Goal: Task Accomplishment & Management: Use online tool/utility

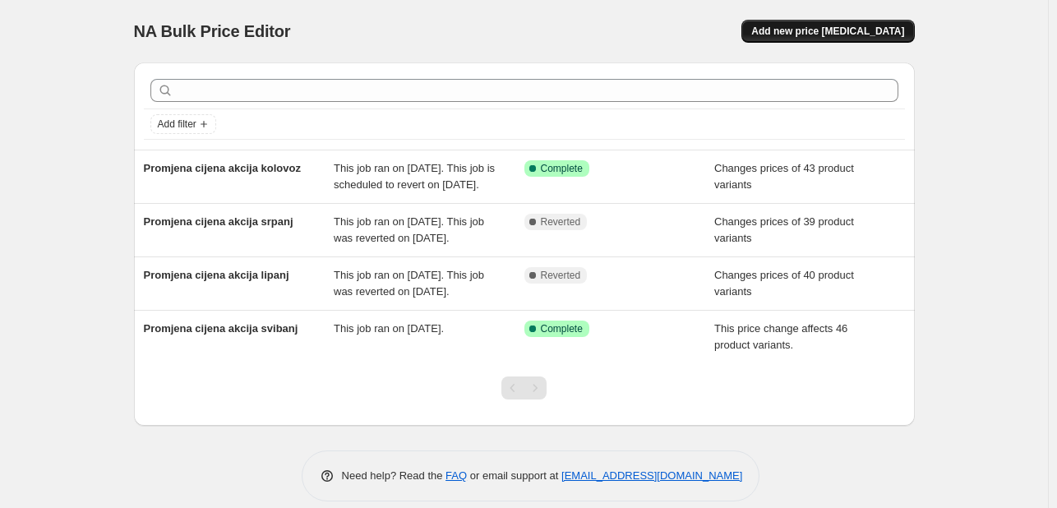
click at [878, 30] on span "Add new price change job" at bounding box center [827, 31] width 153 height 13
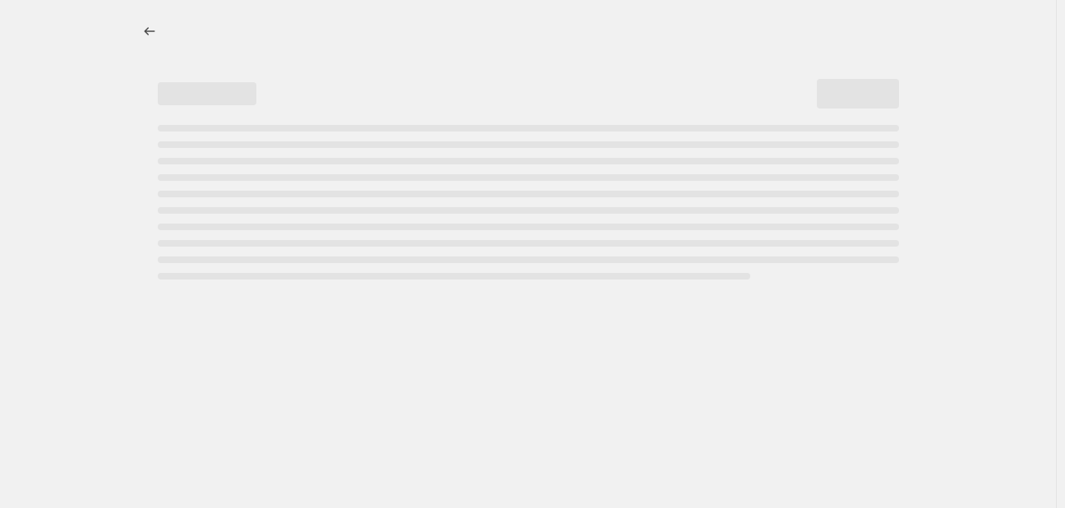
select select "percentage"
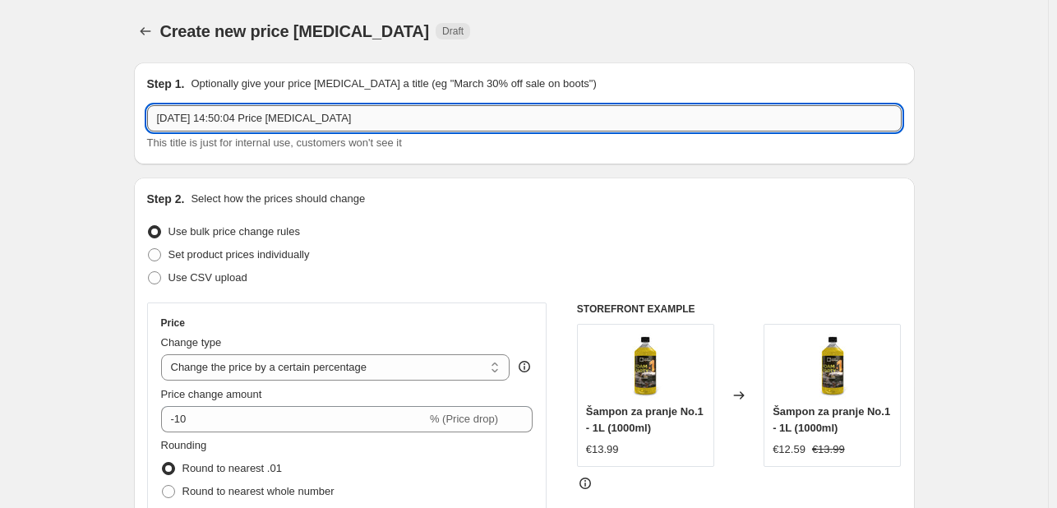
click at [348, 118] on input "30. kol 2025. 14:50:04 Price change job" at bounding box center [524, 118] width 754 height 26
drag, startPoint x: 357, startPoint y: 119, endPoint x: 72, endPoint y: 119, distance: 285.1
type input "Promjena cijena akcija rujan"
click at [184, 255] on span "Set product prices individually" at bounding box center [238, 254] width 141 height 12
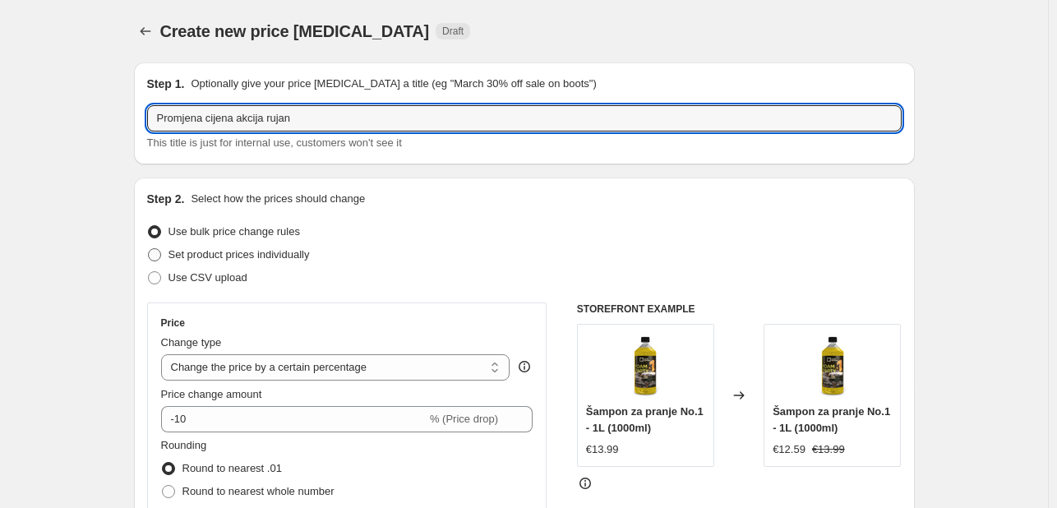
click at [149, 249] on input "Set product prices individually" at bounding box center [148, 248] width 1 height 1
radio input "true"
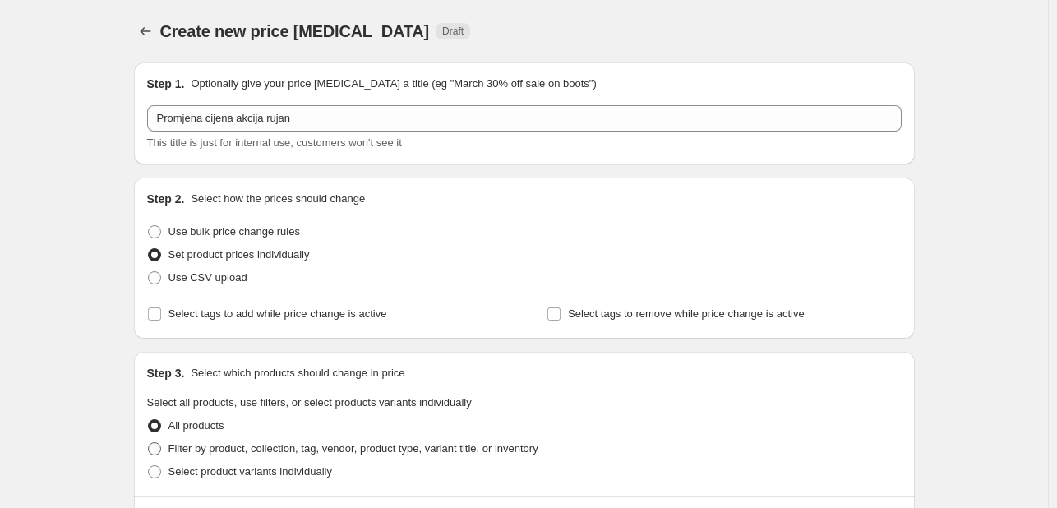
click at [267, 444] on span "Filter by product, collection, tag, vendor, product type, variant title, or inv…" at bounding box center [353, 448] width 370 height 12
click at [149, 443] on input "Filter by product, collection, tag, vendor, product type, variant title, or inv…" at bounding box center [148, 442] width 1 height 1
radio input "true"
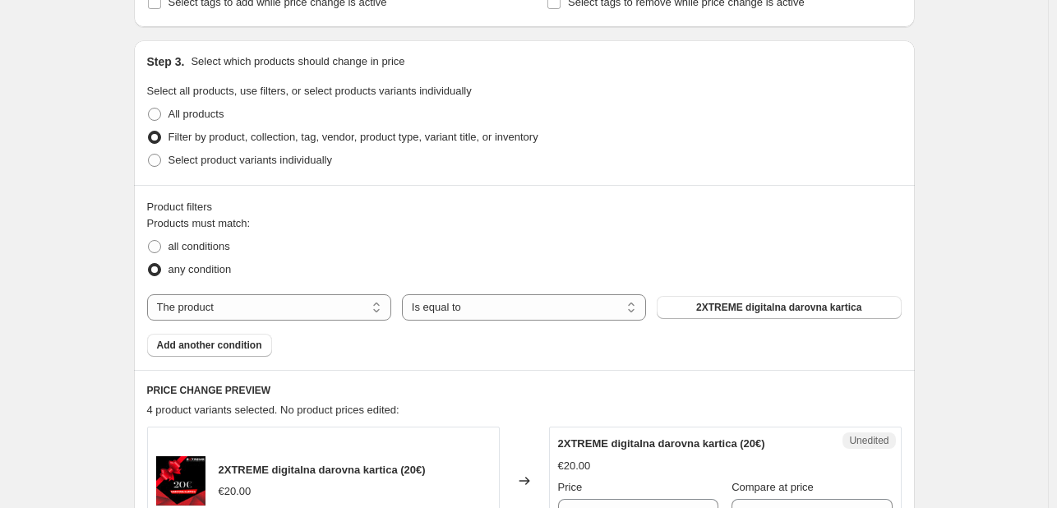
scroll to position [318, 0]
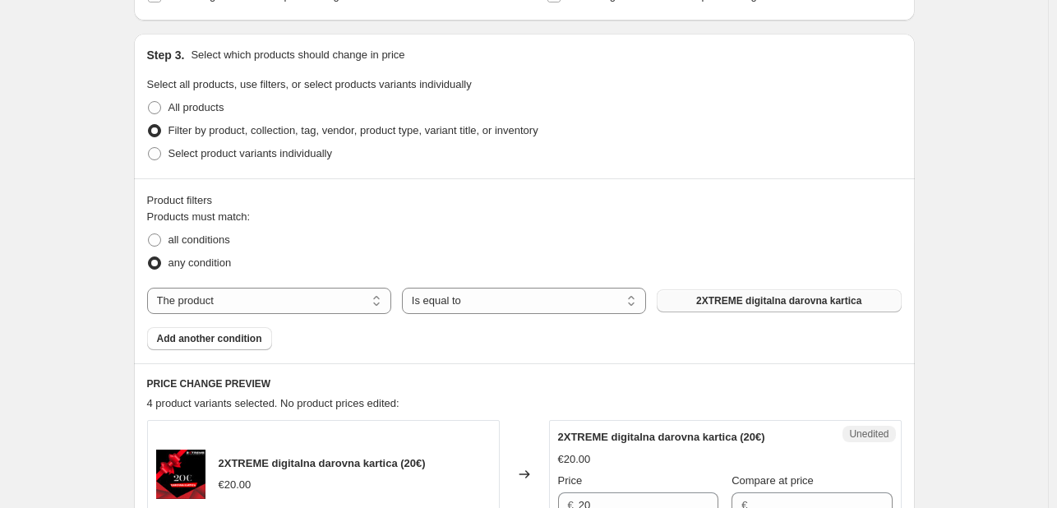
click at [700, 301] on button "2XTREME digitalna darovna kartica" at bounding box center [778, 300] width 244 height 23
click at [325, 300] on select "The product The product's collection The product's tag The product's vendor The…" at bounding box center [269, 301] width 244 height 26
select select "collection"
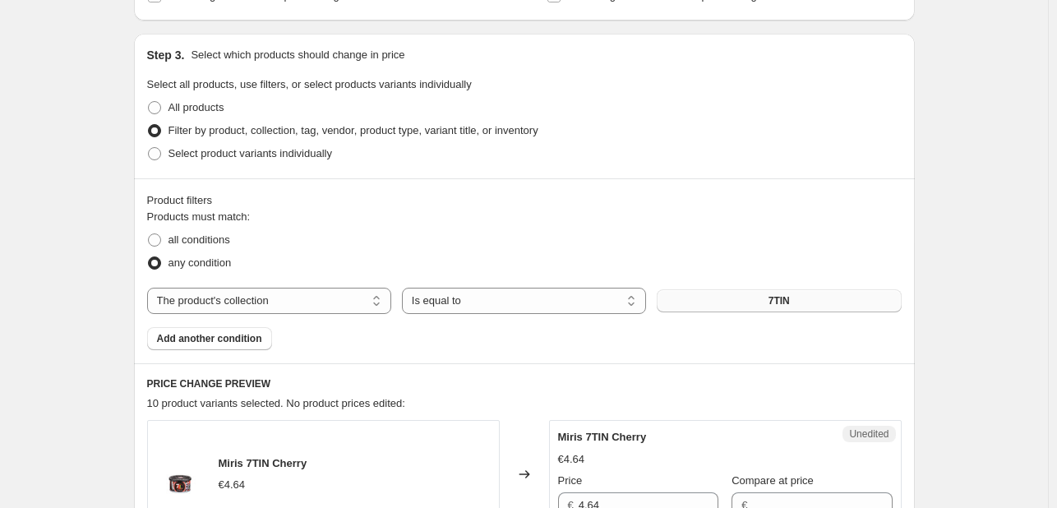
click at [795, 302] on button "7TIN" at bounding box center [778, 300] width 244 height 23
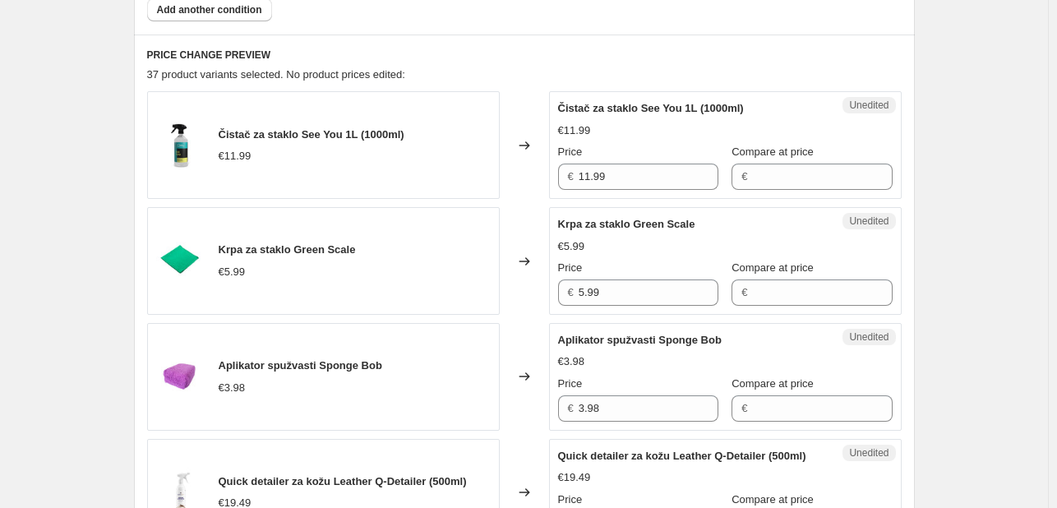
scroll to position [652, 0]
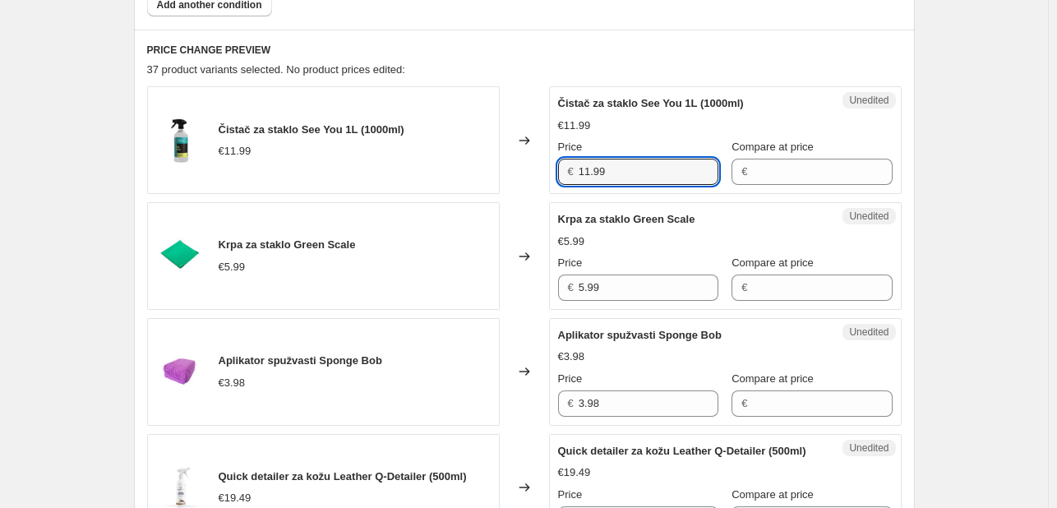
click at [483, 175] on div "Čistač za staklo See You 1L (1000ml) €11.99 Changed to Unedited Čistač za stakl…" at bounding box center [524, 140] width 754 height 108
click at [771, 178] on input "Compare at price" at bounding box center [822, 172] width 140 height 26
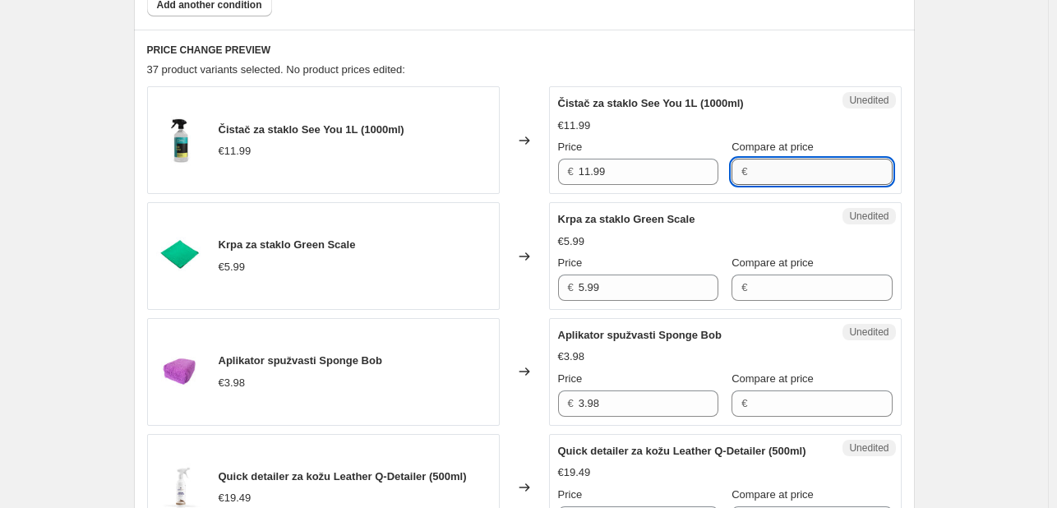
paste input "11.99"
type input "11.99"
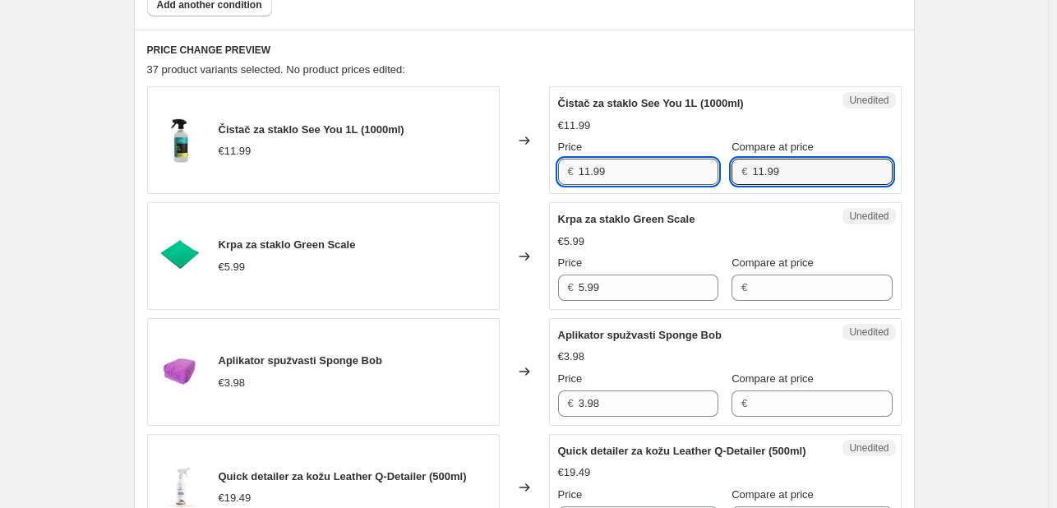
click at [625, 172] on input "11.99" at bounding box center [648, 172] width 140 height 26
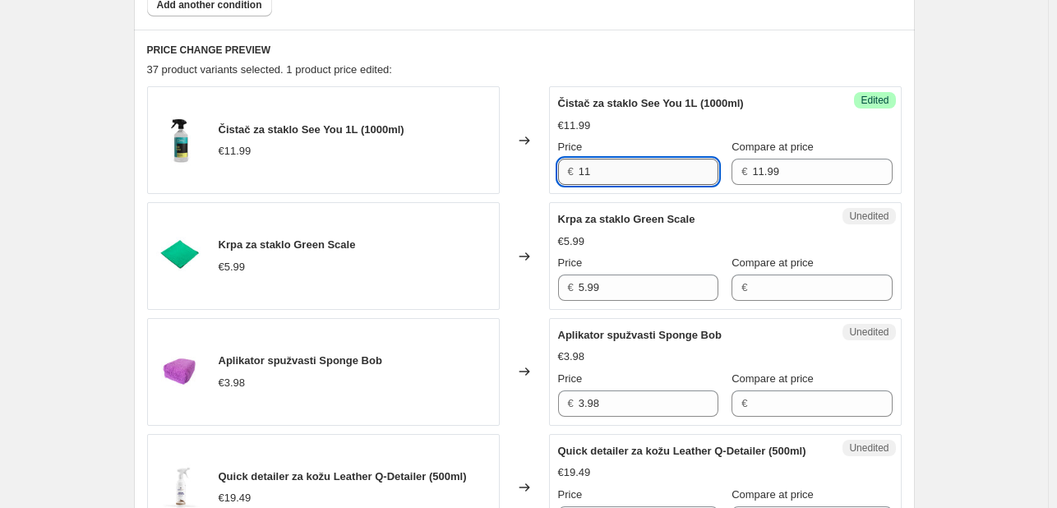
type input "1"
type input "8.39"
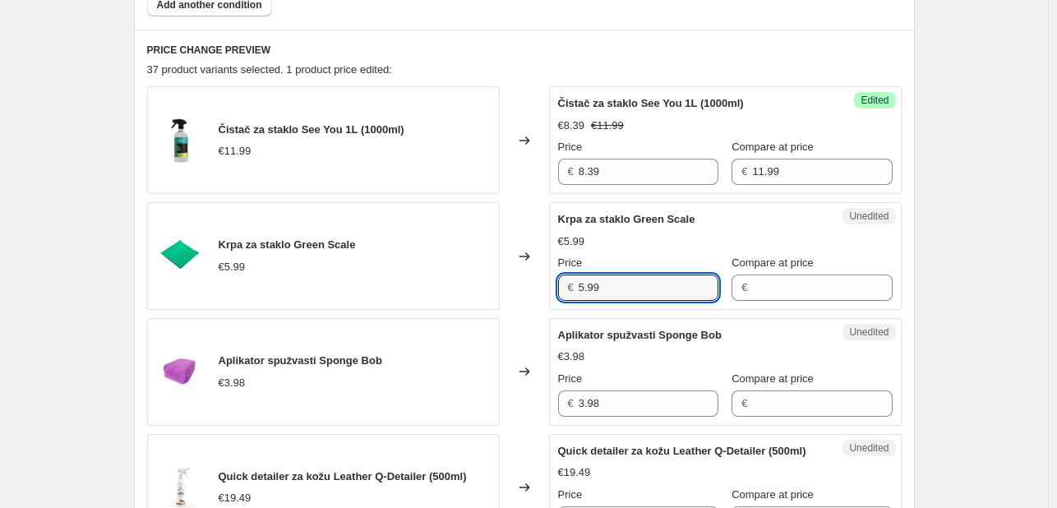
drag, startPoint x: 644, startPoint y: 297, endPoint x: 550, endPoint y: 292, distance: 94.6
click at [550, 292] on div "Krpa za staklo Green Scale €5.99 Changed to Unedited Krpa za staklo Green Scale…" at bounding box center [524, 256] width 754 height 108
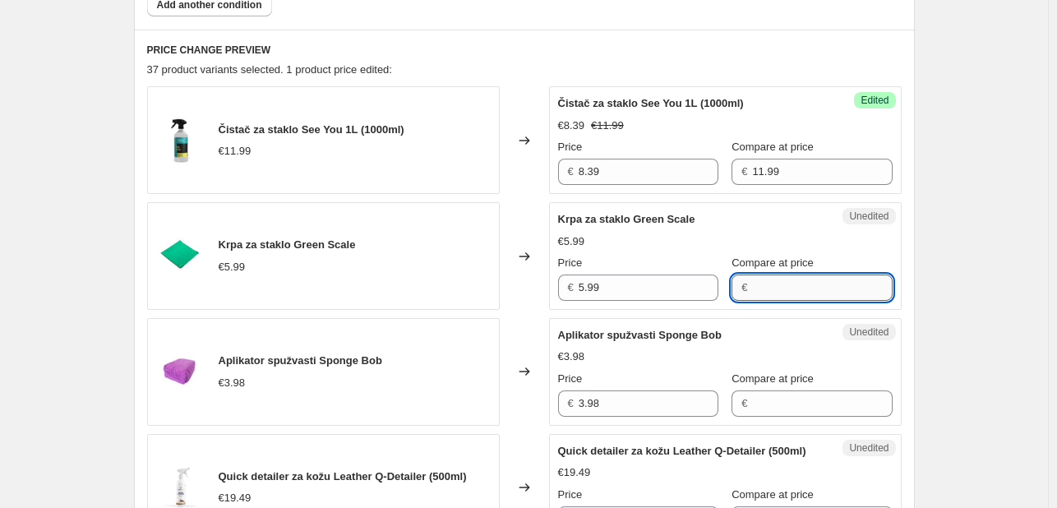
click at [781, 283] on input "Compare at price" at bounding box center [822, 287] width 140 height 26
paste input "5.99"
type input "5.99"
click at [619, 291] on input "5.99" at bounding box center [648, 287] width 140 height 26
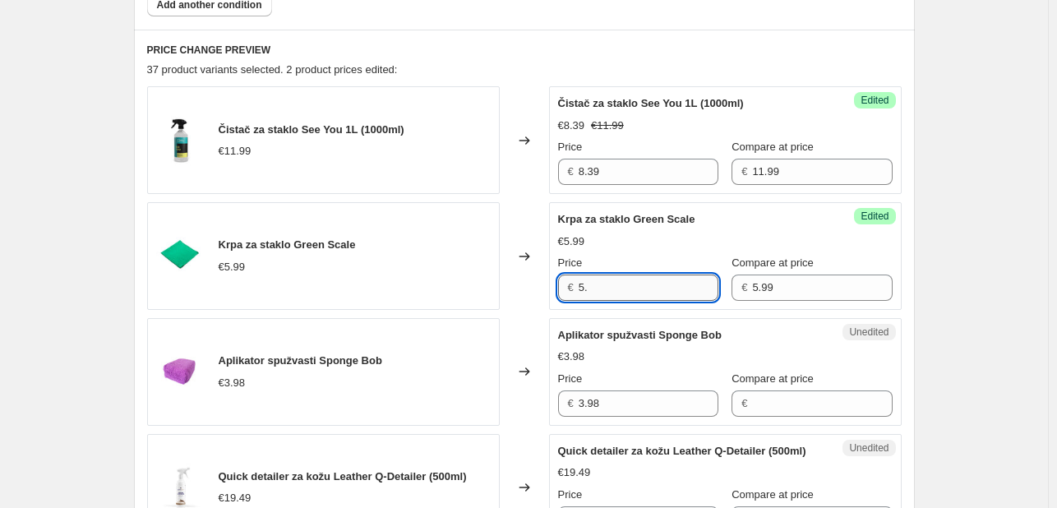
type input "5"
type input "4.79"
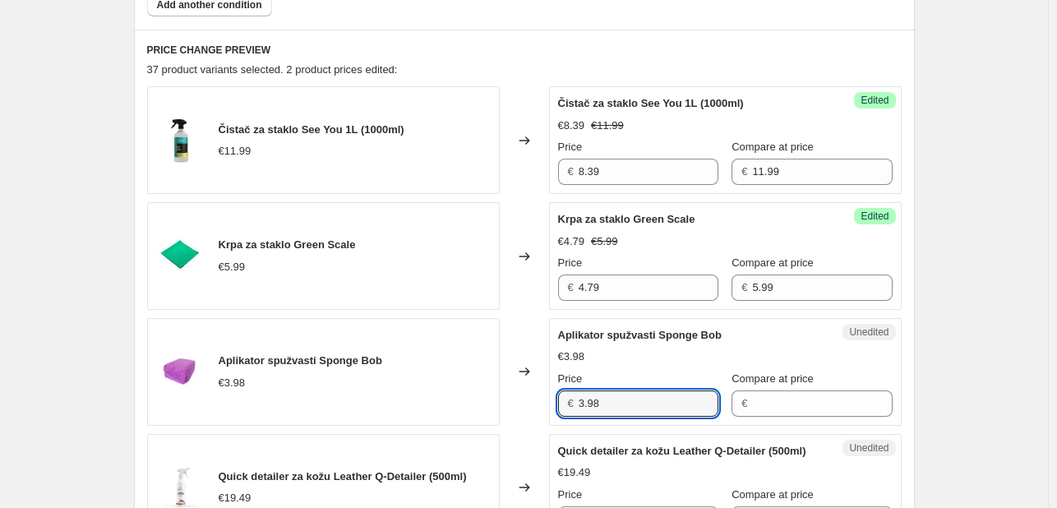
drag, startPoint x: 509, startPoint y: 411, endPoint x: 495, endPoint y: 411, distance: 13.1
click at [495, 411] on div "Aplikator spužvasti Sponge Bob €3.98 Changed to Unedited Aplikator spužvasti Sp…" at bounding box center [524, 372] width 754 height 108
click at [752, 404] on input "Compare at price" at bounding box center [822, 403] width 140 height 26
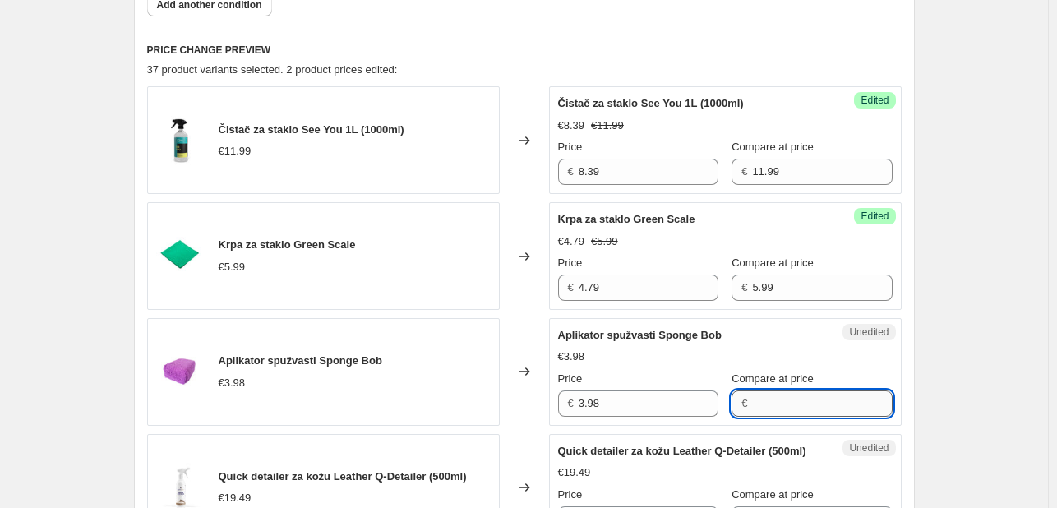
paste input "3.98"
type input "3.98"
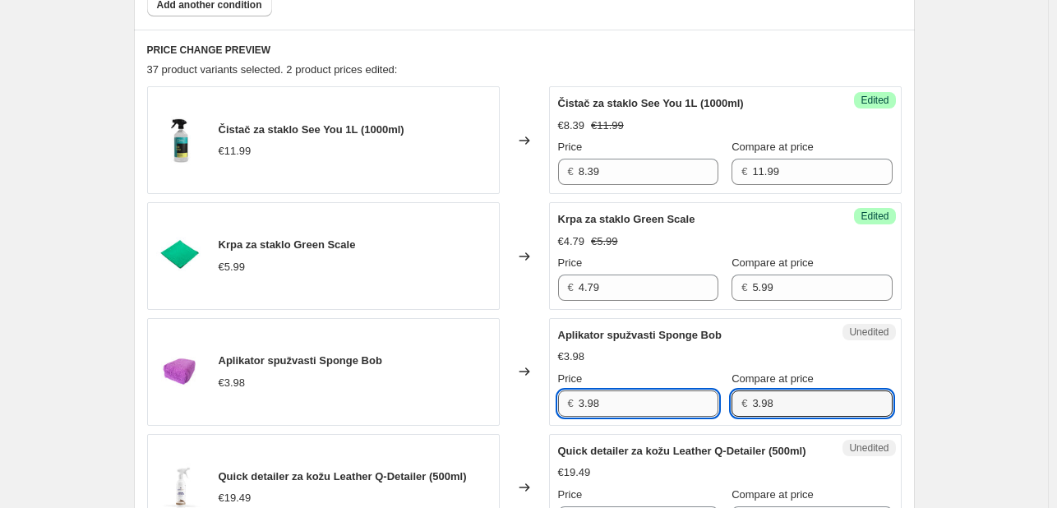
click at [640, 408] on input "3.98" at bounding box center [648, 403] width 140 height 26
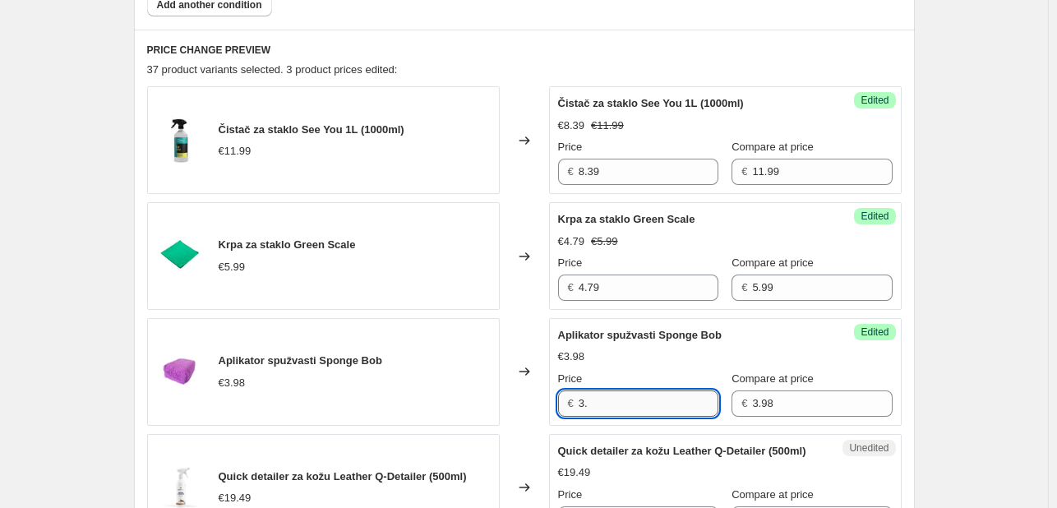
type input "3"
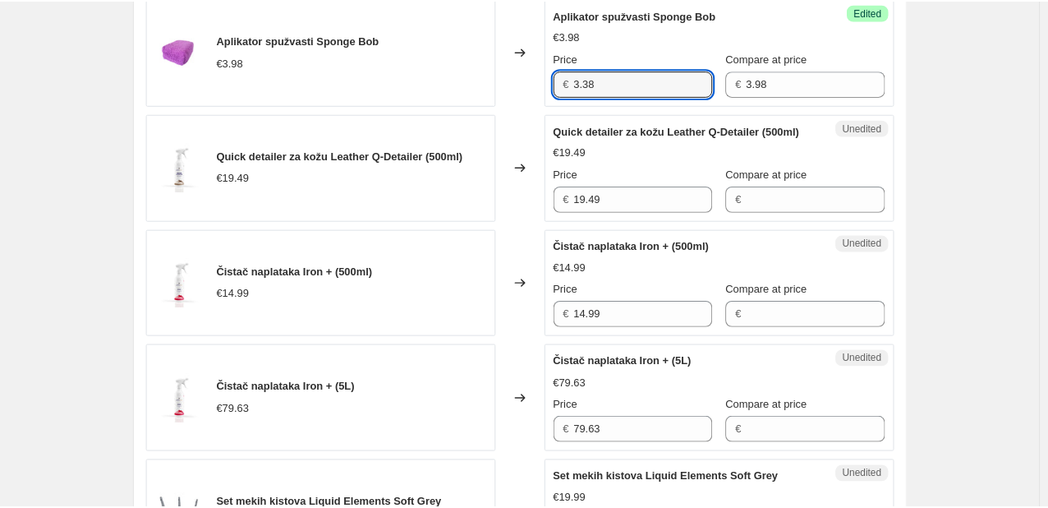
scroll to position [1028, 0]
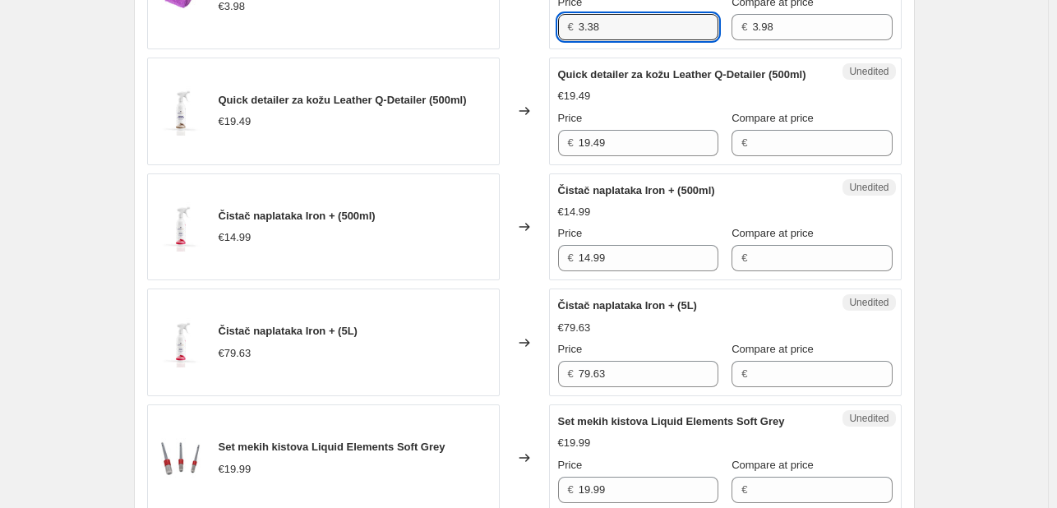
type input "3.38"
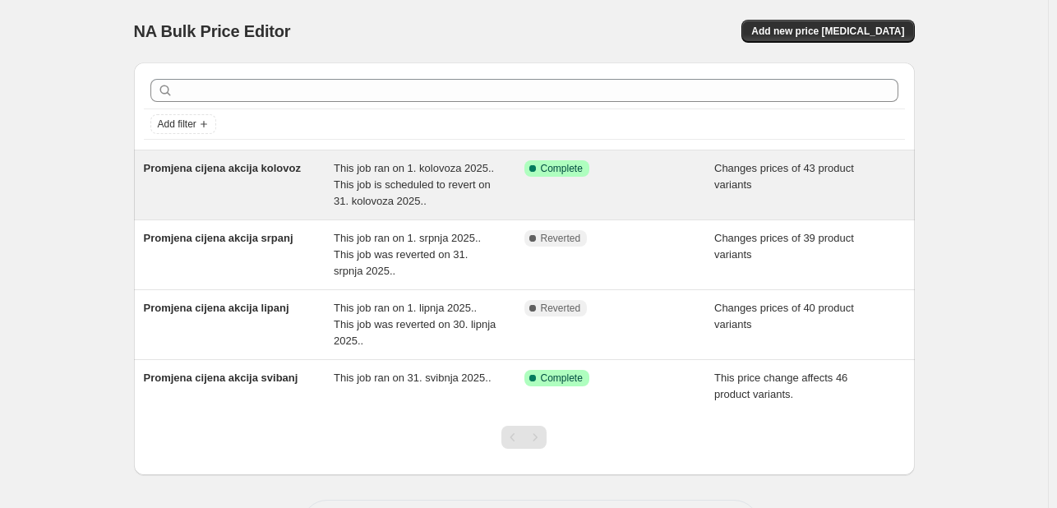
click at [276, 170] on span "Promjena cijena akcija kolovoz" at bounding box center [222, 168] width 157 height 12
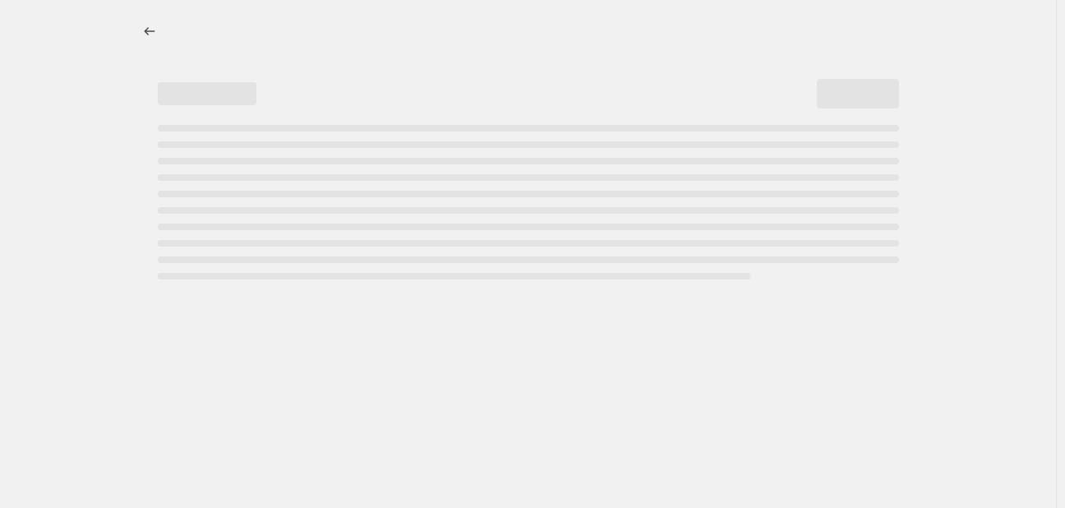
select select "collection"
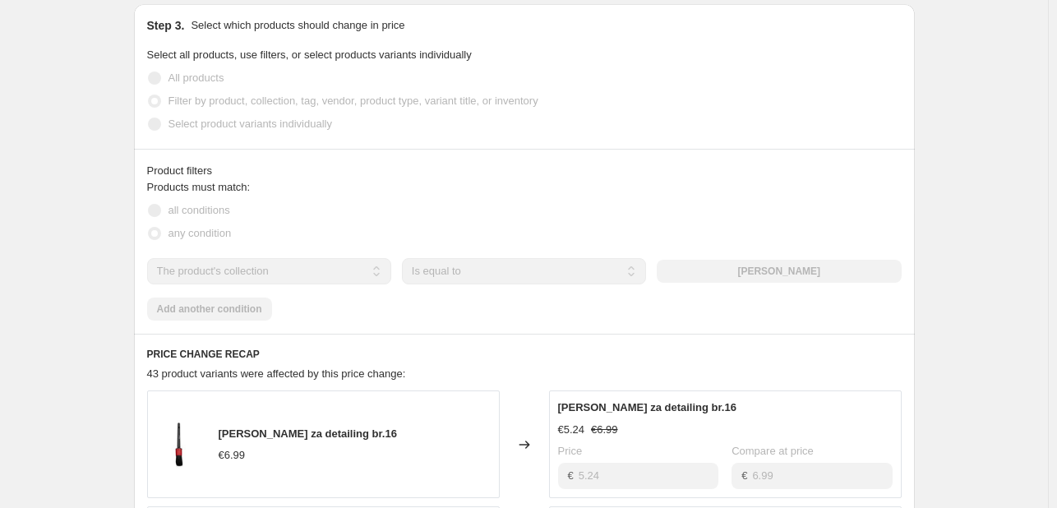
scroll to position [587, 0]
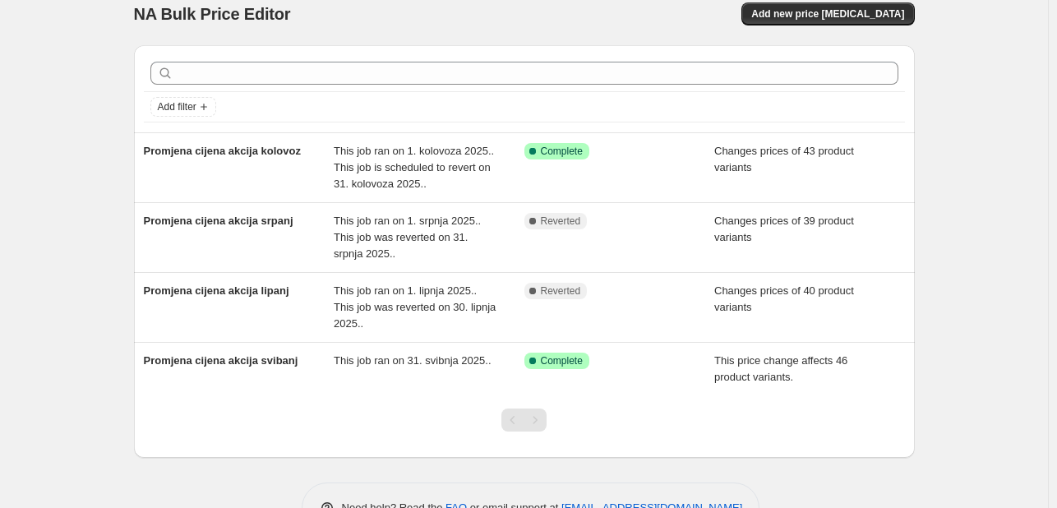
scroll to position [15, 0]
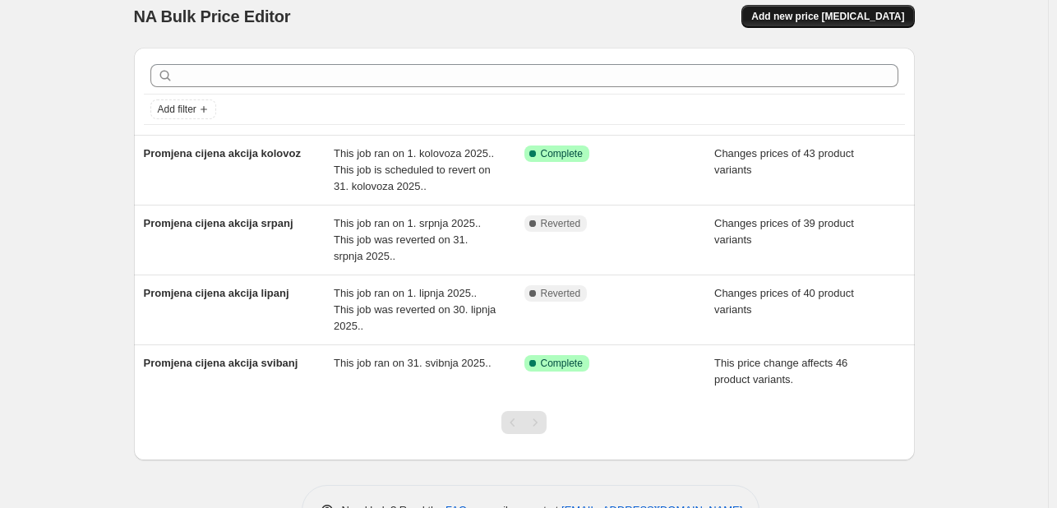
click at [853, 11] on span "Add new price change job" at bounding box center [827, 16] width 153 height 13
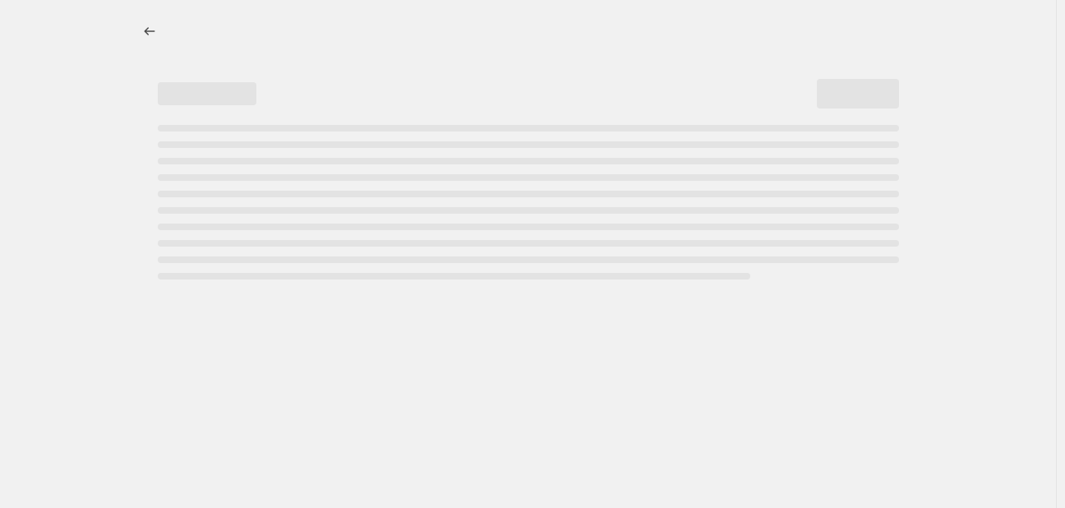
select select "percentage"
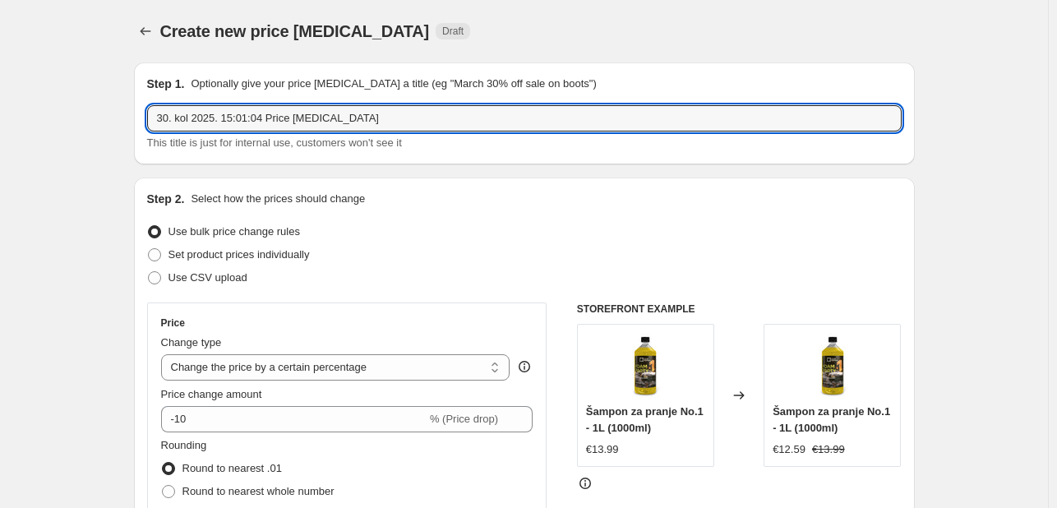
drag, startPoint x: 358, startPoint y: 116, endPoint x: -64, endPoint y: 119, distance: 422.3
click at [0, 119] on html "Home Settings Plans Skip to content Create new price change job. This page is r…" at bounding box center [528, 254] width 1057 height 508
type input "Promjena cijena akcija rujan"
click at [161, 258] on span at bounding box center [154, 254] width 13 height 13
click at [149, 249] on input "Set product prices individually" at bounding box center [148, 248] width 1 height 1
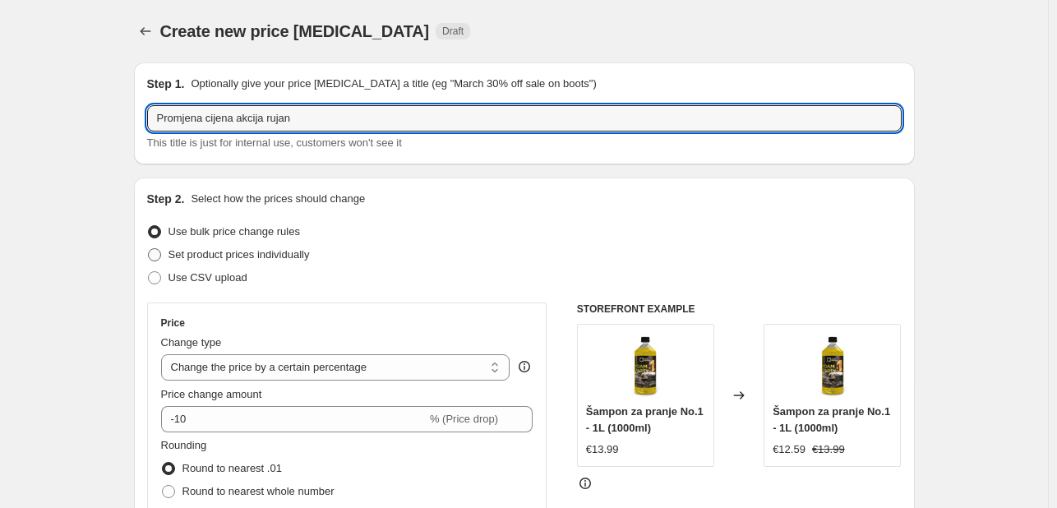
radio input "true"
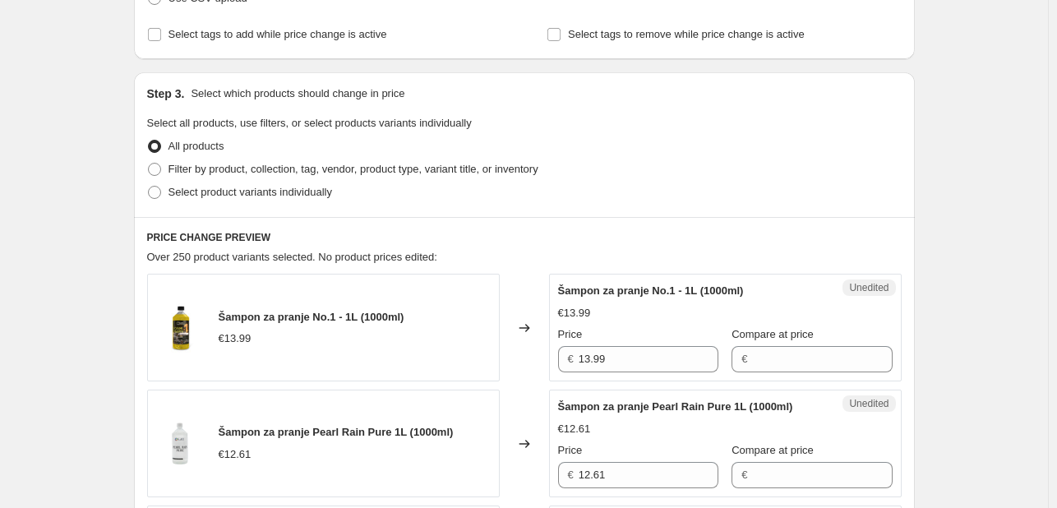
scroll to position [296, 0]
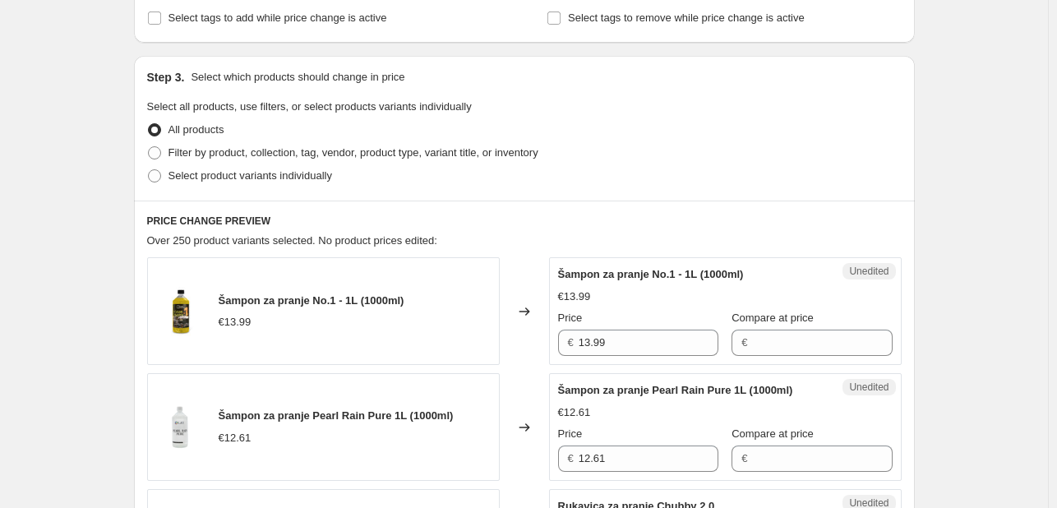
click at [221, 153] on span "Filter by product, collection, tag, vendor, product type, variant title, or inv…" at bounding box center [353, 152] width 370 height 12
click at [149, 147] on input "Filter by product, collection, tag, vendor, product type, variant title, or inv…" at bounding box center [148, 146] width 1 height 1
radio input "true"
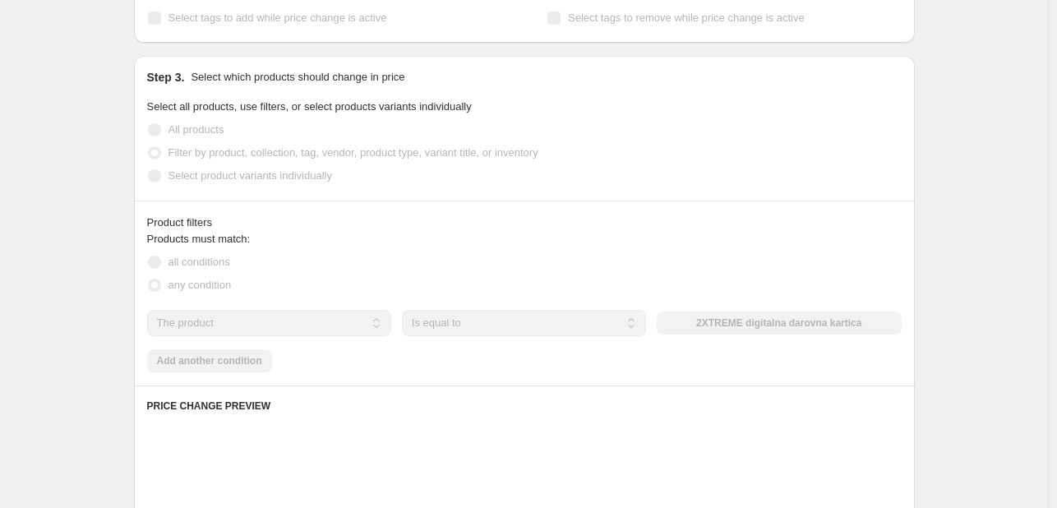
click at [161, 154] on span at bounding box center [154, 152] width 13 height 13
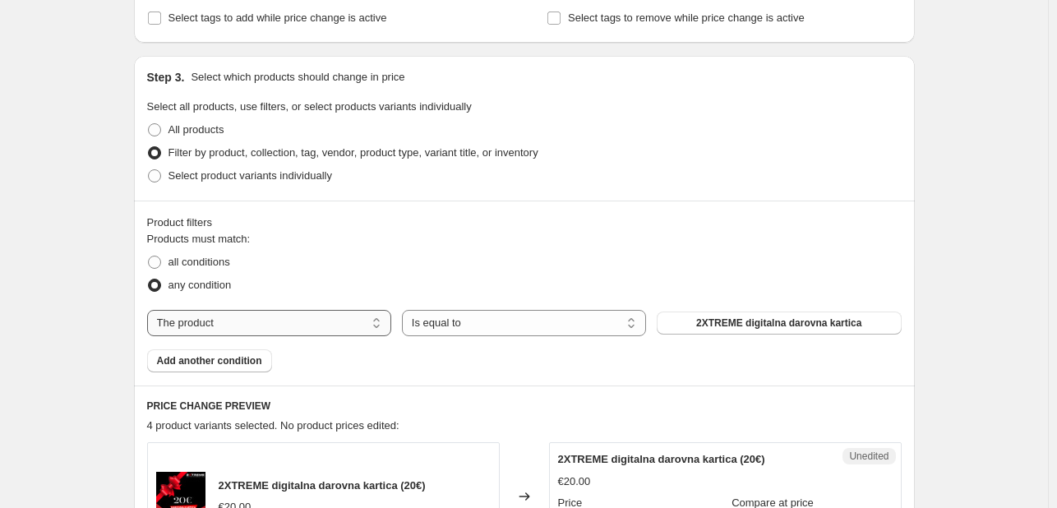
click at [345, 331] on select "The product The product's collection The product's tag The product's vendor The…" at bounding box center [269, 323] width 244 height 26
select select "collection"
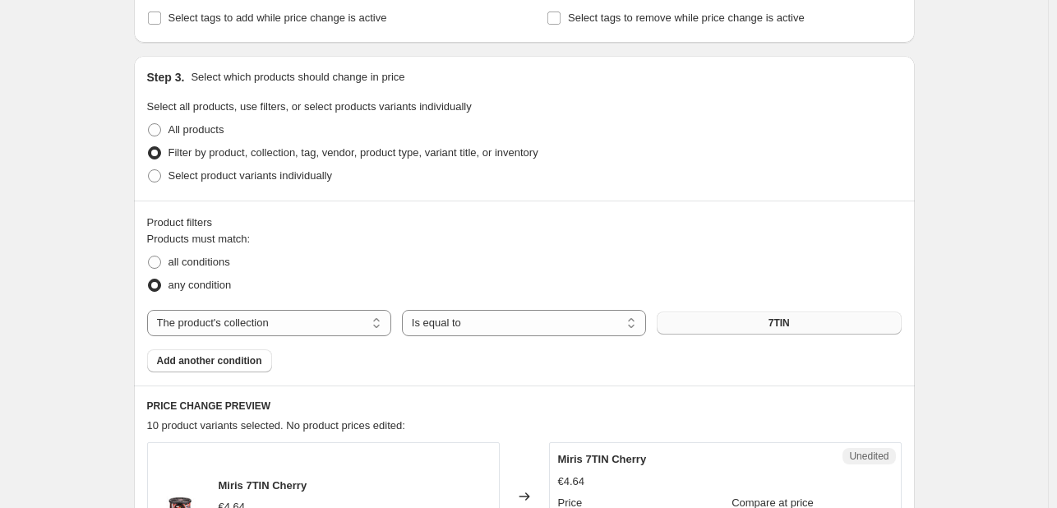
click at [722, 331] on button "7TIN" at bounding box center [778, 322] width 244 height 23
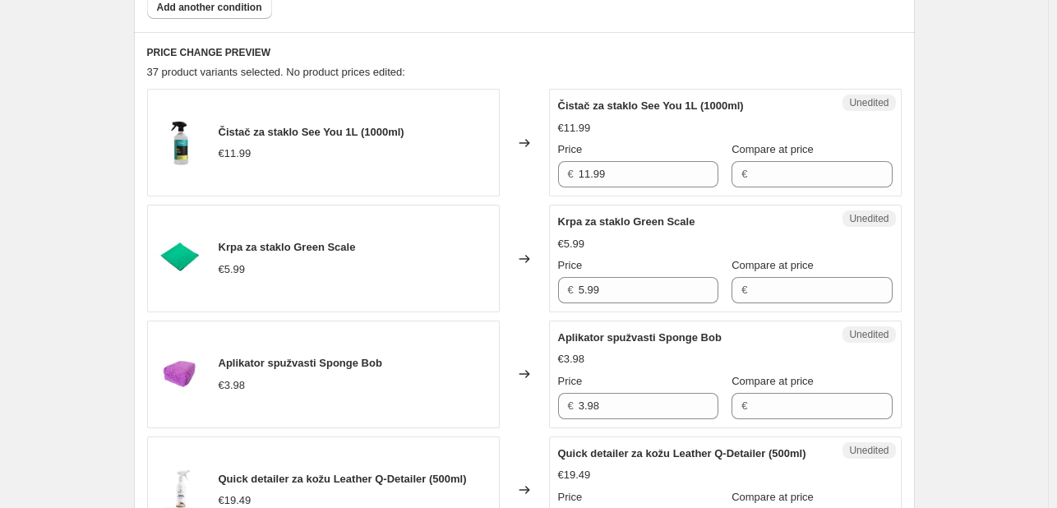
scroll to position [673, 0]
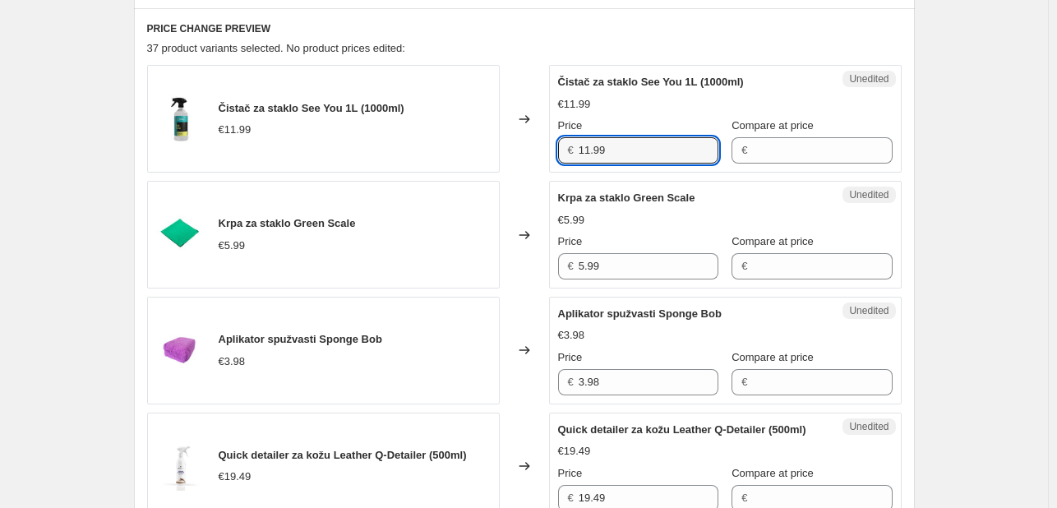
drag, startPoint x: 668, startPoint y: 149, endPoint x: 499, endPoint y: 139, distance: 169.5
click at [499, 139] on div "Čistač za staklo See You 1L (1000ml) €11.99 Changed to Unedited Čistač za stakl…" at bounding box center [524, 119] width 754 height 108
click at [763, 148] on input "Compare at price" at bounding box center [822, 150] width 140 height 26
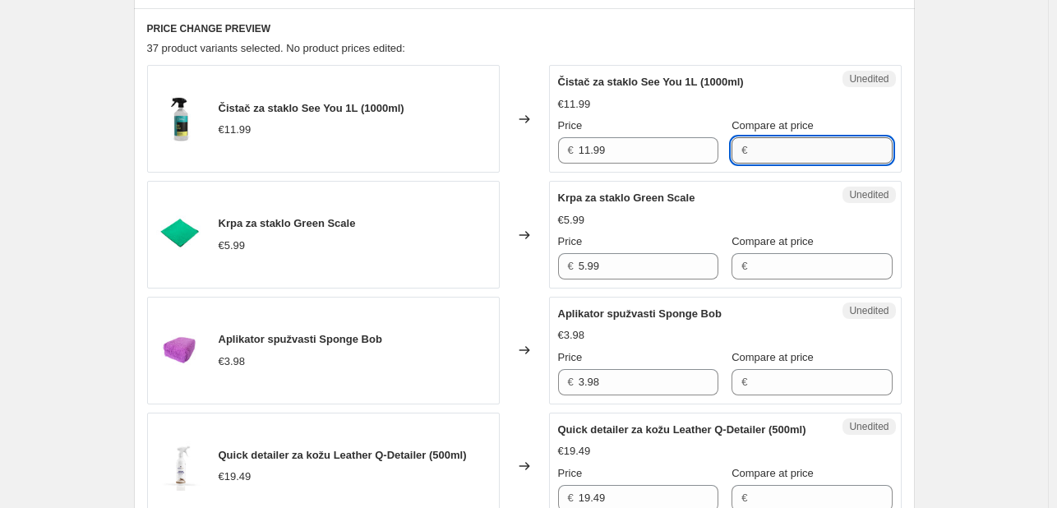
paste input "11.99"
type input "11.99"
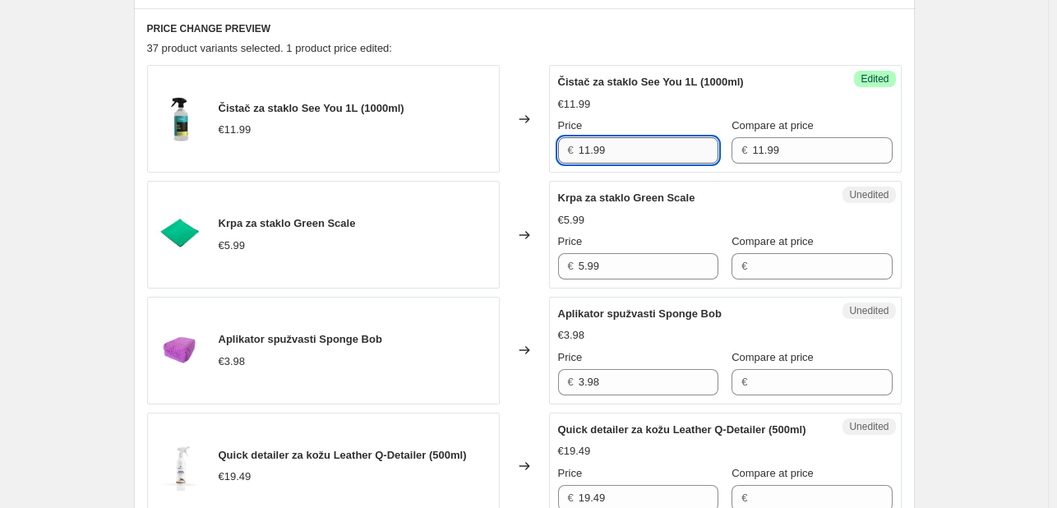
click at [632, 147] on input "11.99" at bounding box center [648, 150] width 140 height 26
type input "1"
type input "8.39"
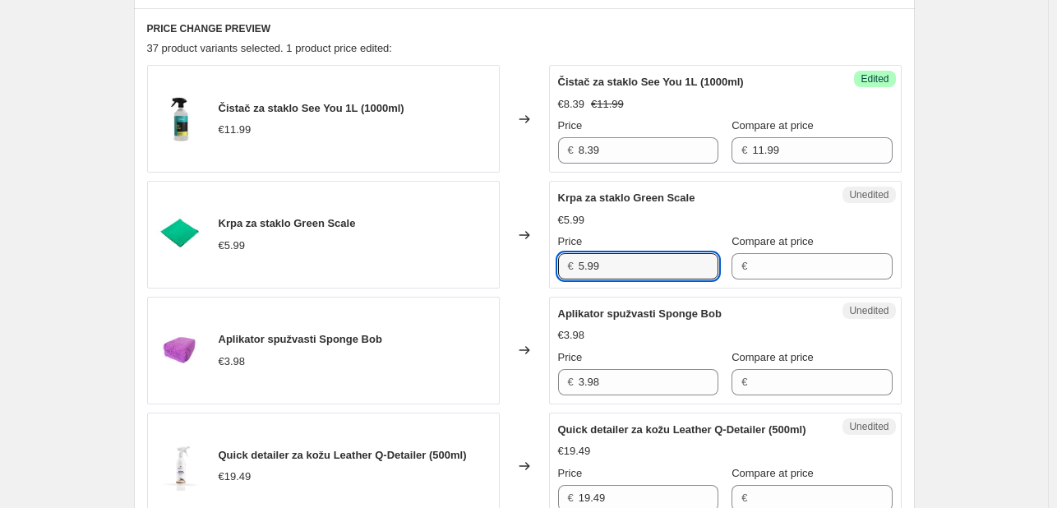
drag, startPoint x: 621, startPoint y: 264, endPoint x: 552, endPoint y: 260, distance: 69.1
click at [552, 260] on div "Unedited Krpa za staklo Green Scale €5.99 Price € 5.99 Compare at price €" at bounding box center [725, 235] width 352 height 108
click at [769, 266] on input "Compare at price" at bounding box center [822, 266] width 140 height 26
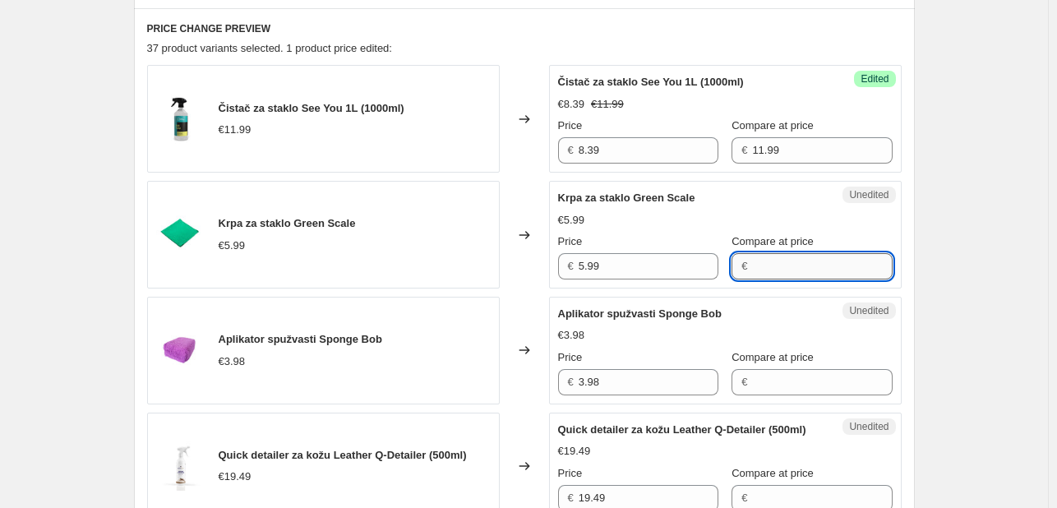
paste input "5.99"
type input "5.99"
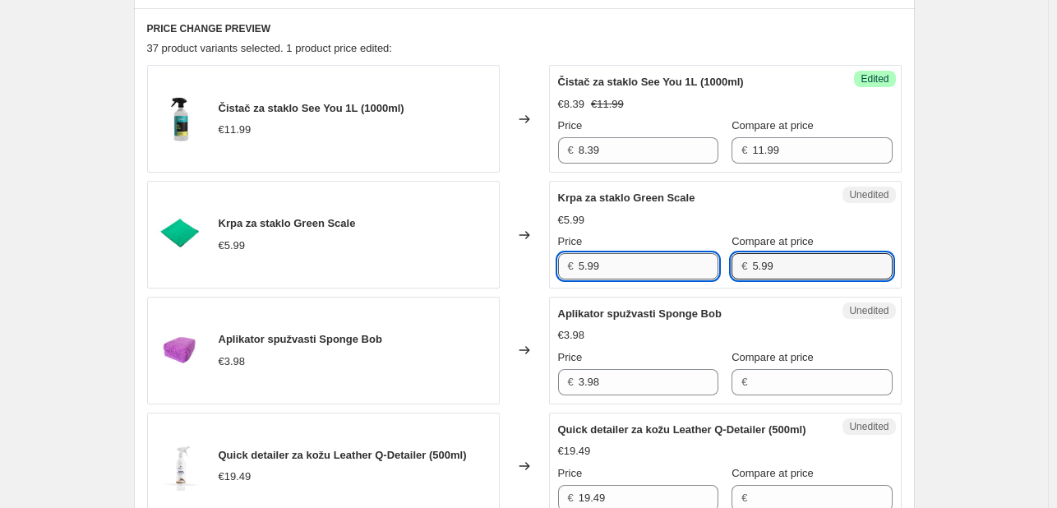
click at [601, 265] on input "5.99" at bounding box center [648, 266] width 140 height 26
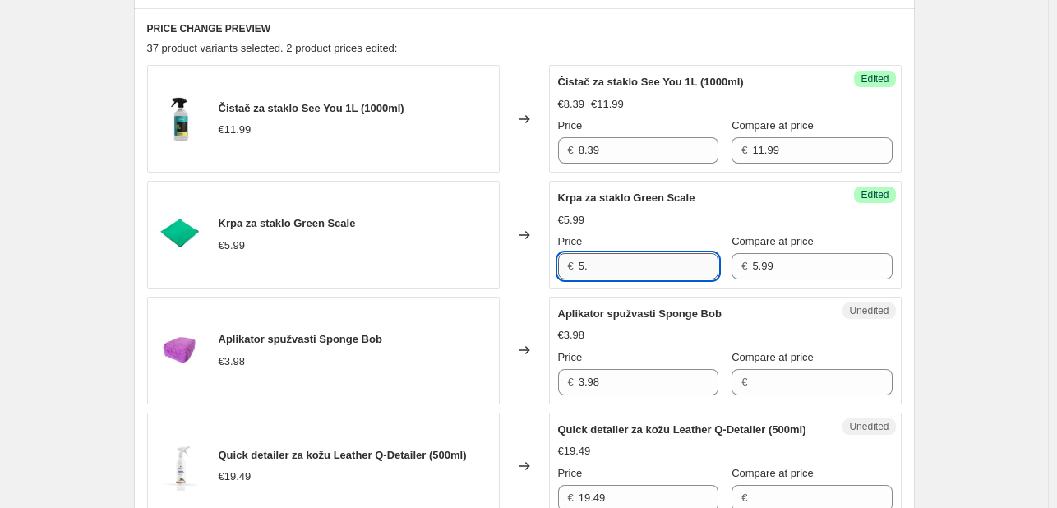
type input "5"
type input "4.79"
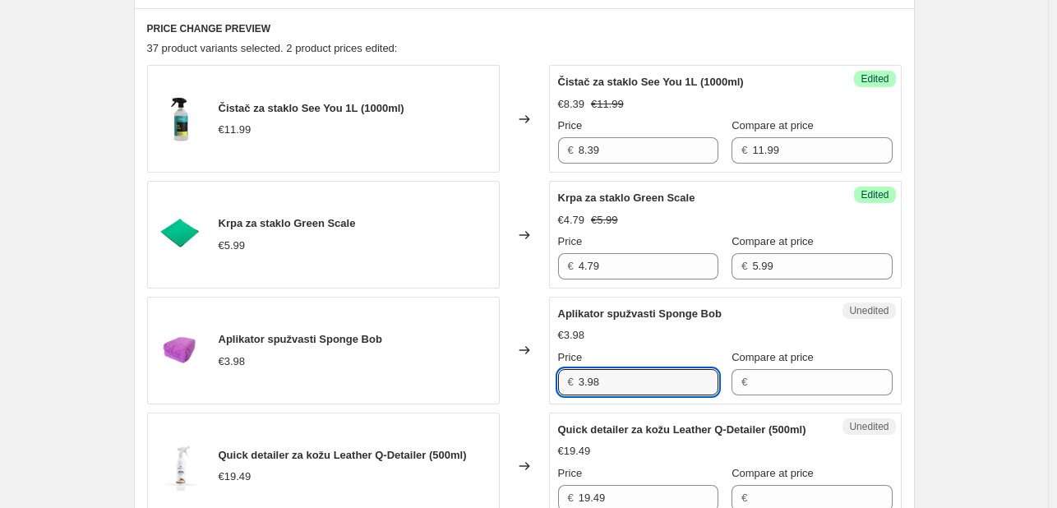
drag, startPoint x: 526, startPoint y: 375, endPoint x: 509, endPoint y: 374, distance: 17.3
click at [509, 374] on div "Aplikator spužvasti Sponge Bob €3.98 Changed to Unedited Aplikator spužvasti Sp…" at bounding box center [524, 351] width 754 height 108
click at [813, 373] on input "Compare at price" at bounding box center [822, 382] width 140 height 26
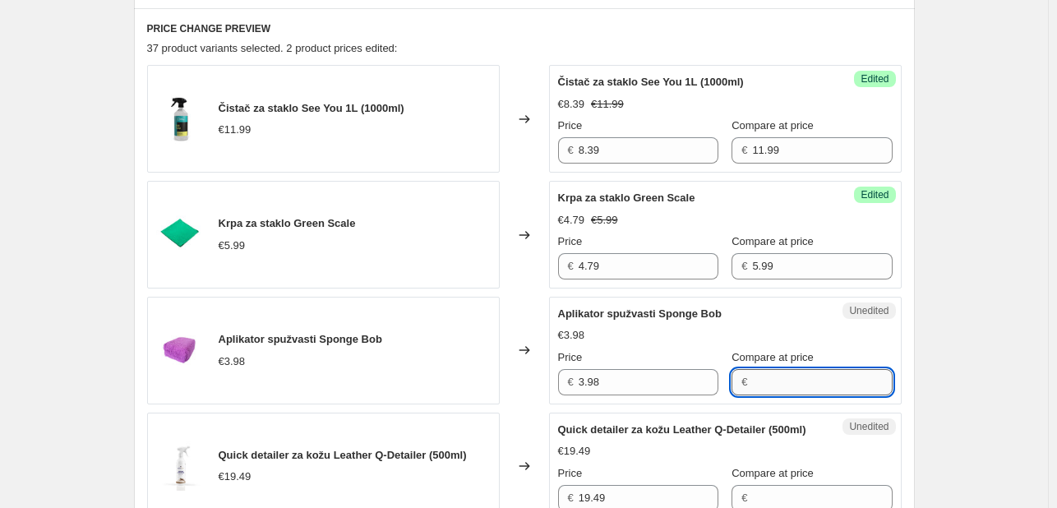
paste input "3.98"
type input "3.98"
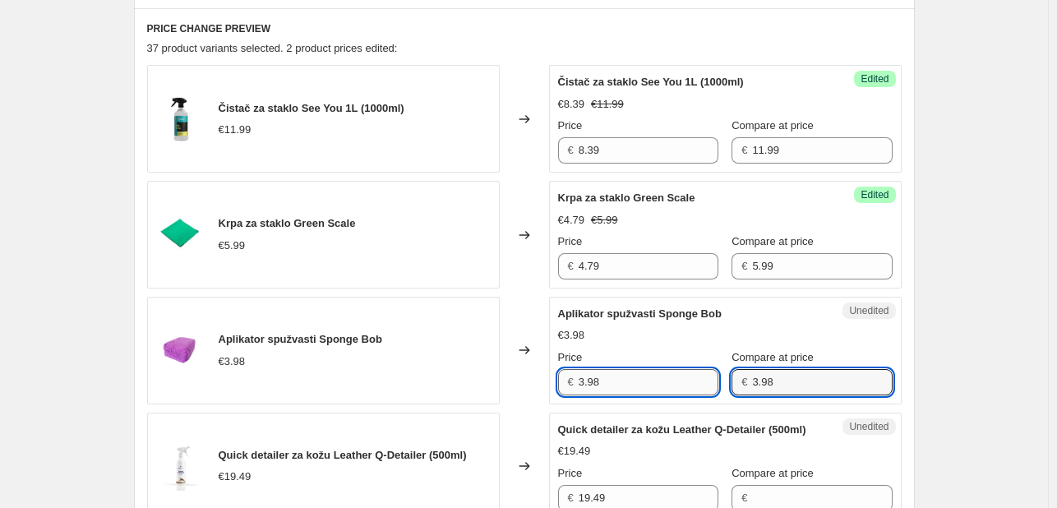
click at [633, 379] on input "3.98" at bounding box center [648, 382] width 140 height 26
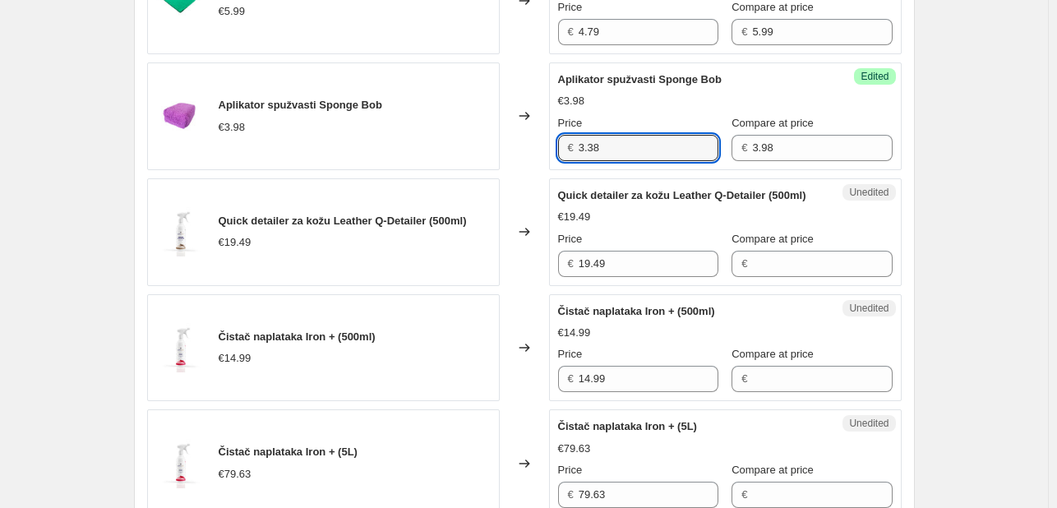
scroll to position [922, 0]
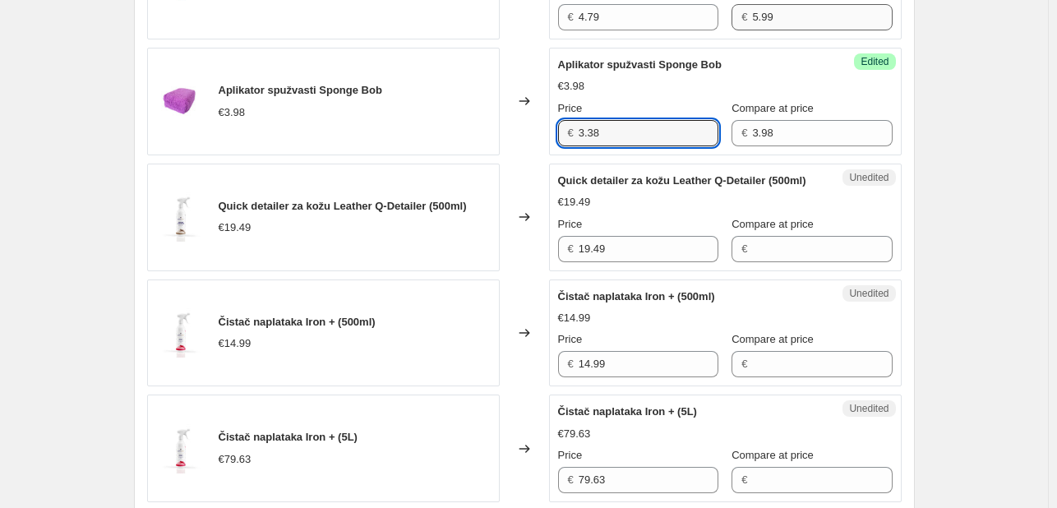
type input "3.38"
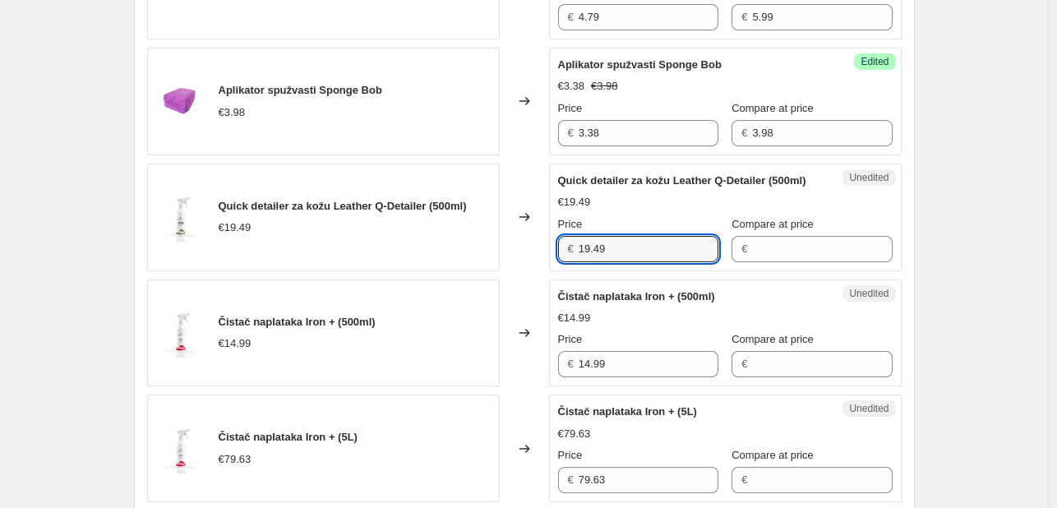
click at [463, 256] on div "Quick detailer za kožu Leather Q-Detailer (500ml) €19.49 Changed to Unedited Qu…" at bounding box center [524, 218] width 754 height 108
click at [752, 262] on input "Compare at price" at bounding box center [822, 249] width 140 height 26
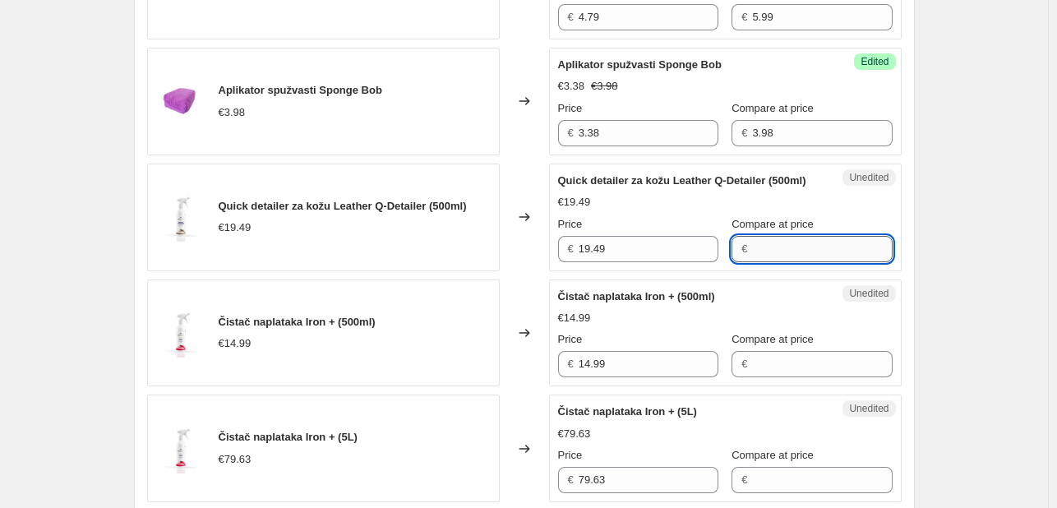
paste input "19.49"
type input "19.49"
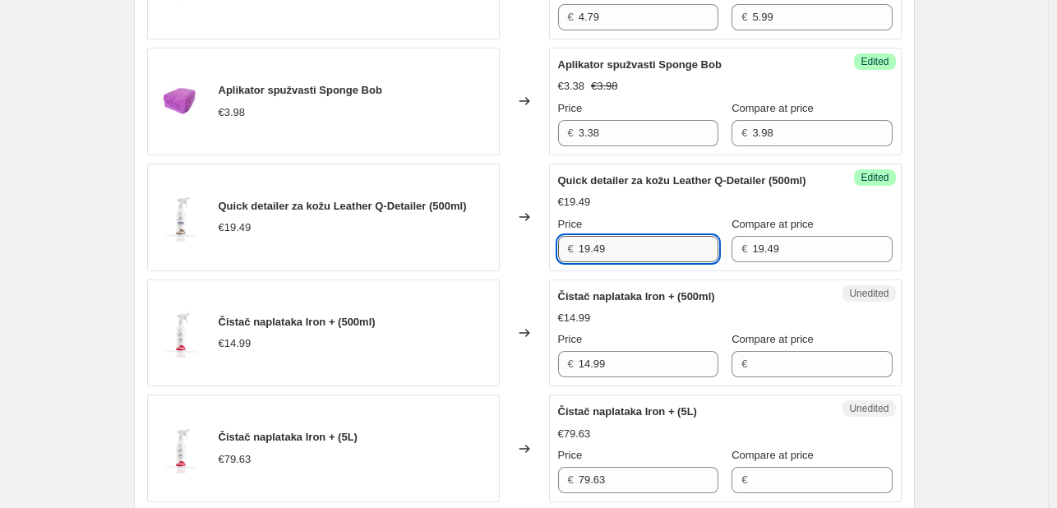
click at [652, 257] on input "19.49" at bounding box center [648, 249] width 140 height 26
type input "14.62"
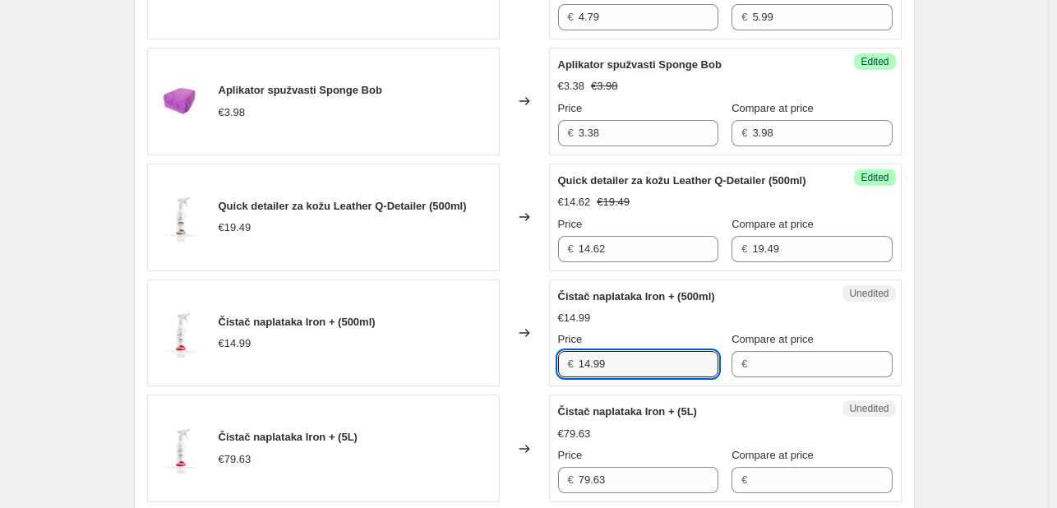
drag, startPoint x: 637, startPoint y: 380, endPoint x: 499, endPoint y: 375, distance: 138.1
click at [499, 375] on div "Čistač naplataka Iron + (500ml) €14.99 Changed to Unedited Čistač naplataka Iro…" at bounding box center [524, 333] width 754 height 108
click at [785, 377] on input "Compare at price" at bounding box center [822, 364] width 140 height 26
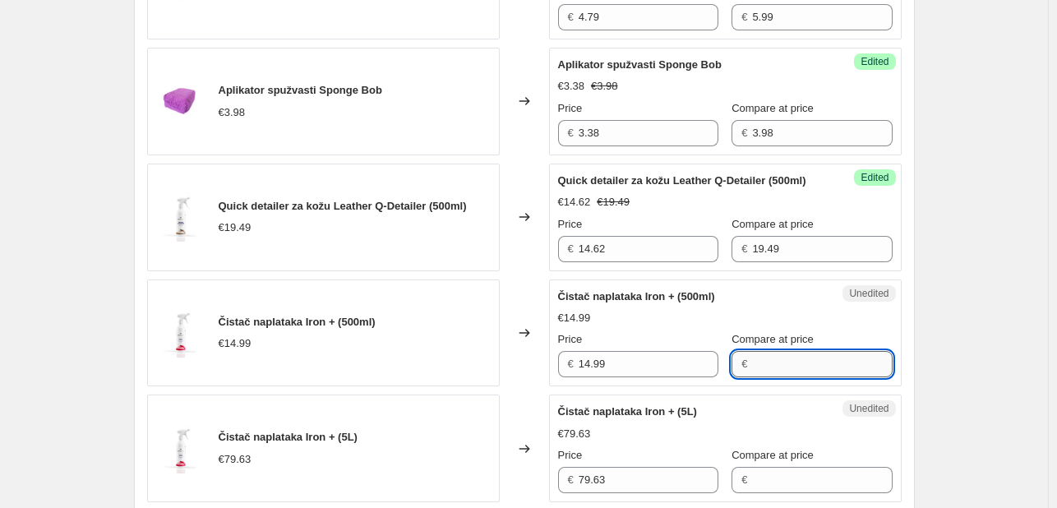
paste input "14.99"
type input "14.99"
click at [677, 377] on input "14.99" at bounding box center [648, 364] width 140 height 26
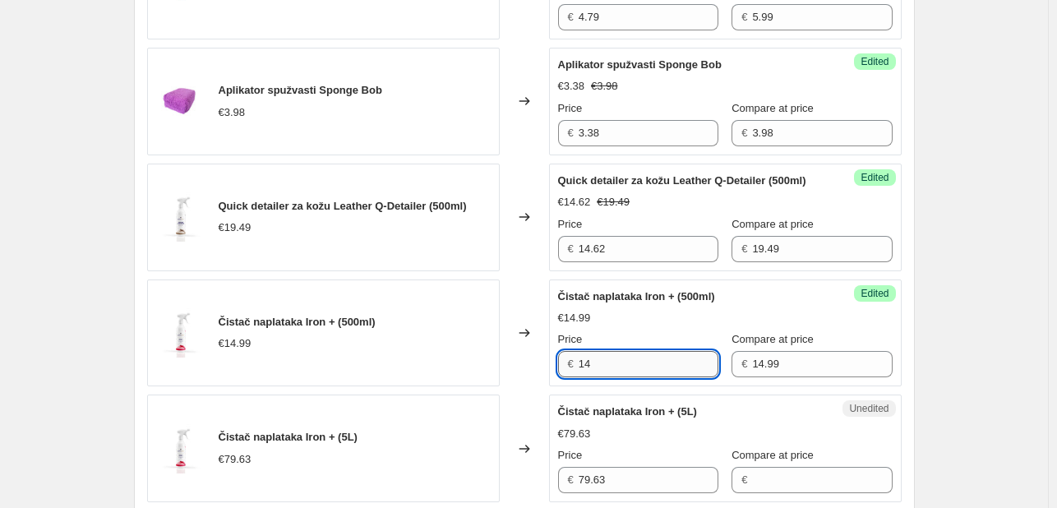
type input "1"
type input "11.99"
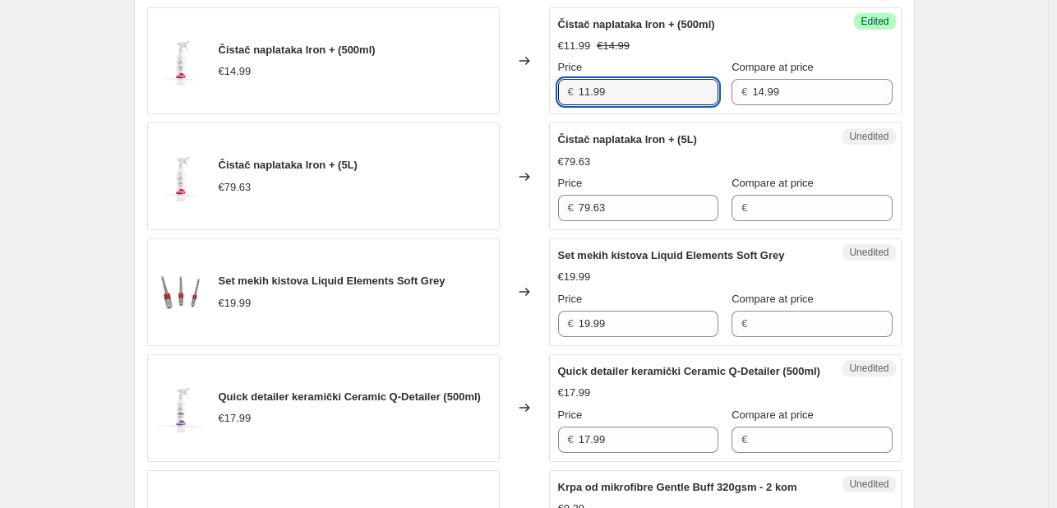
scroll to position [1204, 0]
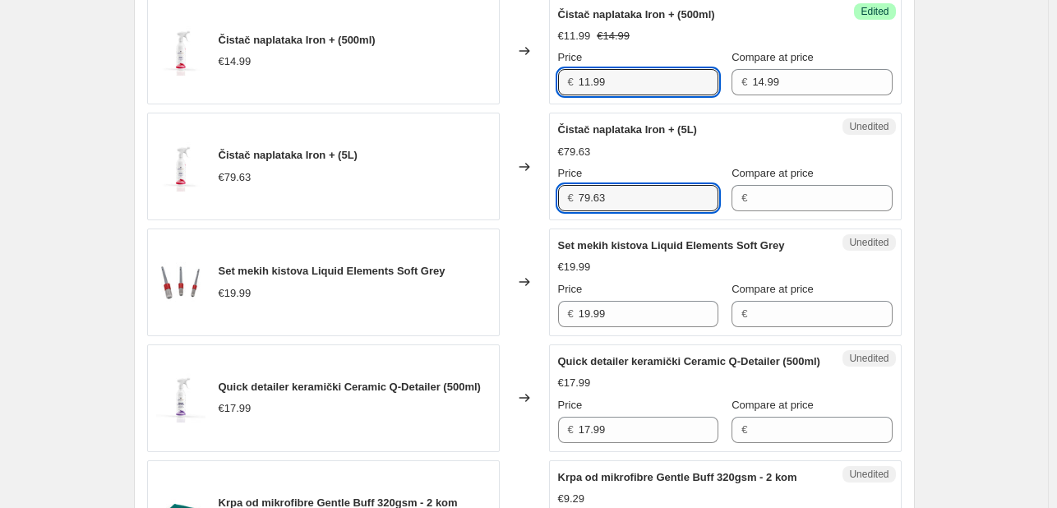
drag, startPoint x: 626, startPoint y: 214, endPoint x: 468, endPoint y: 205, distance: 158.9
click at [468, 205] on div "Čistač naplataka Iron + (5L) €79.63 Changed to Unedited Čistač naplataka Iron +…" at bounding box center [524, 167] width 754 height 108
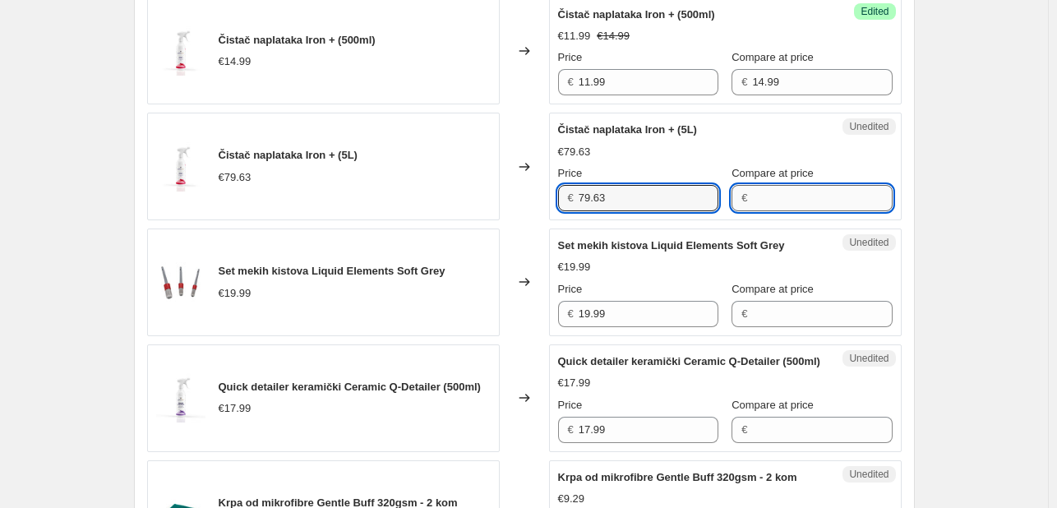
click at [804, 210] on input "Compare at price" at bounding box center [822, 198] width 140 height 26
paste input "79.63"
type input "79.63"
click at [616, 211] on input "79.63" at bounding box center [648, 198] width 140 height 26
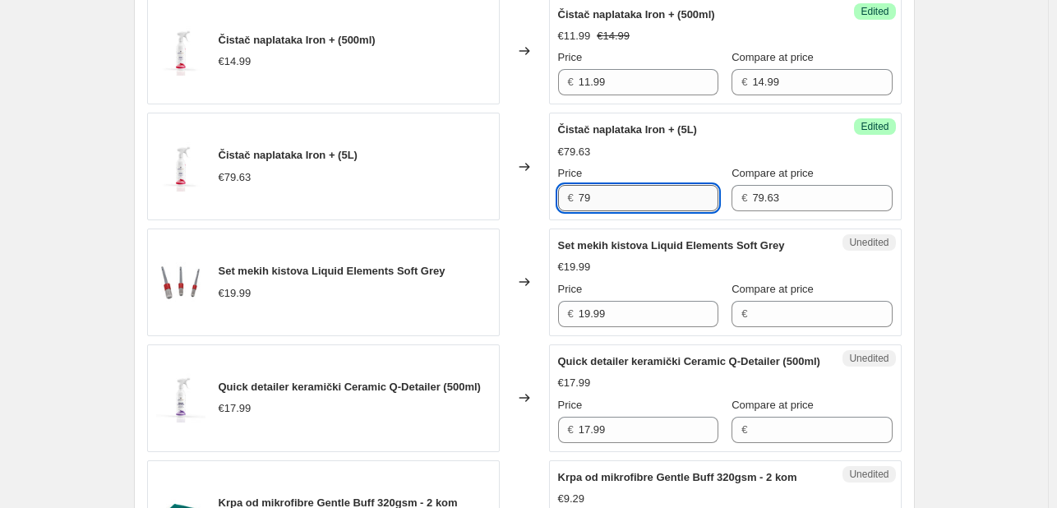
type input "7"
type input "63.70"
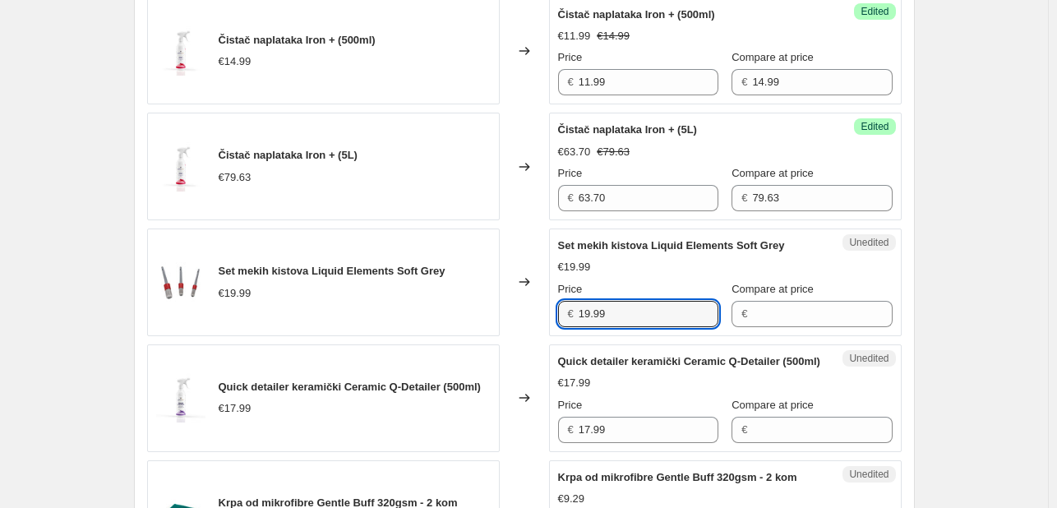
drag, startPoint x: 512, startPoint y: 329, endPoint x: 437, endPoint y: 328, distance: 74.8
click at [437, 328] on div "Set mekih kistova Liquid Elements Soft Grey €19.99 Changed to Unedited Set meki…" at bounding box center [524, 282] width 754 height 108
click at [802, 327] on input "Compare at price" at bounding box center [822, 314] width 140 height 26
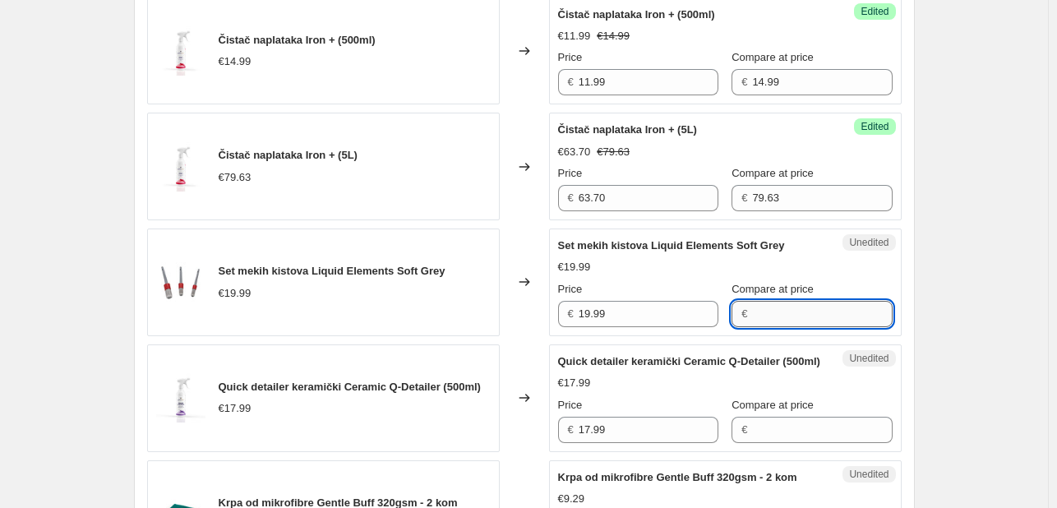
paste input "19.99"
type input "19.99"
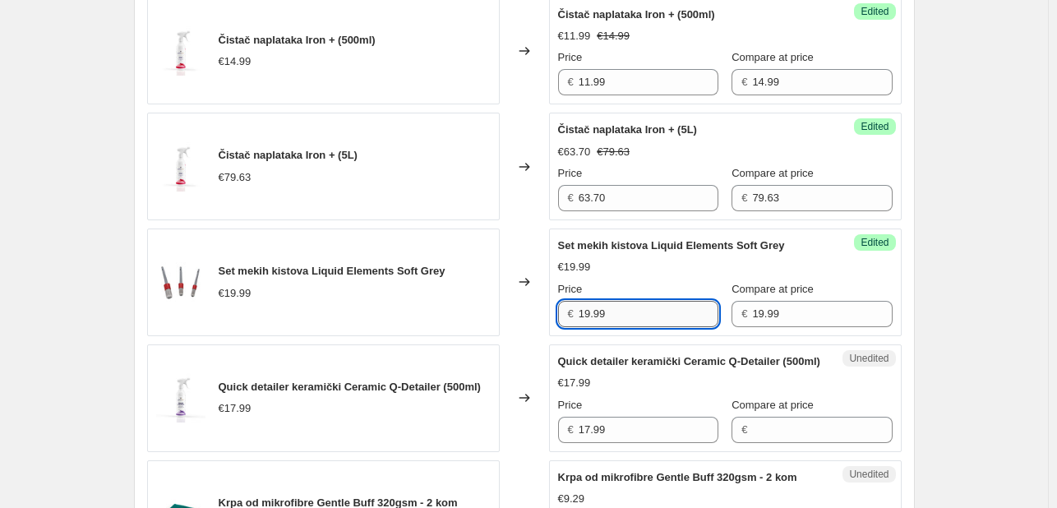
click at [651, 325] on input "19.99" at bounding box center [648, 314] width 140 height 26
type input "1"
type input "16.99"
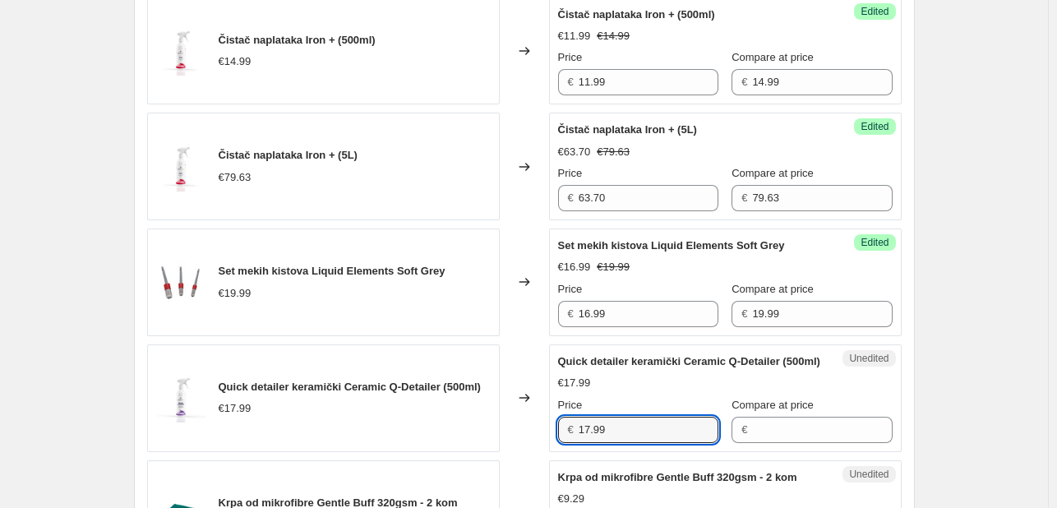
drag, startPoint x: 641, startPoint y: 458, endPoint x: 523, endPoint y: 451, distance: 118.5
click at [523, 451] on div "Quick detailer keramički Ceramic Q-Detailer (500ml) €17.99 Changed to Unedited …" at bounding box center [524, 398] width 754 height 108
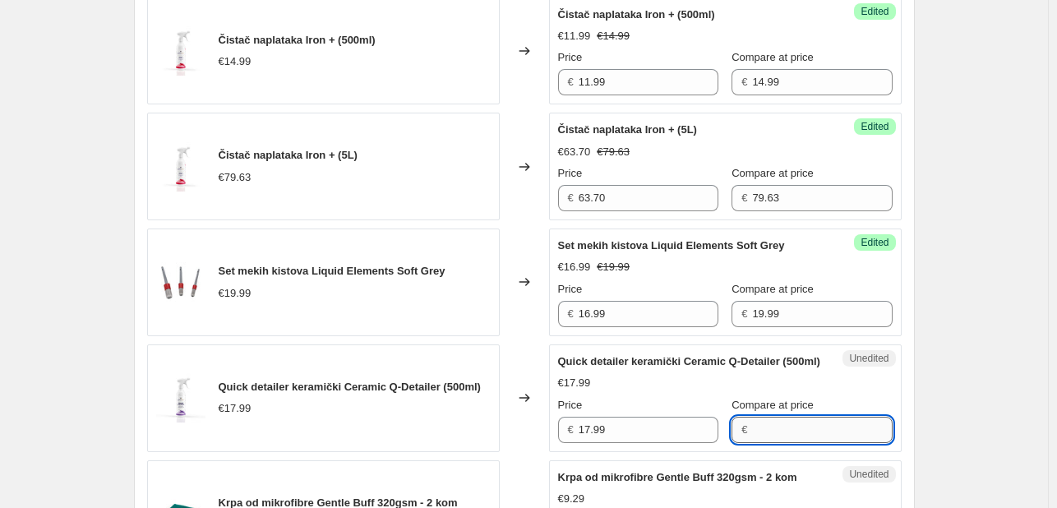
click at [798, 443] on input "Compare at price" at bounding box center [822, 430] width 140 height 26
paste input "17.99"
type input "17.99"
click at [610, 443] on input "17.99" at bounding box center [648, 430] width 140 height 26
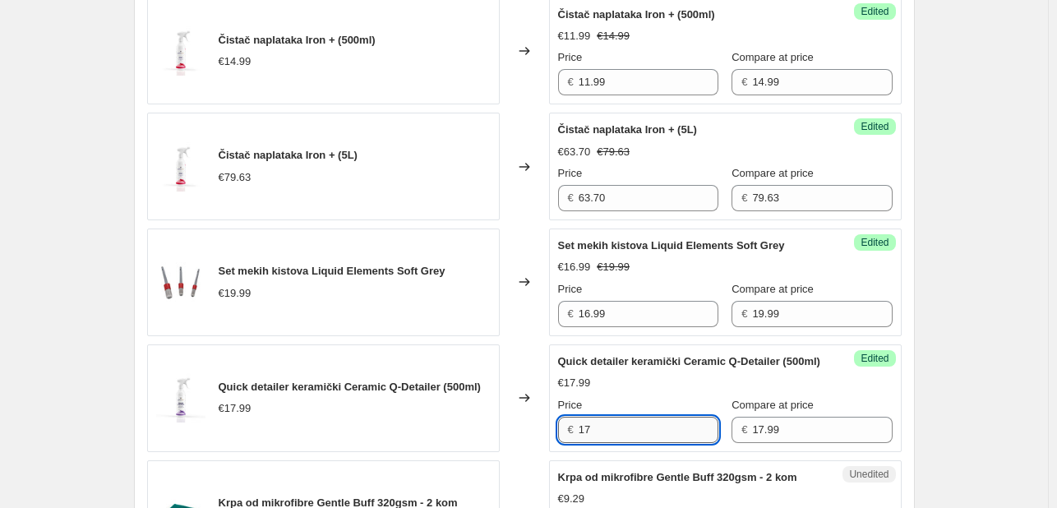
type input "1"
type input "12.59"
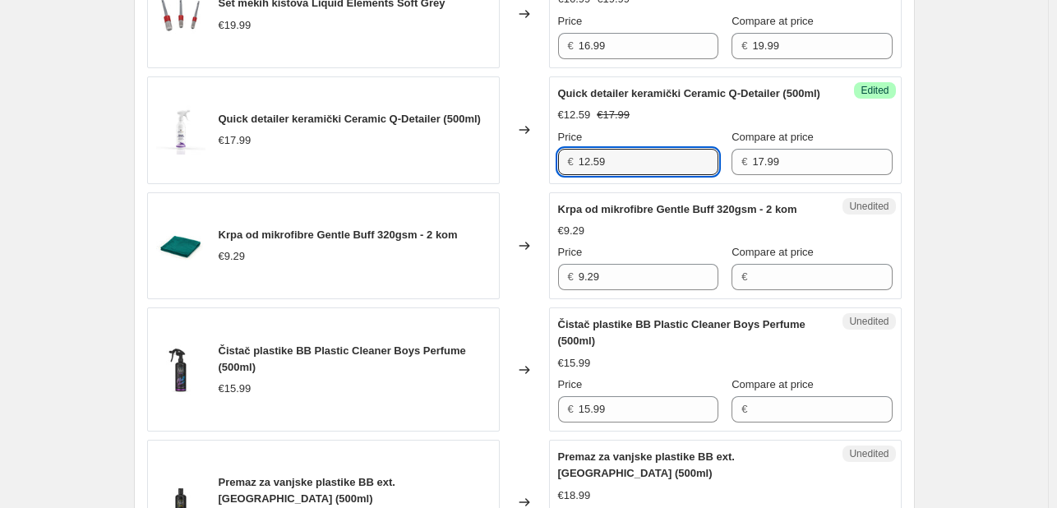
scroll to position [1518, 0]
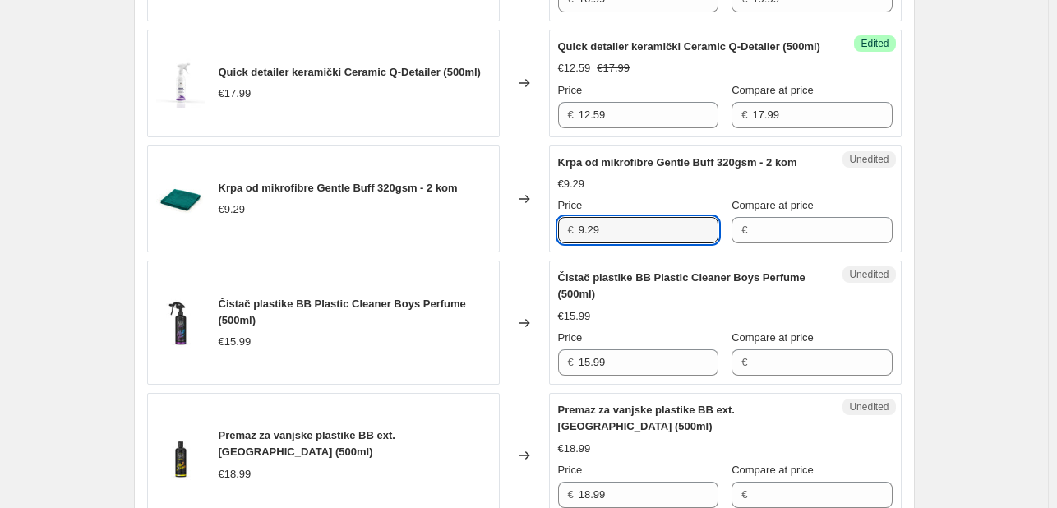
drag, startPoint x: 571, startPoint y: 272, endPoint x: 541, endPoint y: 269, distance: 30.6
click at [541, 253] on div "Krpa od mikrofibre Gentle Buff 320gsm - 2 kom €9.29 Changed to Unedited Krpa od…" at bounding box center [524, 199] width 754 height 108
click at [768, 243] on input "Compare at price" at bounding box center [822, 230] width 140 height 26
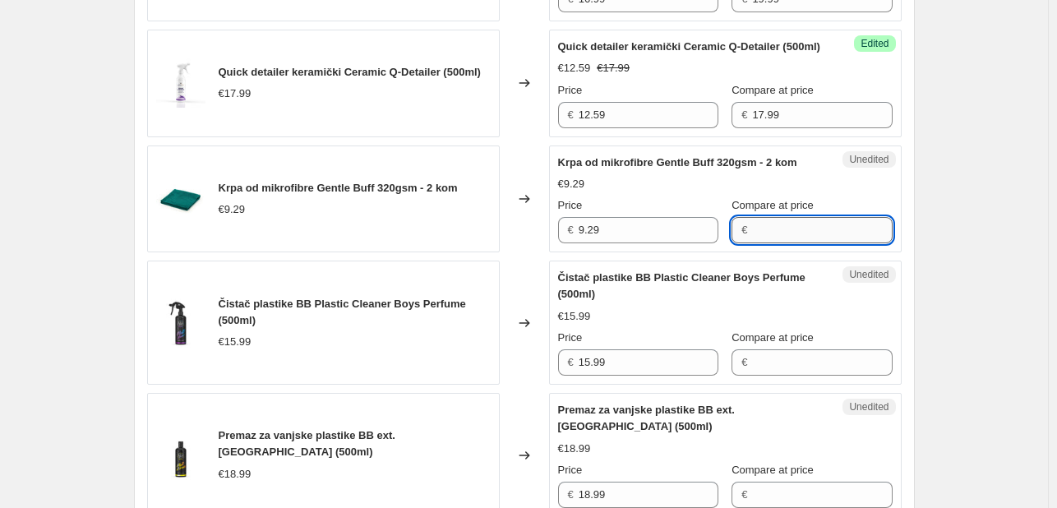
paste input "9.29"
type input "9.29"
click at [611, 243] on input "9.29" at bounding box center [648, 230] width 140 height 26
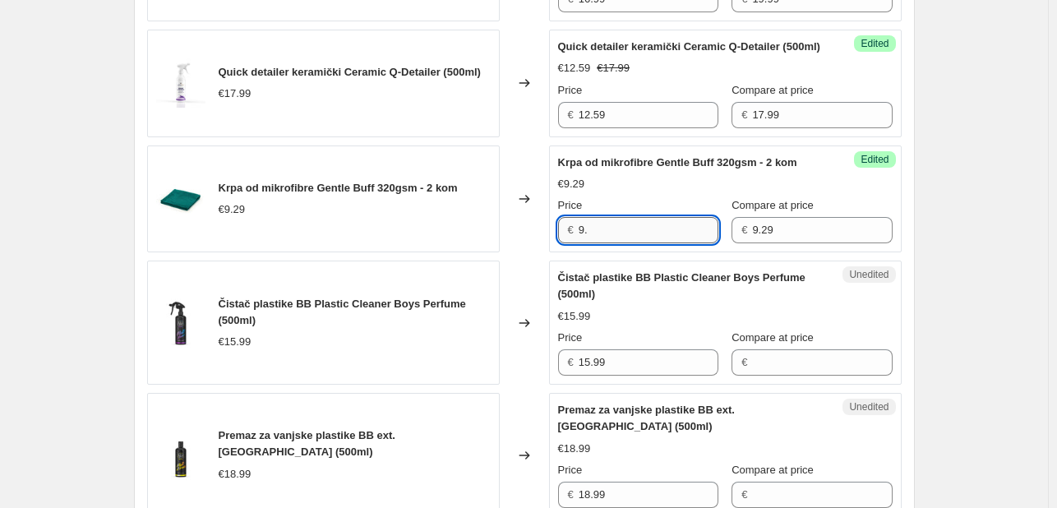
type input "9"
type input "7.43"
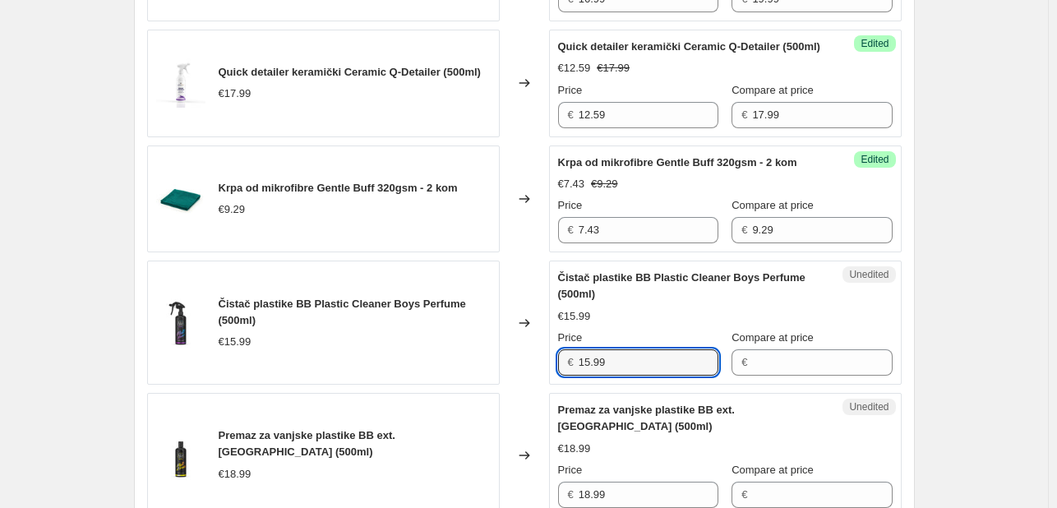
drag, startPoint x: 684, startPoint y: 413, endPoint x: 481, endPoint y: 398, distance: 202.7
click at [481, 385] on div "Čistač plastike BB Plastic Cleaner Boys Perfume (500ml) €15.99 Changed to Unedi…" at bounding box center [524, 322] width 754 height 124
click at [762, 375] on input "Compare at price" at bounding box center [822, 362] width 140 height 26
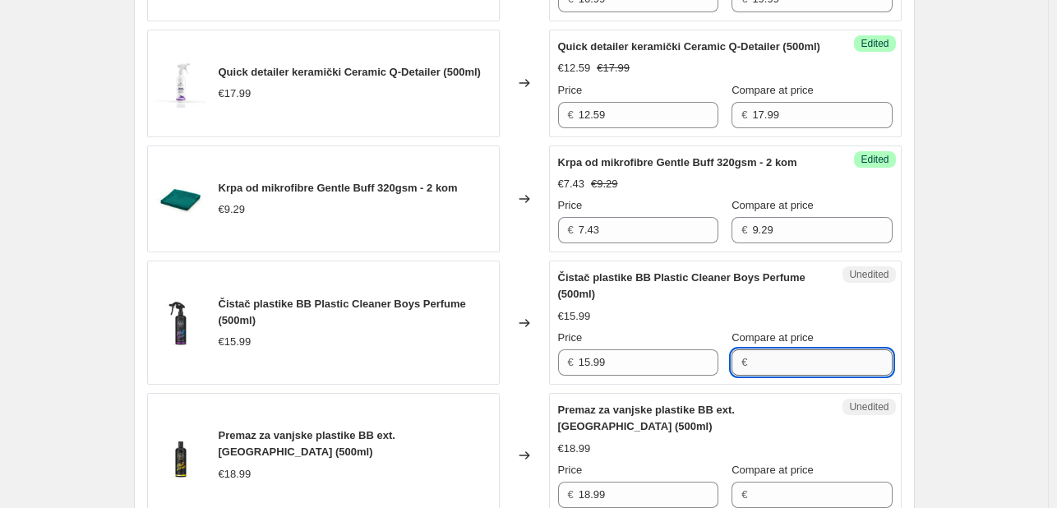
paste input "15.99"
type input "15.99"
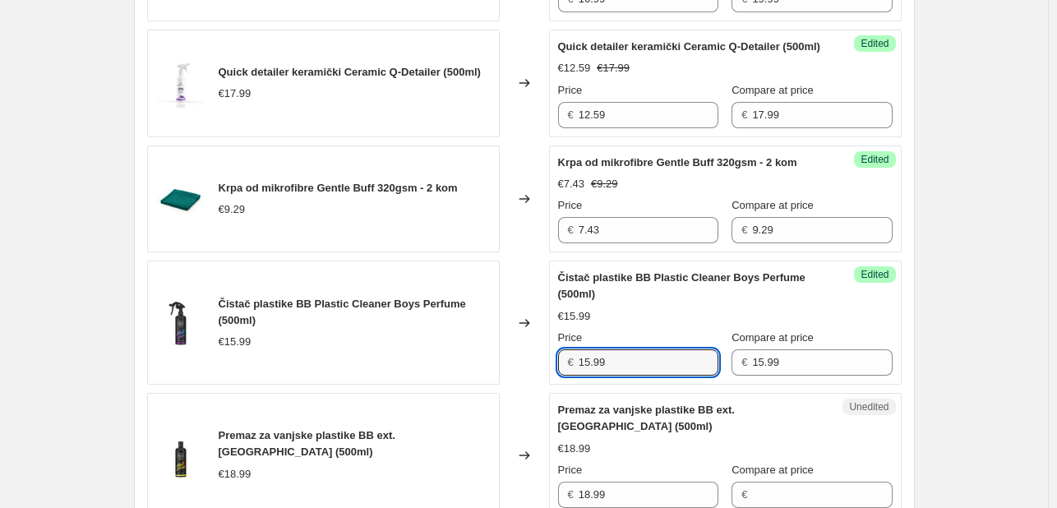
drag, startPoint x: 612, startPoint y: 411, endPoint x: 486, endPoint y: 406, distance: 125.8
click at [486, 385] on div "Čistač plastike BB Plastic Cleaner Boys Perfume (500ml) €15.99 Changed to Succe…" at bounding box center [524, 322] width 754 height 124
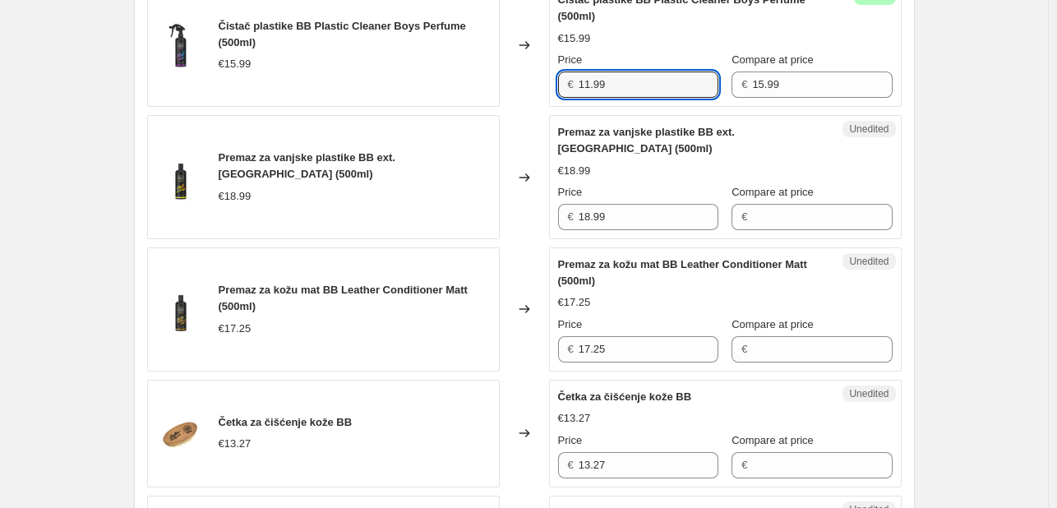
scroll to position [1824, 0]
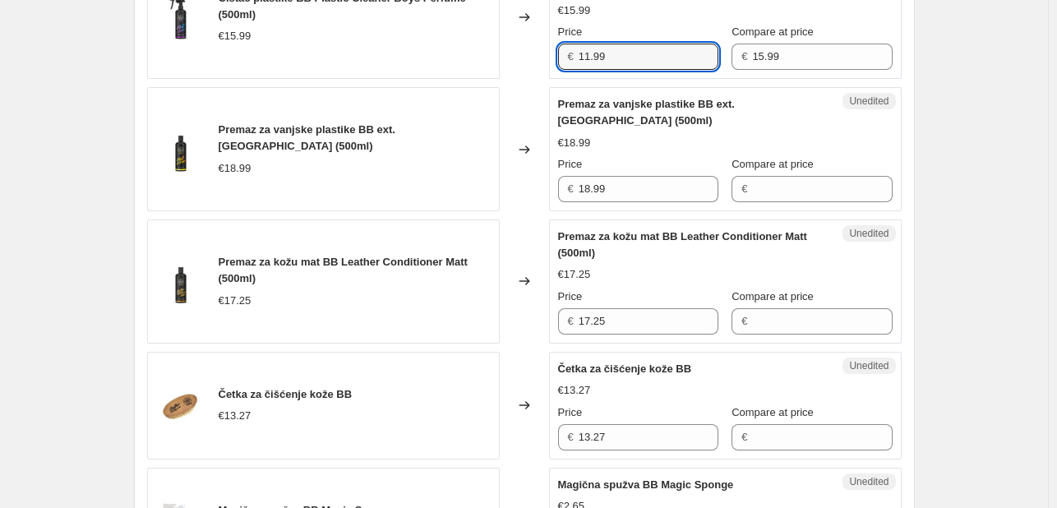
type input "11.99"
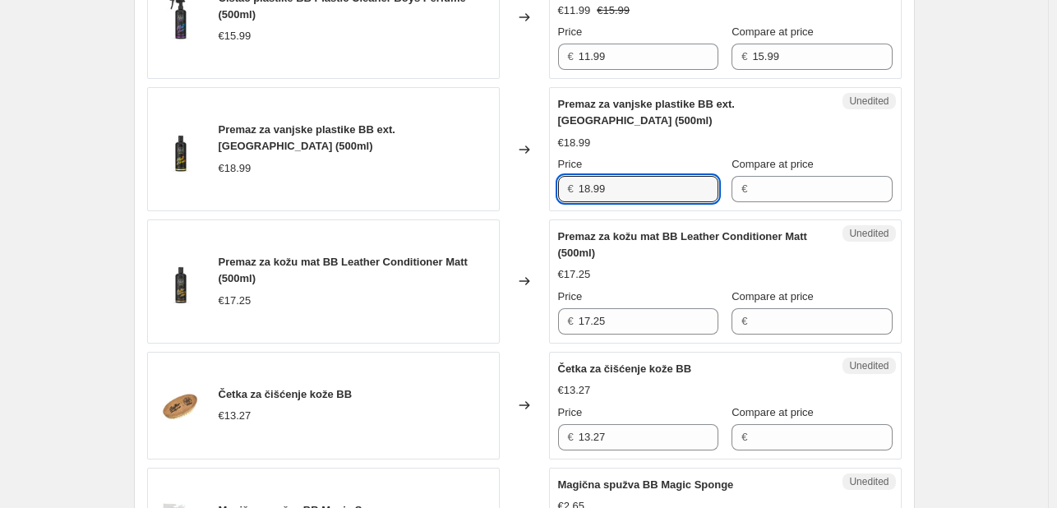
drag, startPoint x: 659, startPoint y: 233, endPoint x: 473, endPoint y: 224, distance: 185.9
click at [473, 211] on div "Premaz za vanjske plastike BB ext. Dressing (500ml) €18.99 Changed to Unedited …" at bounding box center [524, 149] width 754 height 124
click at [753, 202] on input "Compare at price" at bounding box center [822, 189] width 140 height 26
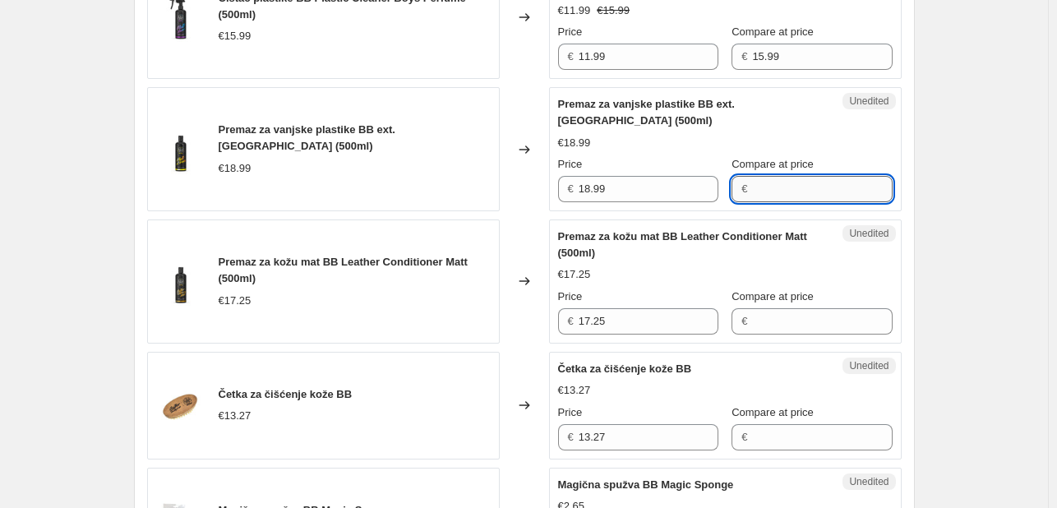
paste input "18.99"
type input "18.99"
click at [669, 202] on input "18.99" at bounding box center [648, 189] width 140 height 26
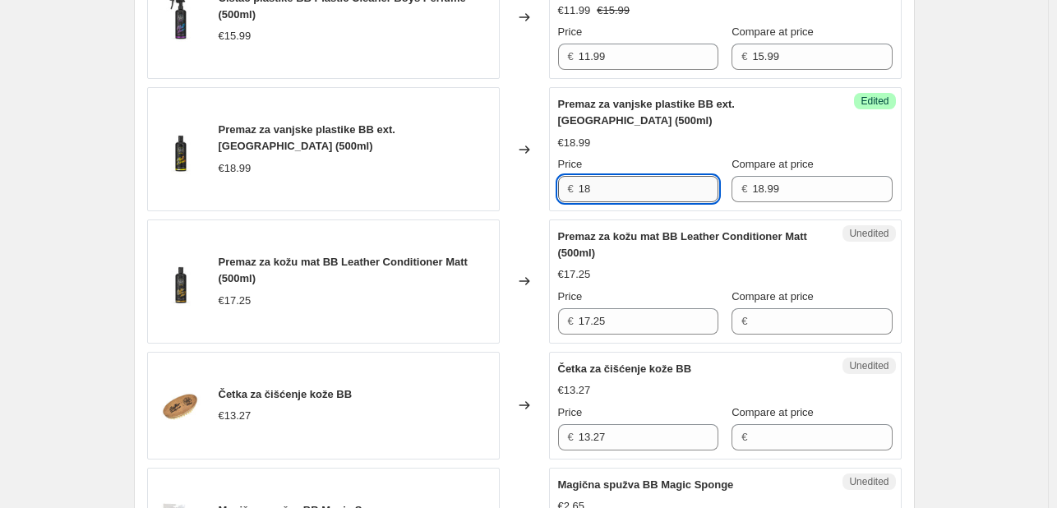
type input "1"
type input "14.24"
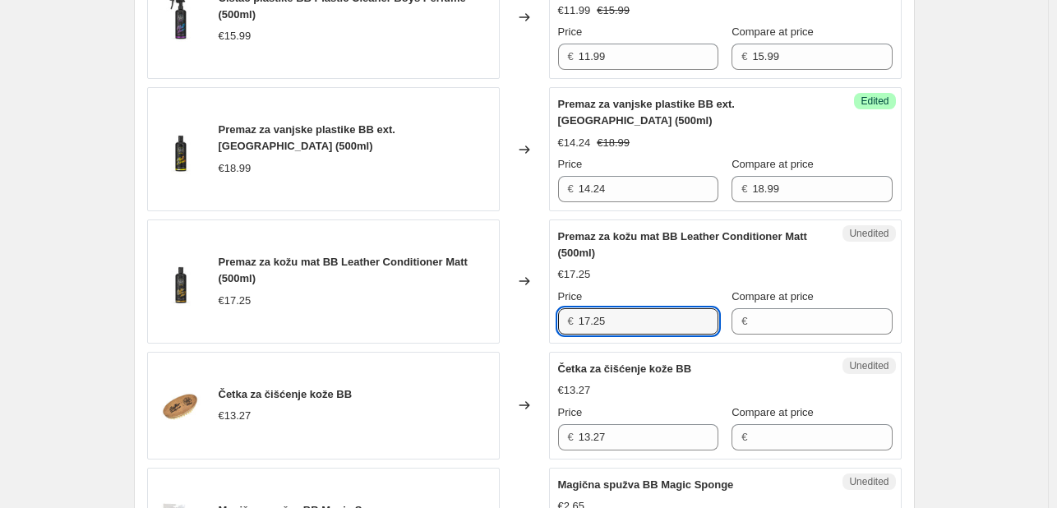
drag, startPoint x: 638, startPoint y: 368, endPoint x: 501, endPoint y: 380, distance: 136.9
click at [501, 343] on div "Premaz za kožu mat BB Leather Conditioner Matt (500ml) €17.25 Changed to Unedit…" at bounding box center [524, 281] width 754 height 124
click at [752, 334] on input "Compare at price" at bounding box center [822, 321] width 140 height 26
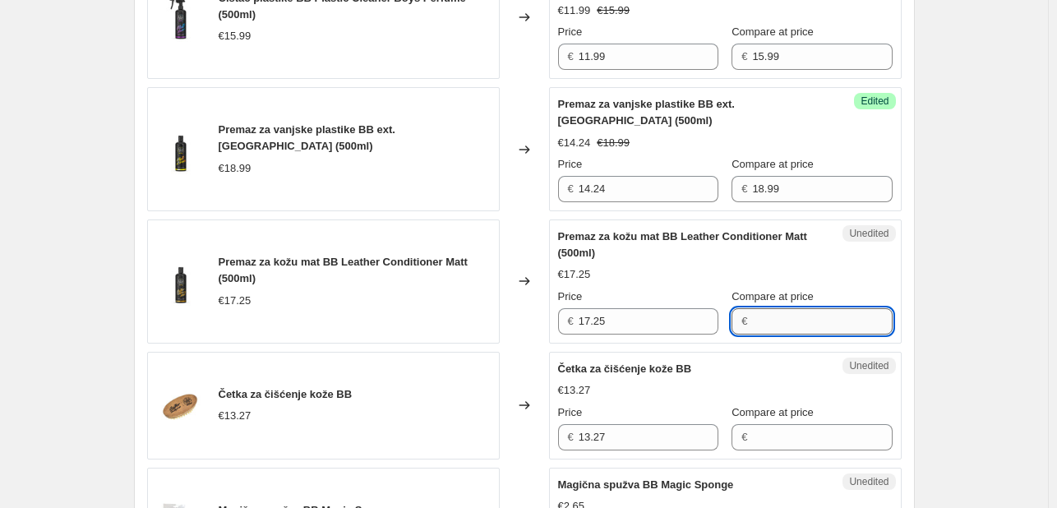
paste input "17.25"
type input "17.25"
click at [640, 334] on input "17.25" at bounding box center [648, 321] width 140 height 26
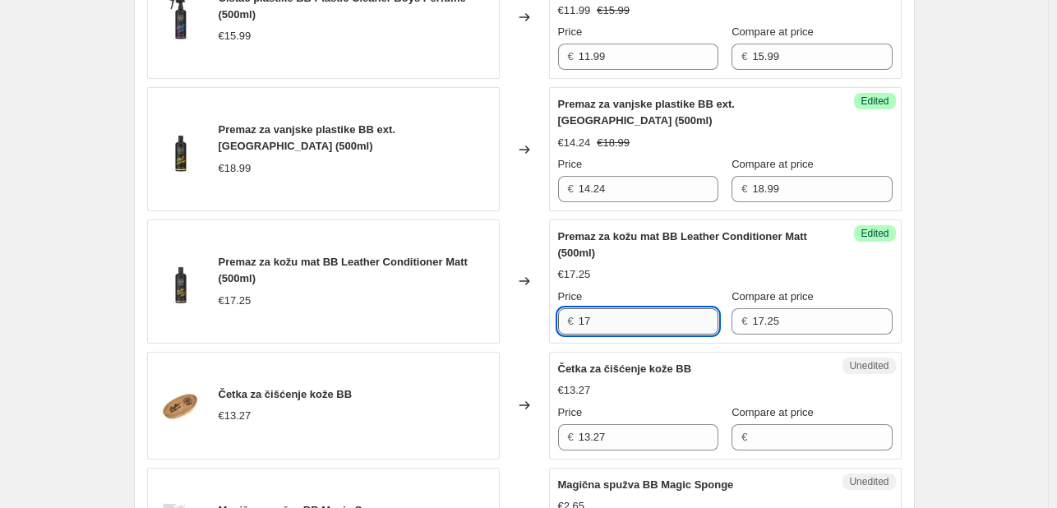
type input "1"
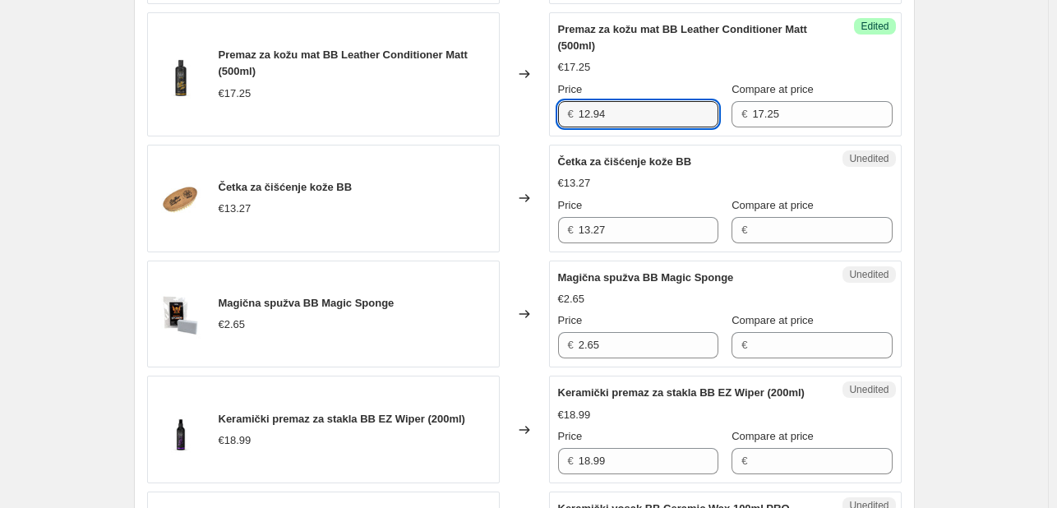
scroll to position [2092, 0]
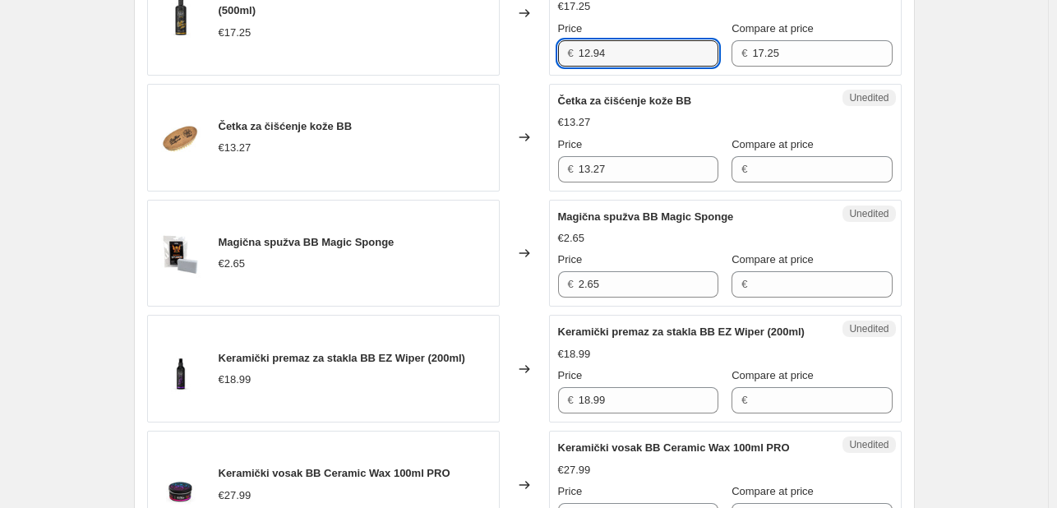
type input "12.94"
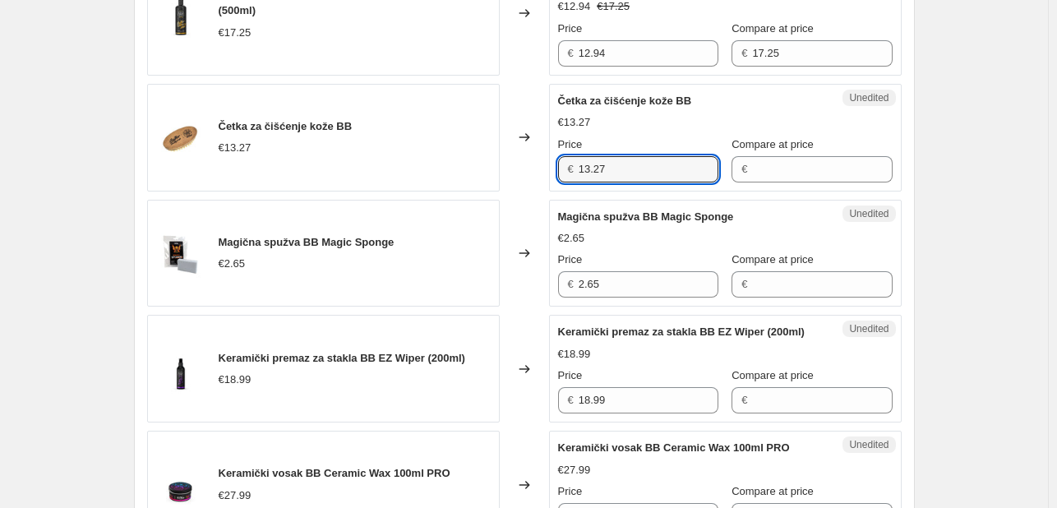
drag, startPoint x: 526, startPoint y: 216, endPoint x: 515, endPoint y: 215, distance: 10.7
click at [515, 191] on div "Četka za čišćenje kože BB €13.27 Changed to Unedited Četka za čišćenje kože BB …" at bounding box center [524, 138] width 754 height 108
click at [789, 182] on input "Compare at price" at bounding box center [822, 169] width 140 height 26
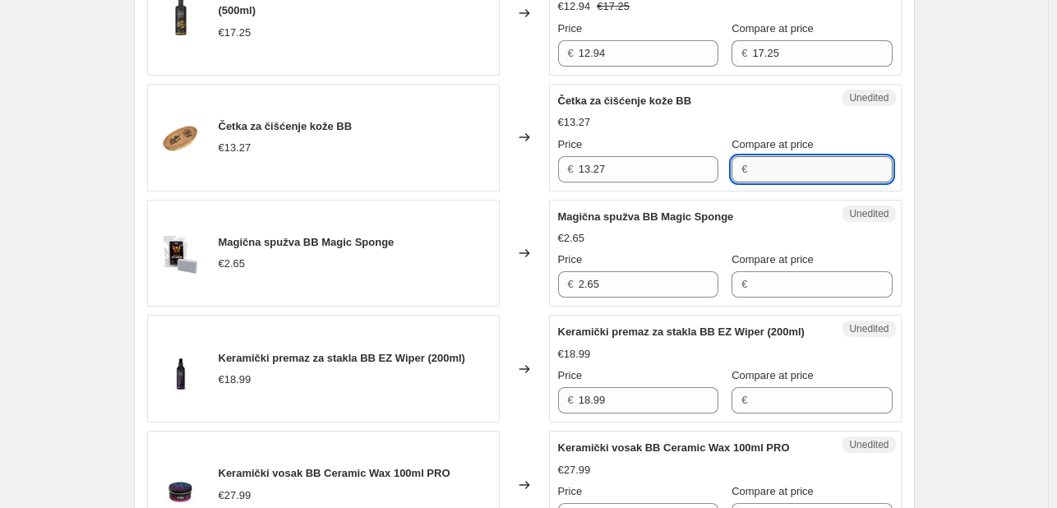
paste input "13.27"
type input "13.27"
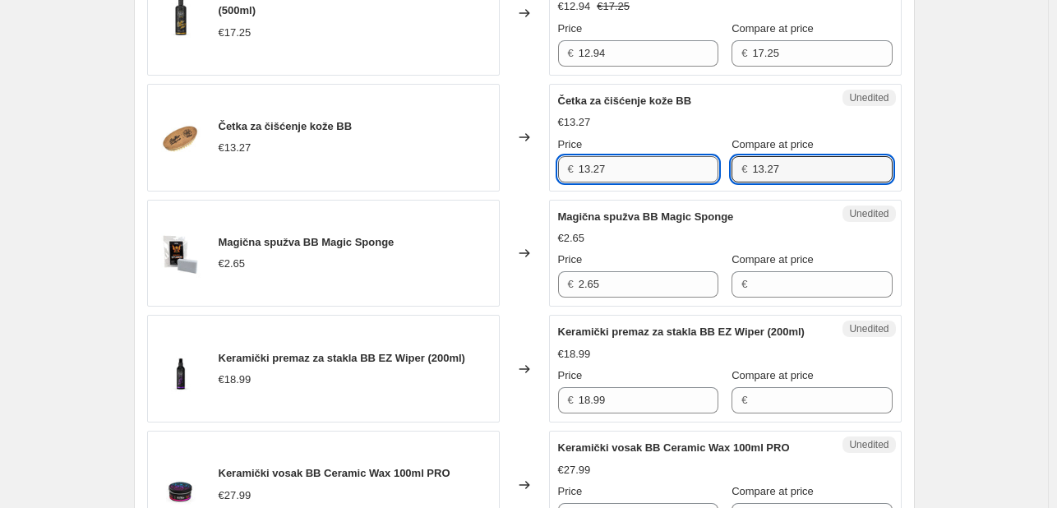
click at [693, 182] on input "13.27" at bounding box center [648, 169] width 140 height 26
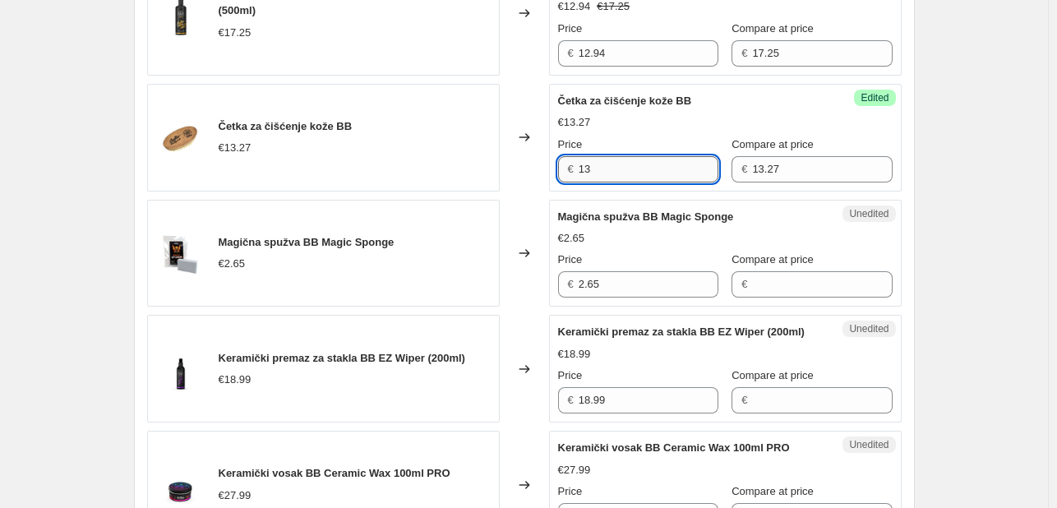
type input "1"
type input "9.29"
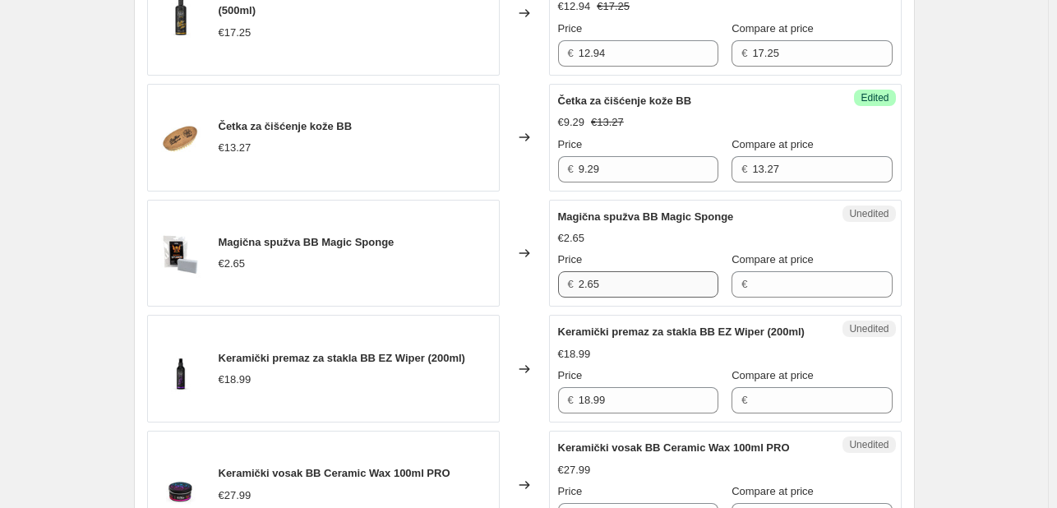
drag, startPoint x: 624, startPoint y: 344, endPoint x: 597, endPoint y: 339, distance: 27.6
click at [597, 307] on div "Unedited Magična spužva BB Magic Sponge €2.65 Price € 2.65 Compare at price €" at bounding box center [725, 254] width 352 height 108
drag, startPoint x: 504, startPoint y: 329, endPoint x: 477, endPoint y: 327, distance: 26.4
click at [477, 307] on div "Magična spužva BB Magic Sponge €2.65 Changed to Unedited Magična spužva BB Magi…" at bounding box center [524, 254] width 754 height 108
click at [741, 290] on span "€" at bounding box center [744, 284] width 6 height 12
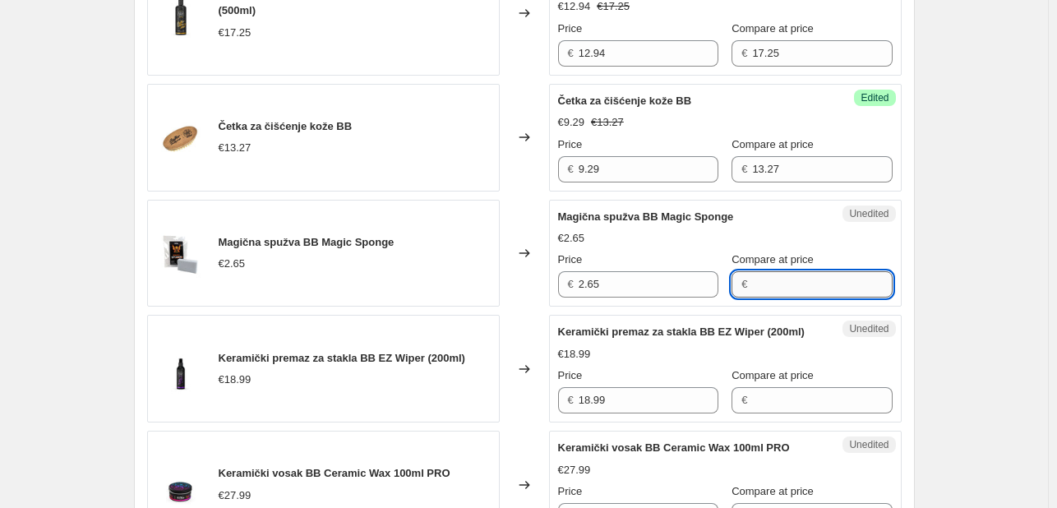
click at [752, 297] on input "Compare at price" at bounding box center [822, 284] width 140 height 26
paste input "2.65"
type input "2.65"
click at [615, 297] on input "2.65" at bounding box center [648, 284] width 140 height 26
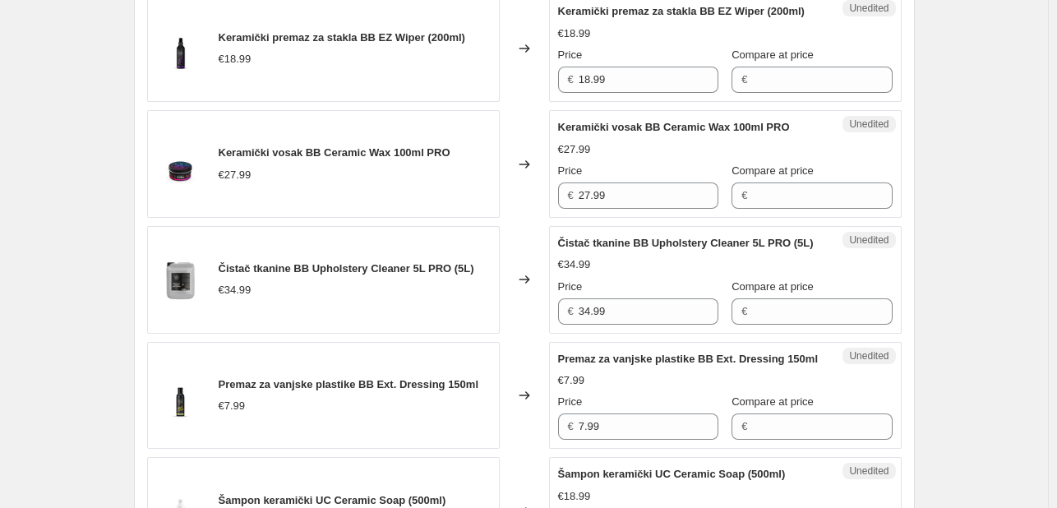
scroll to position [2416, 0]
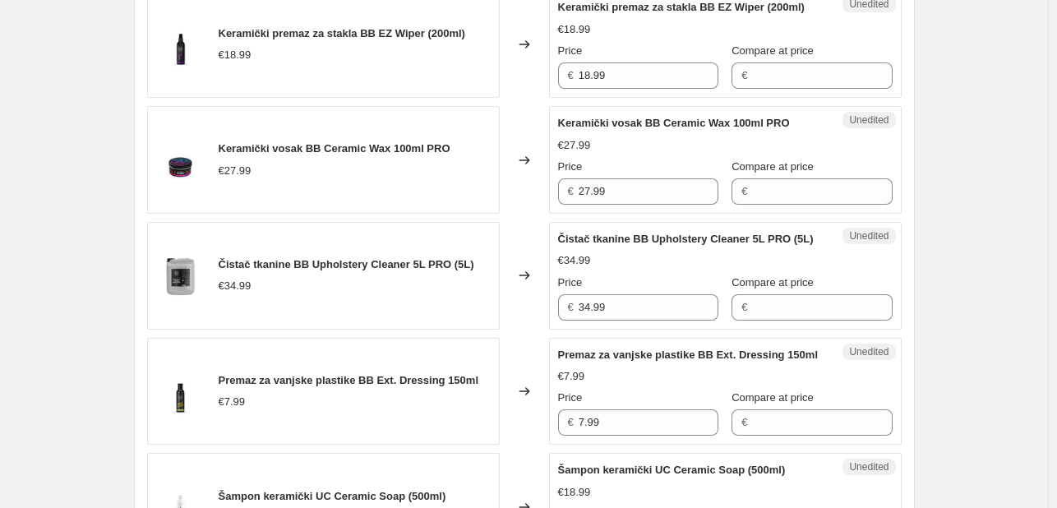
type input "2.12"
drag, startPoint x: 559, startPoint y: 128, endPoint x: 401, endPoint y: 115, distance: 158.3
click at [401, 98] on div "Keramički premaz za stakla BB EZ Wiper (200ml) €18.99 Changed to Unedited Keram…" at bounding box center [524, 44] width 754 height 108
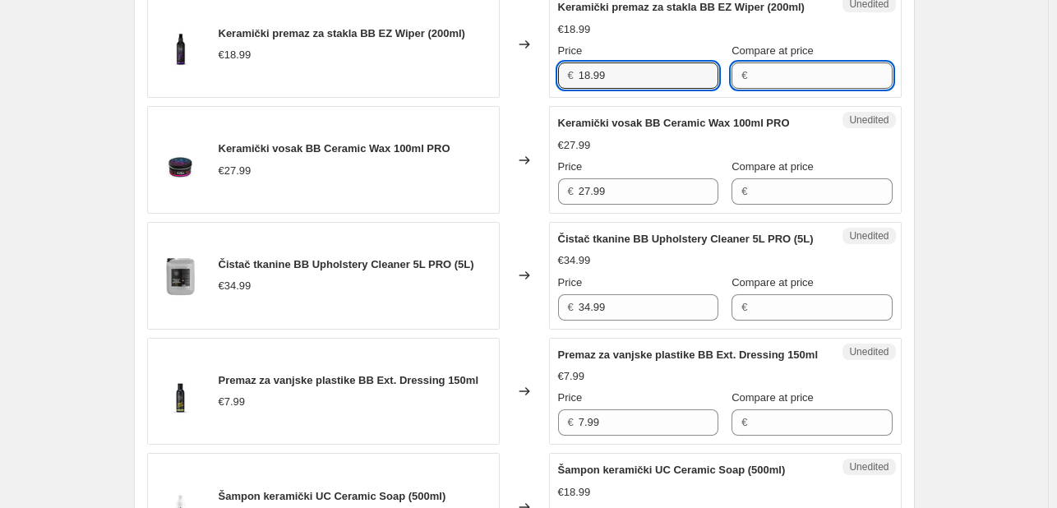
click at [826, 89] on input "Compare at price" at bounding box center [822, 75] width 140 height 26
paste input "18.99"
type input "18.99"
click at [607, 89] on input "18.99" at bounding box center [648, 75] width 140 height 26
type input "14.24"
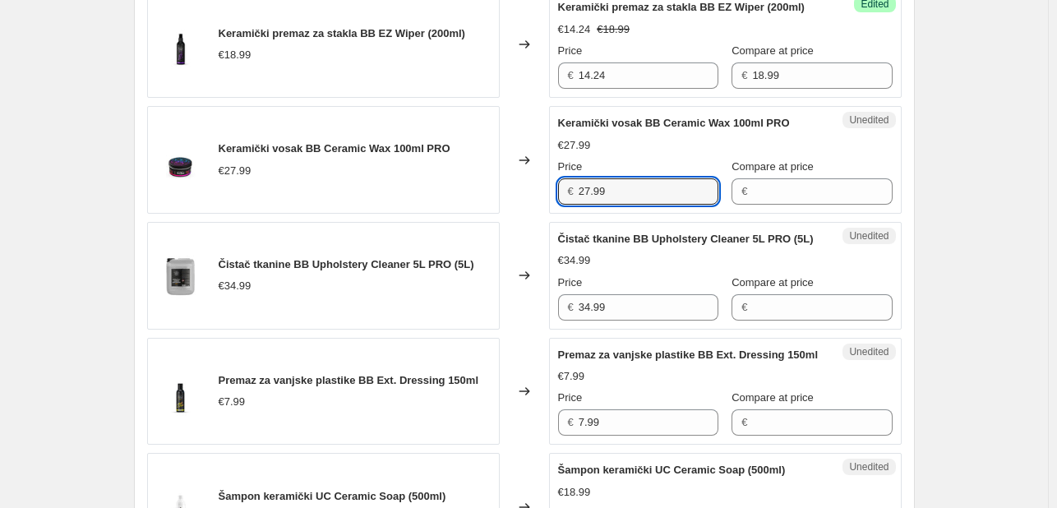
drag, startPoint x: 652, startPoint y: 251, endPoint x: 467, endPoint y: 233, distance: 186.6
click at [467, 214] on div "Keramički vosak BB Ceramic Wax 100ml PRO €27.99 Changed to Unedited Keramički v…" at bounding box center [524, 160] width 754 height 108
click at [789, 205] on input "Compare at price" at bounding box center [822, 191] width 140 height 26
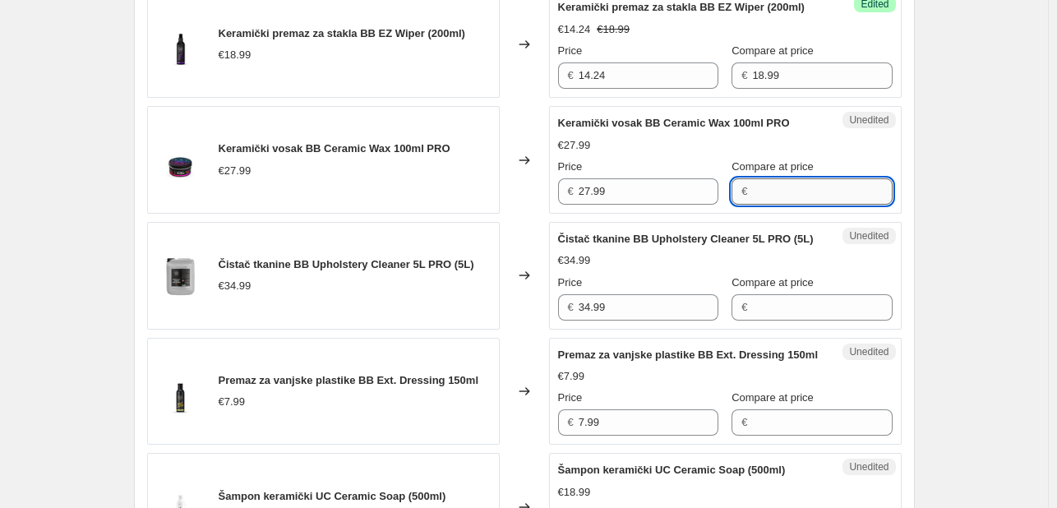
paste input "27.99"
type input "27.99"
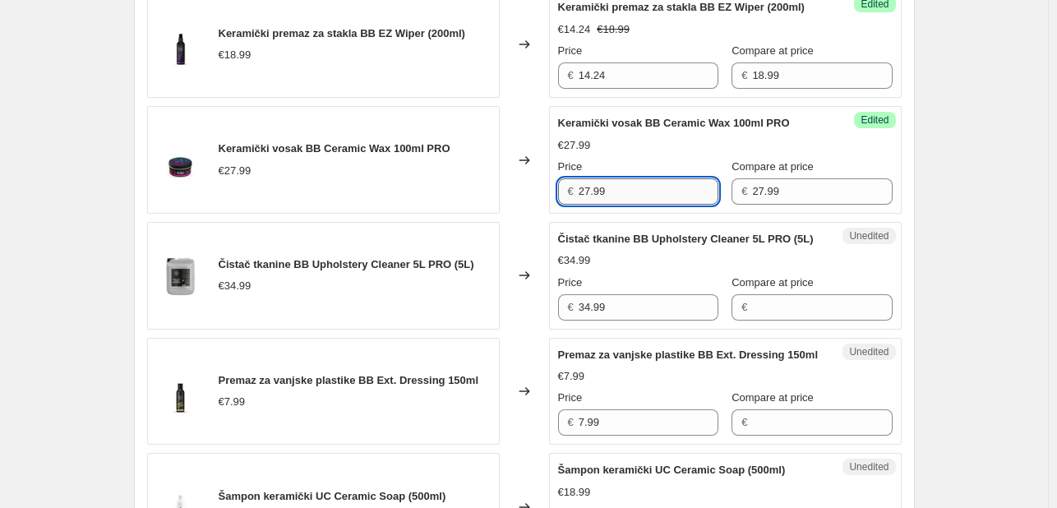
click at [634, 205] on input "27.99" at bounding box center [648, 191] width 140 height 26
type input "22.39"
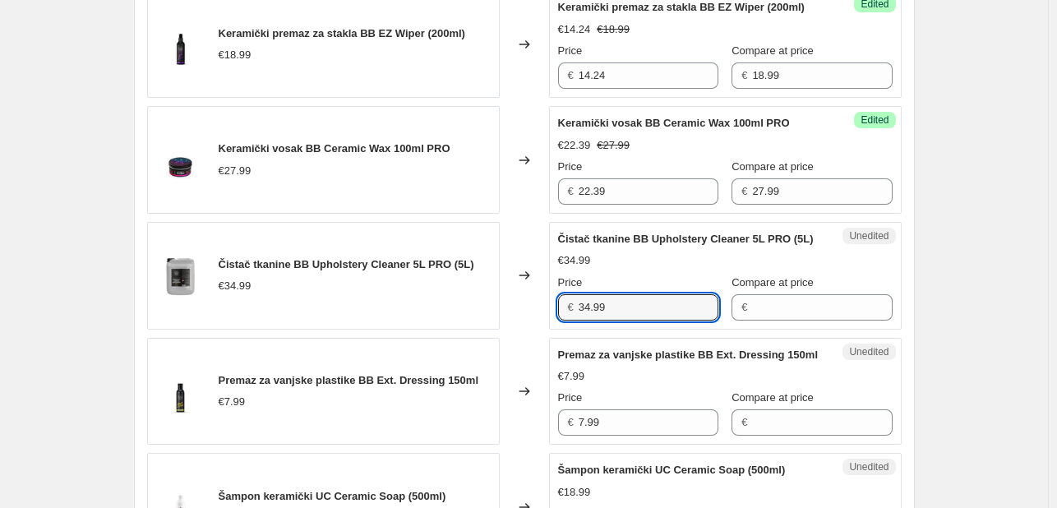
click at [506, 329] on div "Čistač tkanine BB Upholstery Cleaner 5L PRO (5L) €34.99 Changed to Unedited Čis…" at bounding box center [524, 276] width 754 height 108
click at [762, 320] on input "Compare at price" at bounding box center [822, 307] width 140 height 26
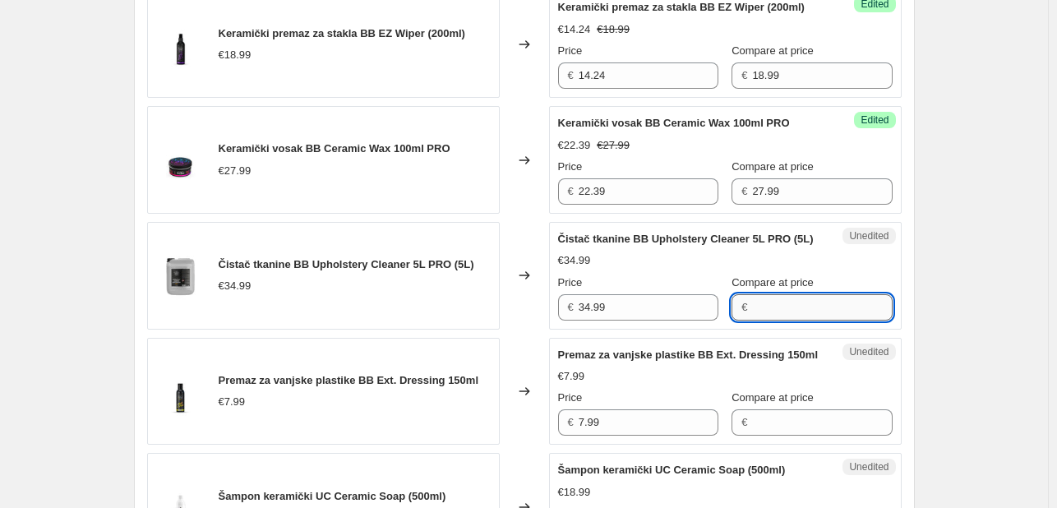
paste input "34.99"
type input "34.99"
click at [638, 320] on input "34.99" at bounding box center [648, 307] width 140 height 26
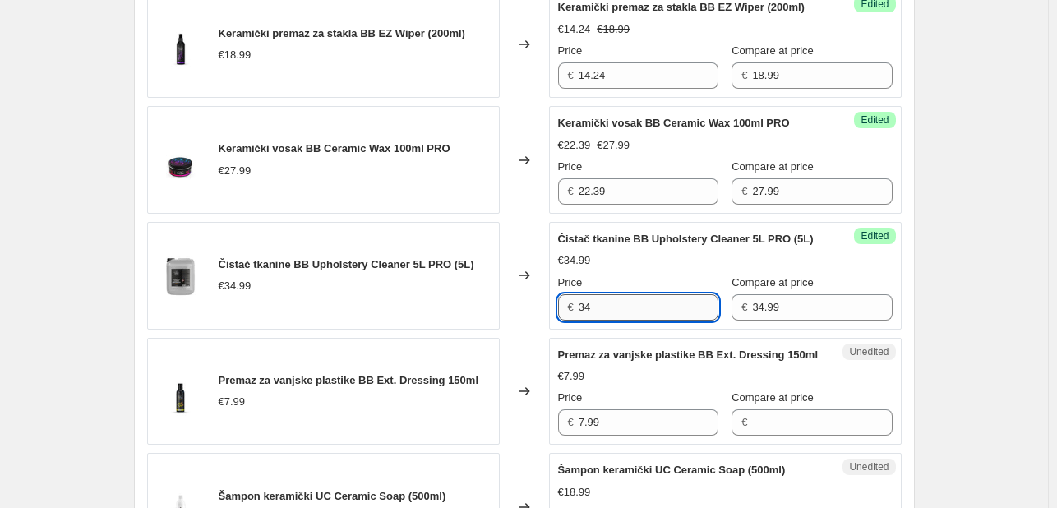
type input "3"
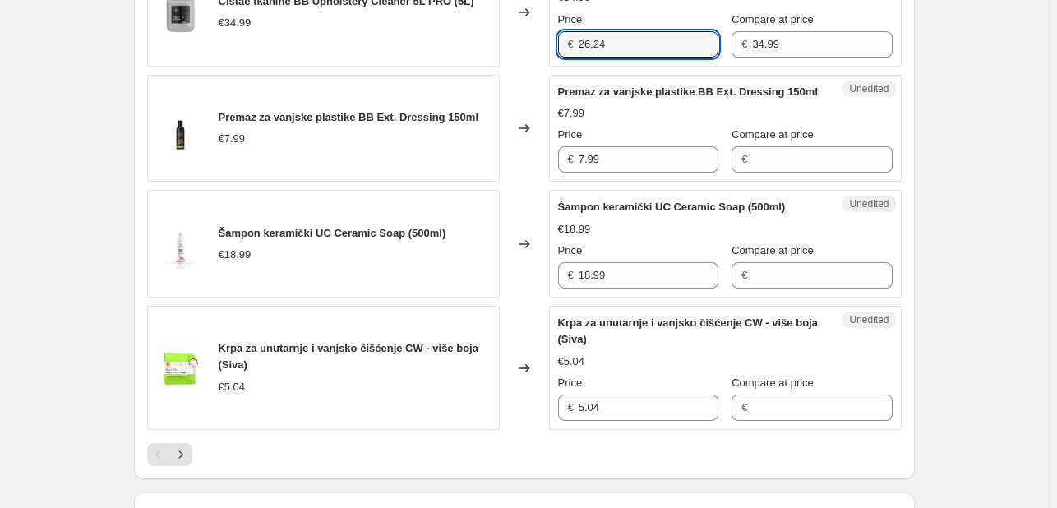
scroll to position [2689, 0]
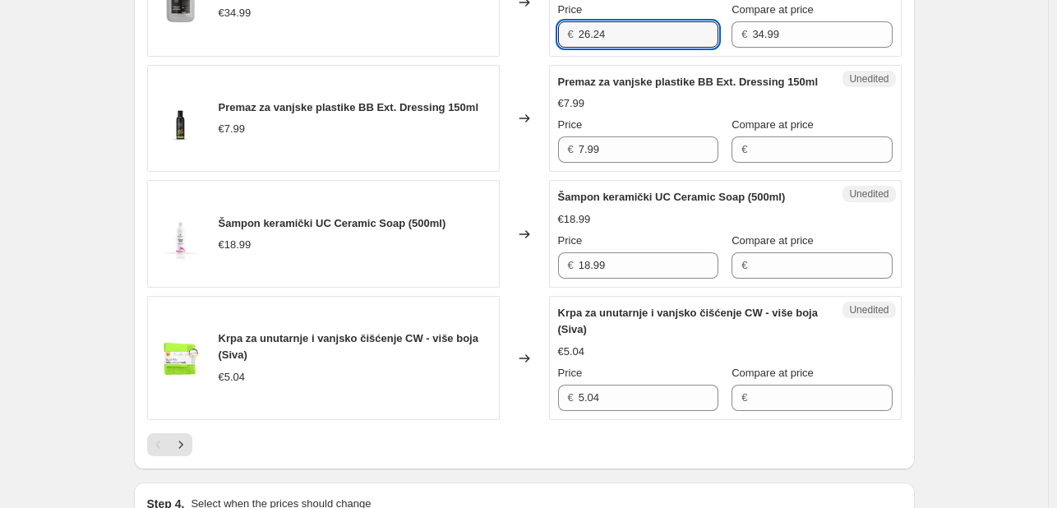
type input "26.24"
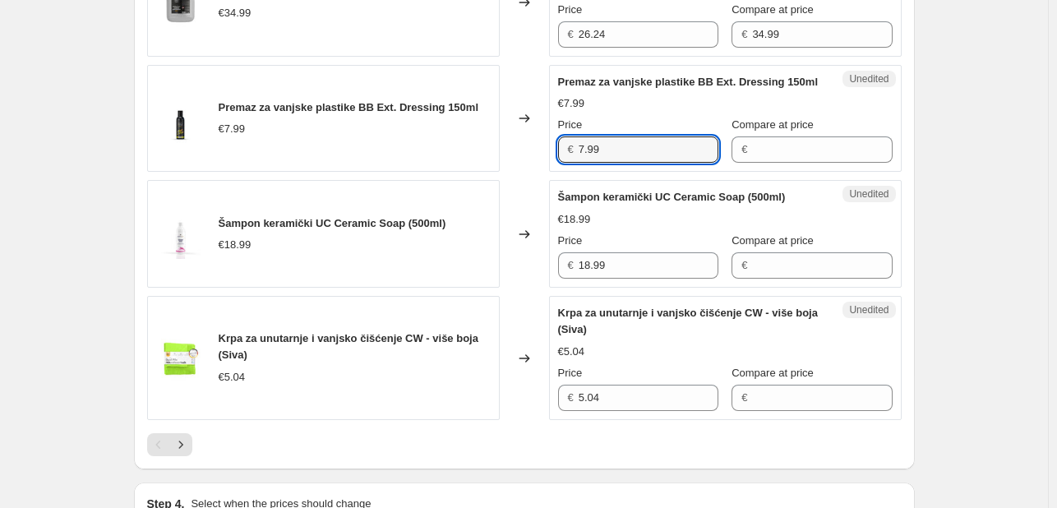
drag, startPoint x: 651, startPoint y: 248, endPoint x: 467, endPoint y: 239, distance: 184.3
click at [467, 173] on div "Premaz za vanjske plastike BB Ext. Dressing 150ml €7.99 Changed to Unedited Pre…" at bounding box center [524, 119] width 754 height 108
click at [797, 163] on input "Compare at price" at bounding box center [822, 149] width 140 height 26
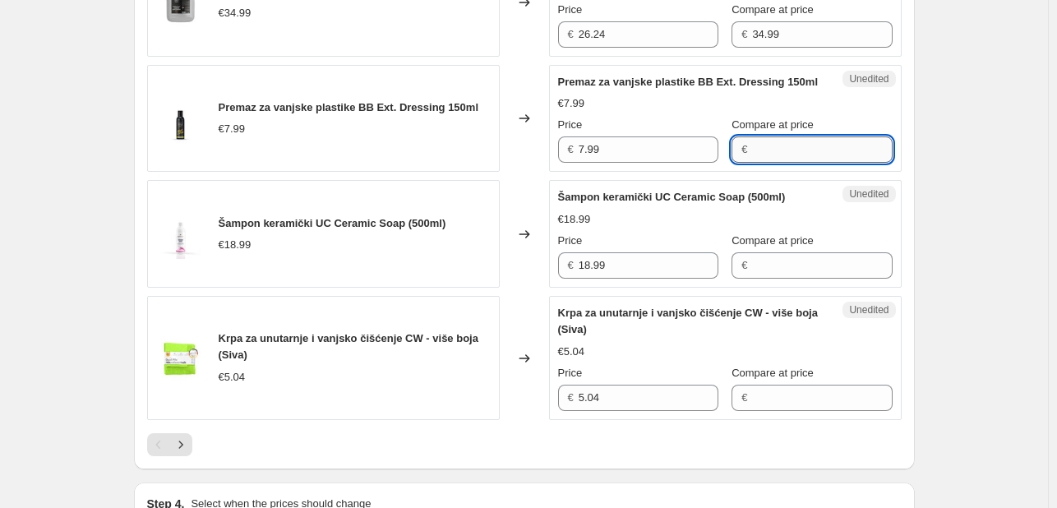
paste input "7.99"
type input "7.99"
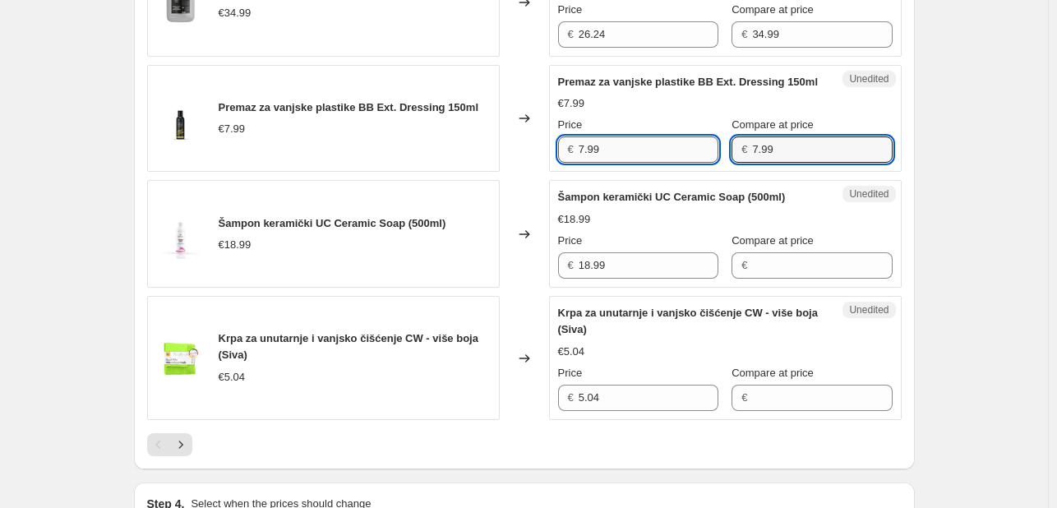
click at [648, 163] on input "7.99" at bounding box center [648, 149] width 140 height 26
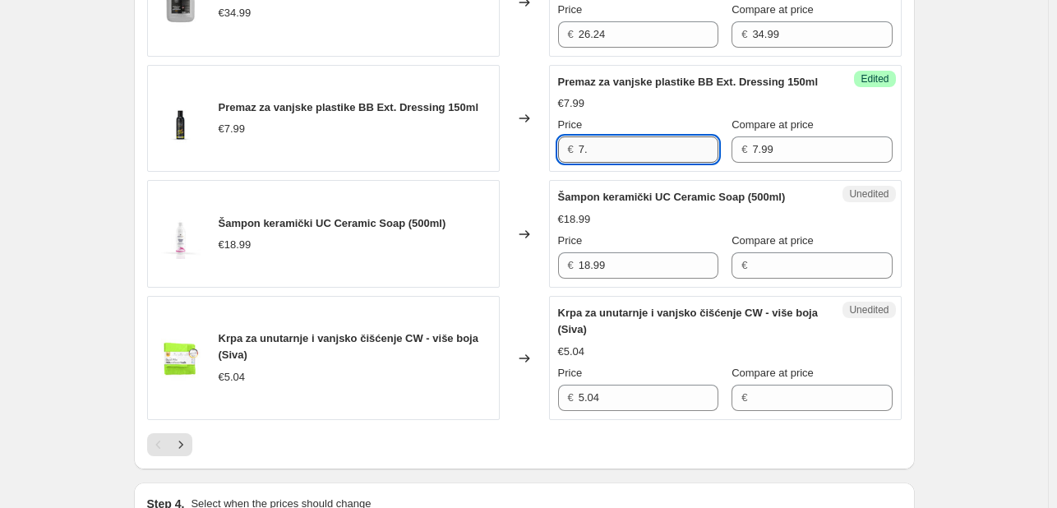
type input "7"
type input "5.99"
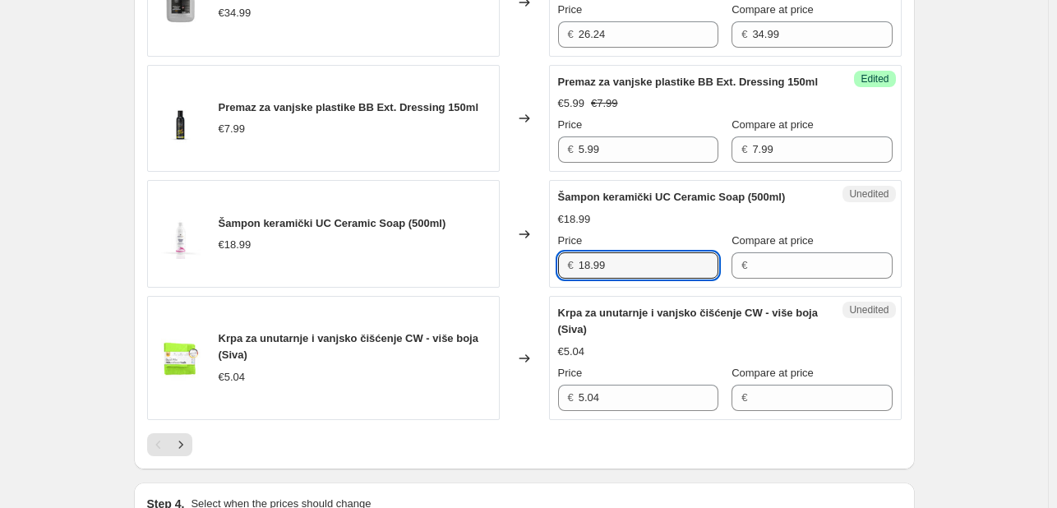
drag, startPoint x: 644, startPoint y: 362, endPoint x: 437, endPoint y: 329, distance: 209.5
click at [437, 288] on div "Šampon keramički UC Ceramic Soap (500ml) €18.99 Changed to Unedited Šampon kera…" at bounding box center [524, 234] width 754 height 108
click at [772, 279] on input "Compare at price" at bounding box center [822, 265] width 140 height 26
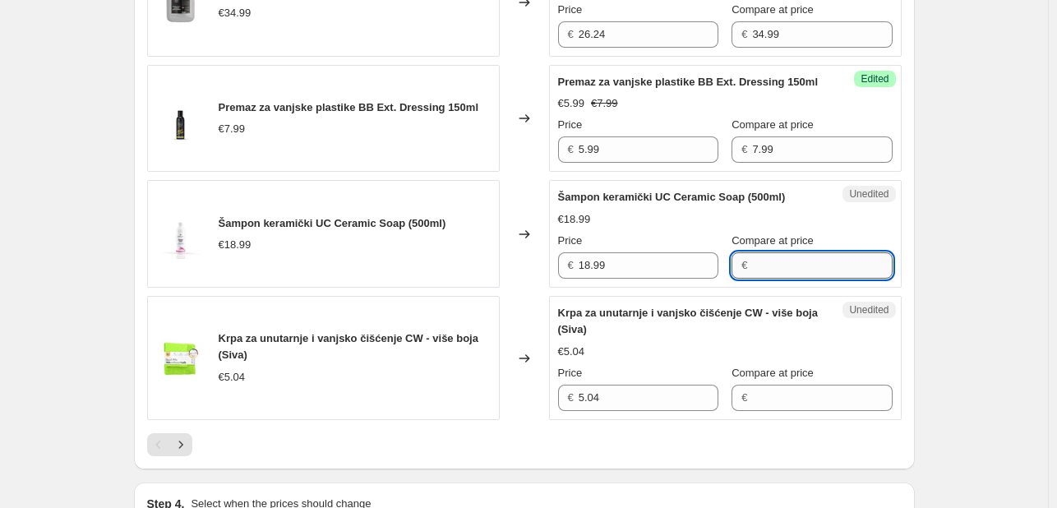
paste input "18.99"
type input "18.99"
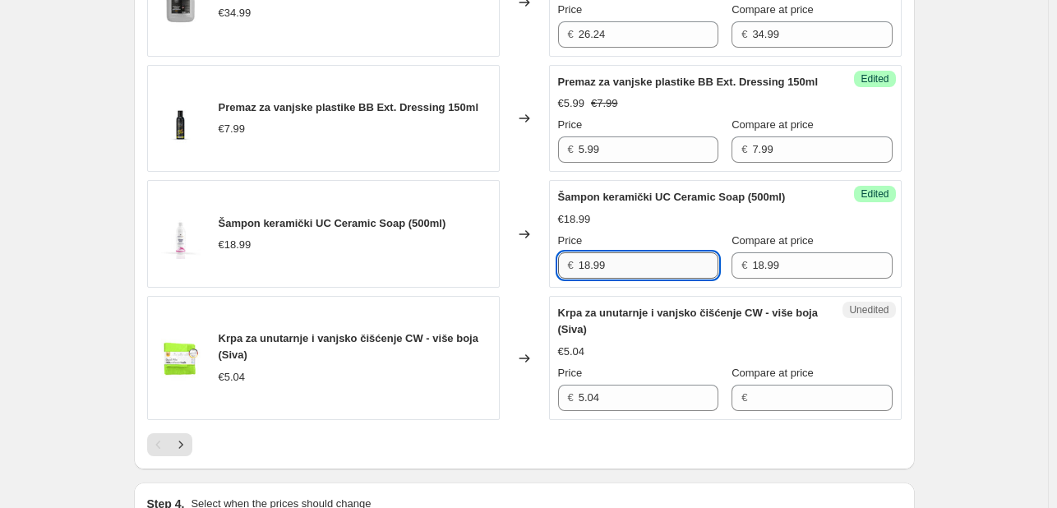
click at [602, 279] on input "18.99" at bounding box center [648, 265] width 140 height 26
click at [607, 279] on input "18.99" at bounding box center [648, 265] width 140 height 26
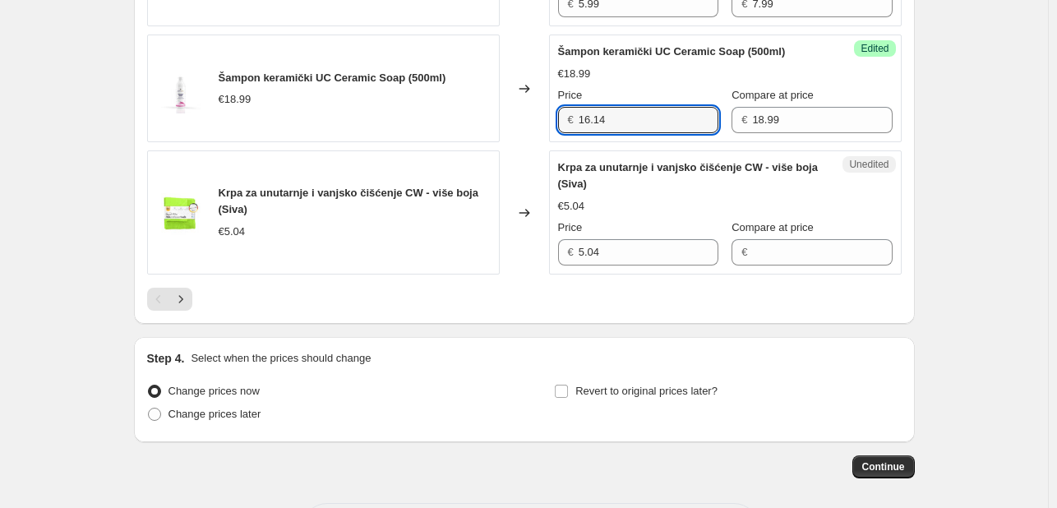
scroll to position [2840, 0]
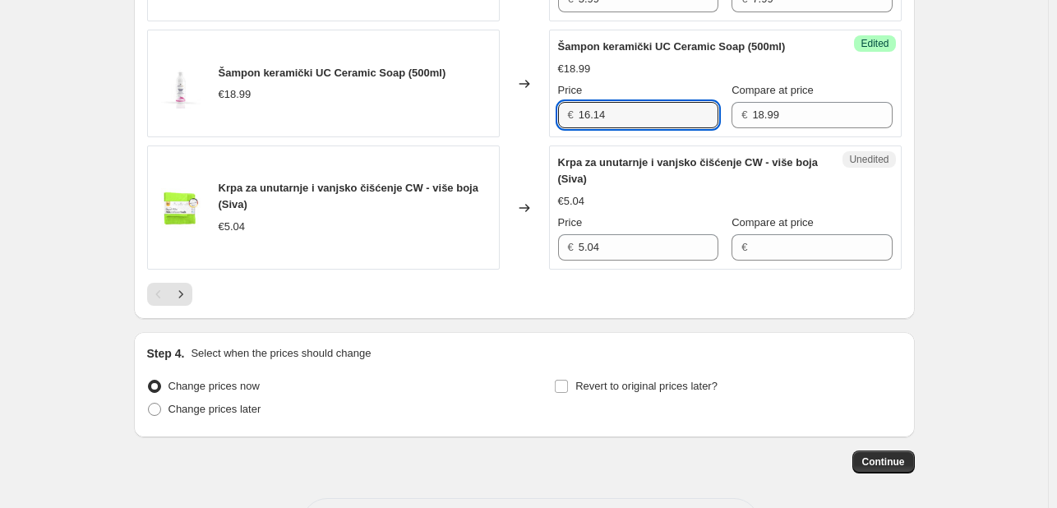
type input "16.14"
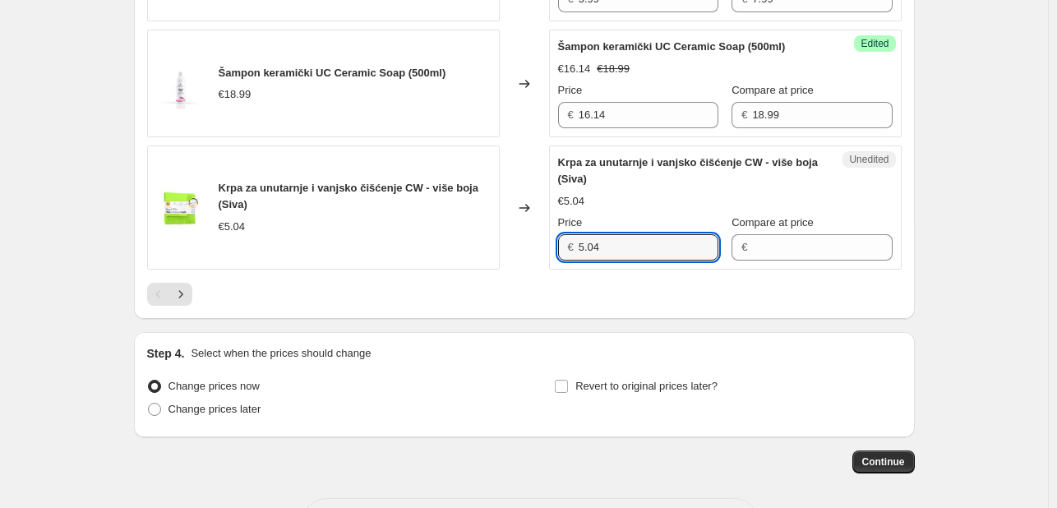
drag, startPoint x: 662, startPoint y: 338, endPoint x: 505, endPoint y: 338, distance: 156.9
click at [505, 269] on div "Krpa za unutarnje i vanjsko čišćenje CW - više boja (Siva) €5.04 Changed to Une…" at bounding box center [524, 207] width 754 height 124
click at [804, 260] on input "Compare at price" at bounding box center [822, 247] width 140 height 26
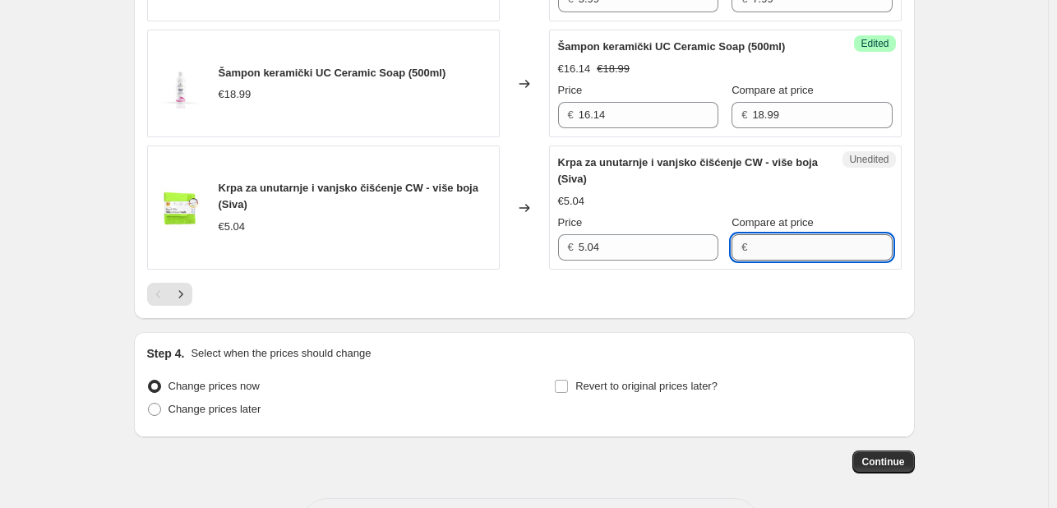
paste input "5.04"
type input "5.04"
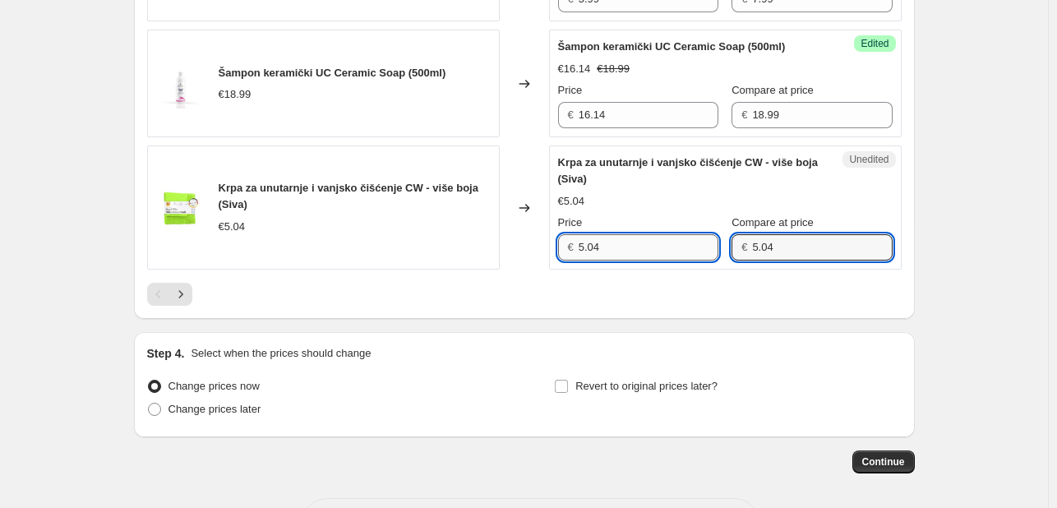
click at [609, 260] on input "5.04" at bounding box center [648, 247] width 140 height 26
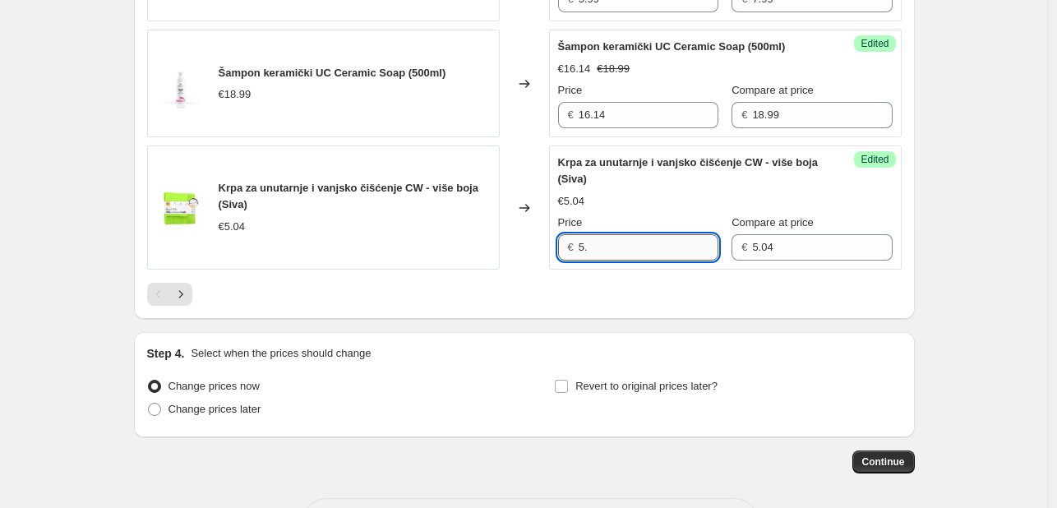
type input "5"
type input "3.78"
click at [182, 302] on icon "Next" at bounding box center [181, 294] width 16 height 16
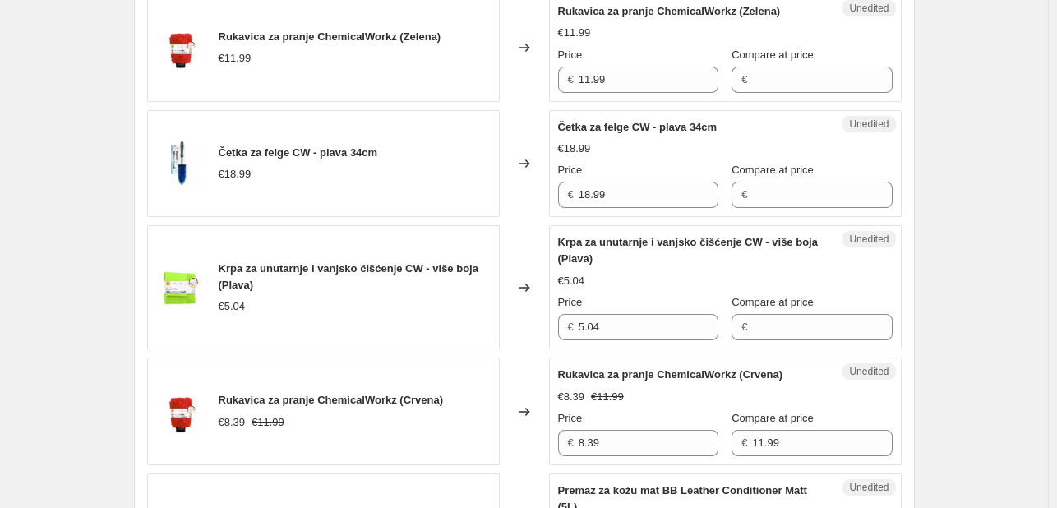
scroll to position [2602, 0]
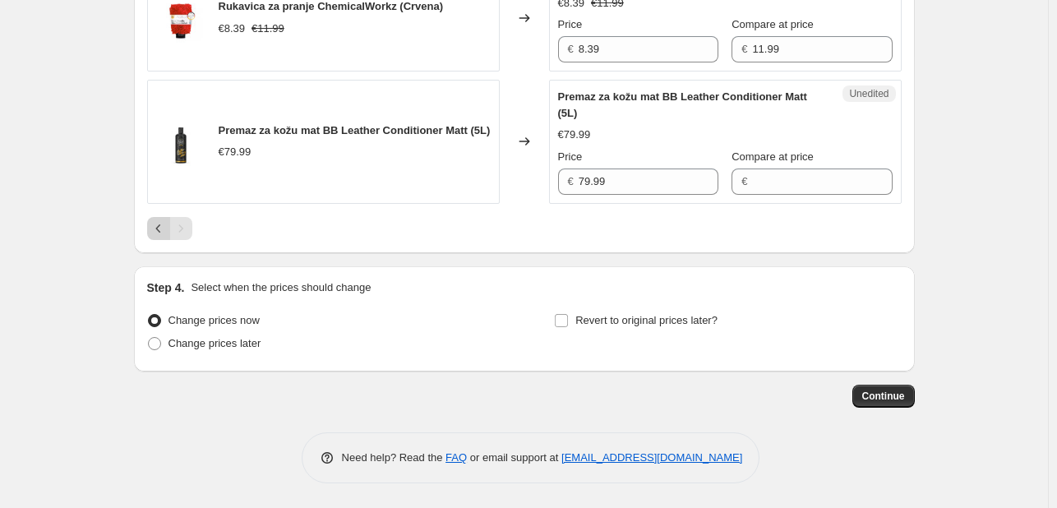
click at [155, 224] on icon "Previous" at bounding box center [158, 228] width 16 height 16
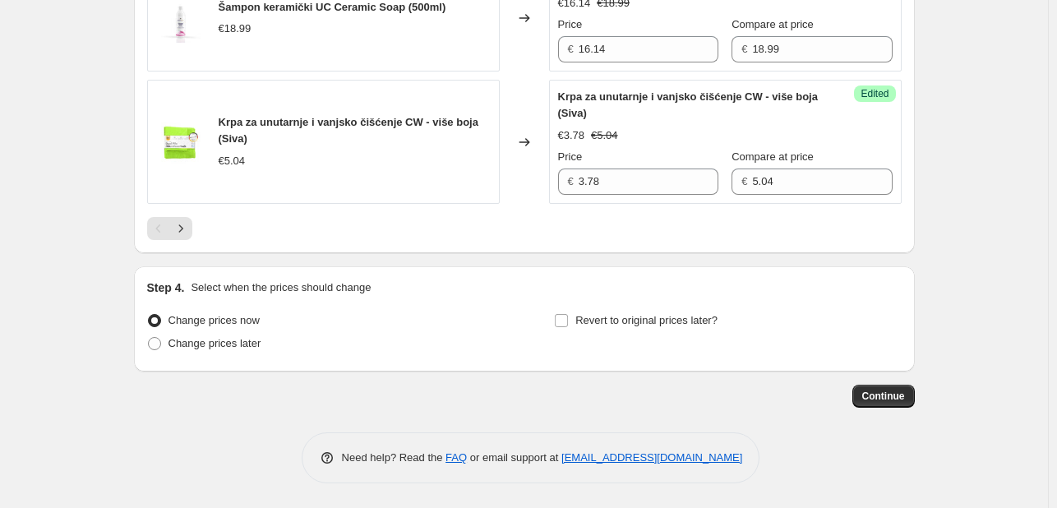
scroll to position [2922, 0]
drag, startPoint x: 666, startPoint y: 255, endPoint x: 509, endPoint y: 256, distance: 156.9
click at [509, 204] on div "Krpa za unutarnje i vanjsko čišćenje CW - više boja (Siva) €5.04 Changed to Suc…" at bounding box center [524, 142] width 754 height 124
drag, startPoint x: 763, startPoint y: 260, endPoint x: 725, endPoint y: 254, distance: 39.0
click at [731, 195] on div "€ 5.04" at bounding box center [811, 181] width 160 height 26
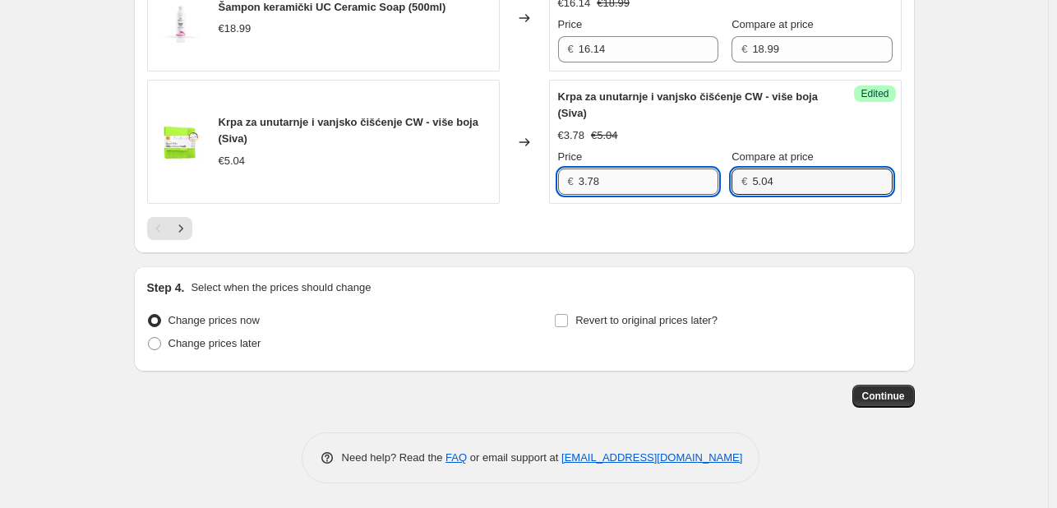
click at [661, 195] on input "3.78" at bounding box center [648, 181] width 140 height 26
type input "3"
paste input "5.04"
type input "5.04"
click at [711, 340] on div "Step 4. Select when the prices should change Change prices now Change prices la…" at bounding box center [524, 318] width 781 height 105
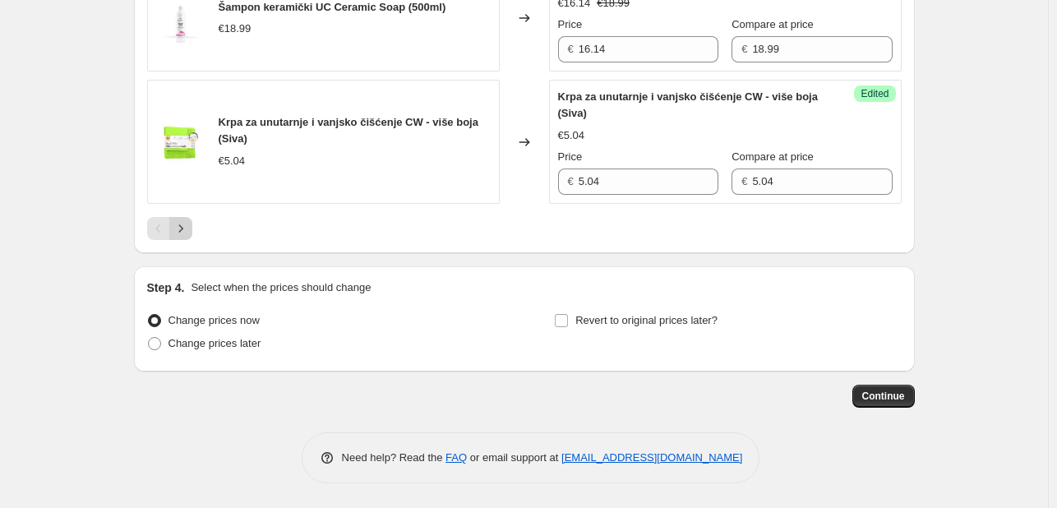
click at [189, 237] on icon "Next" at bounding box center [181, 228] width 16 height 16
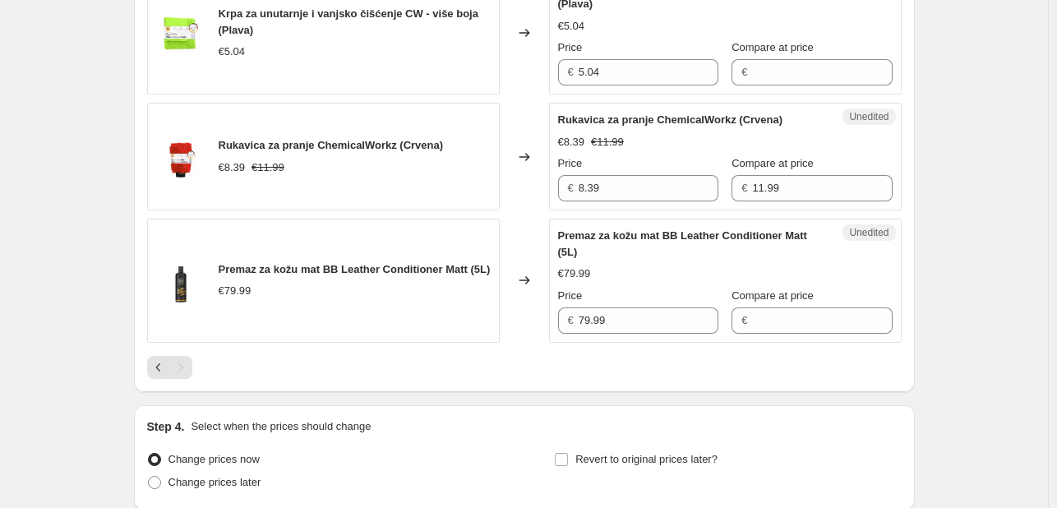
scroll to position [2478, 0]
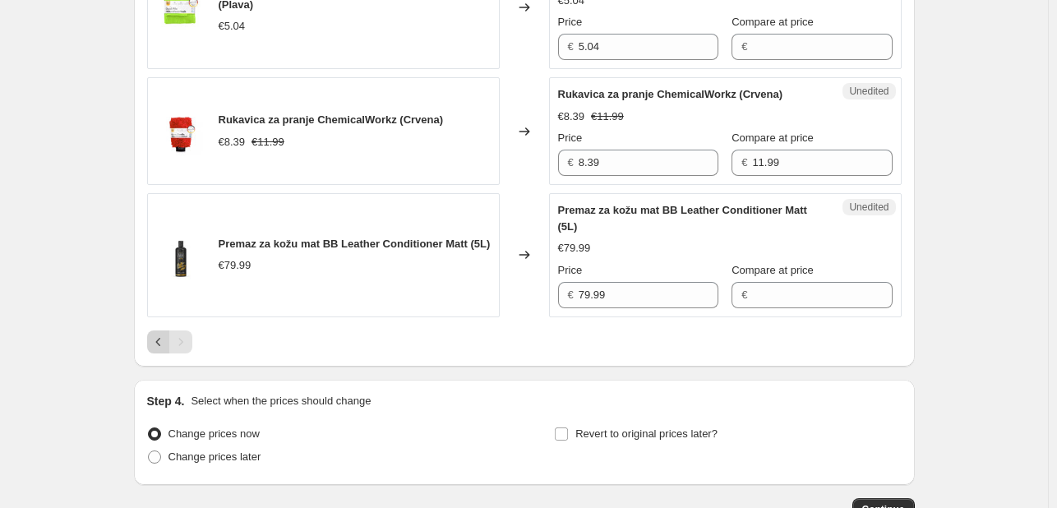
click at [160, 346] on icon "Previous" at bounding box center [157, 342] width 5 height 8
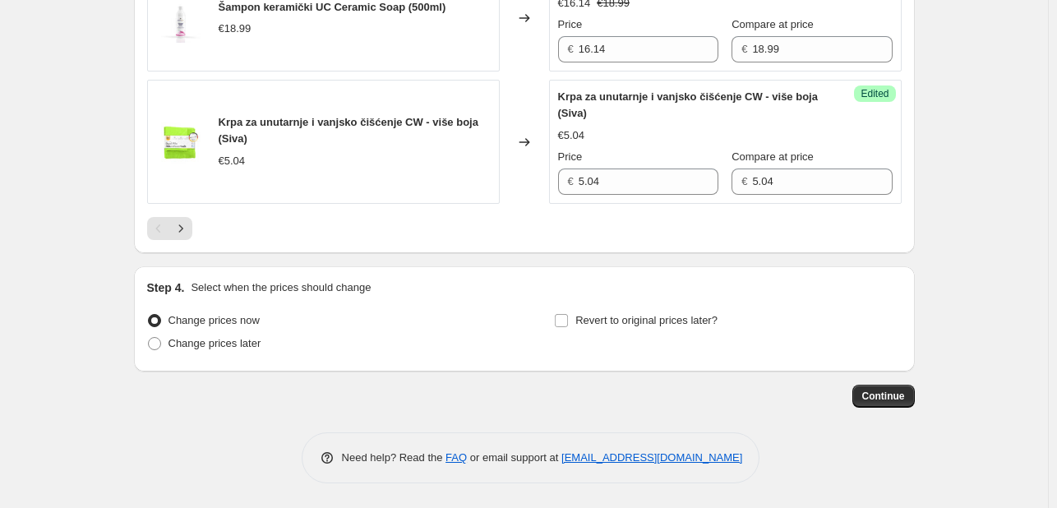
scroll to position [2911, 0]
drag, startPoint x: 651, startPoint y: 264, endPoint x: 361, endPoint y: 196, distance: 297.9
click at [361, 196] on div "Krpa za unutarnje i vanjsko čišćenje CW - više boja (Siva) €5.04 Changed to Suc…" at bounding box center [524, 142] width 754 height 124
type input "3.78"
click at [181, 237] on icon "Next" at bounding box center [181, 228] width 16 height 16
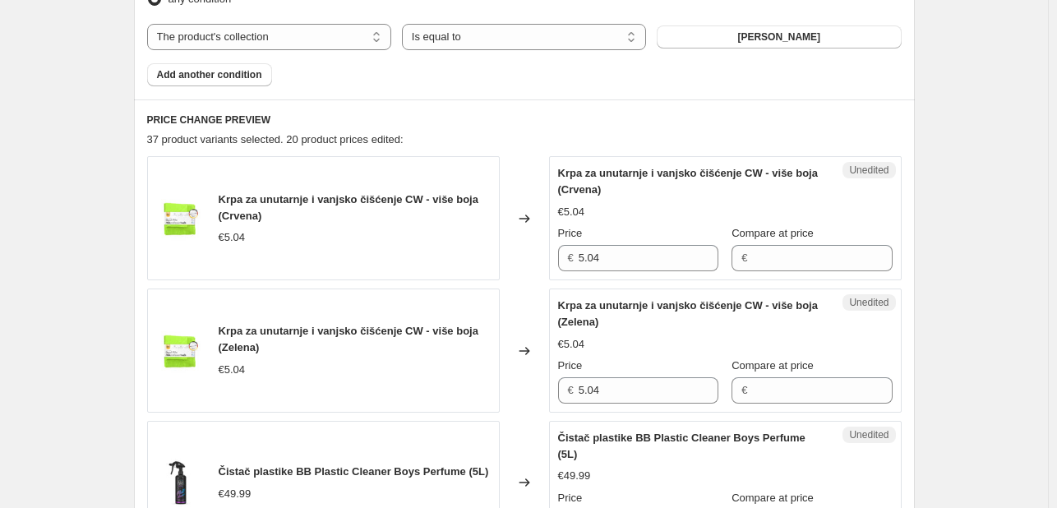
scroll to position [602, 0]
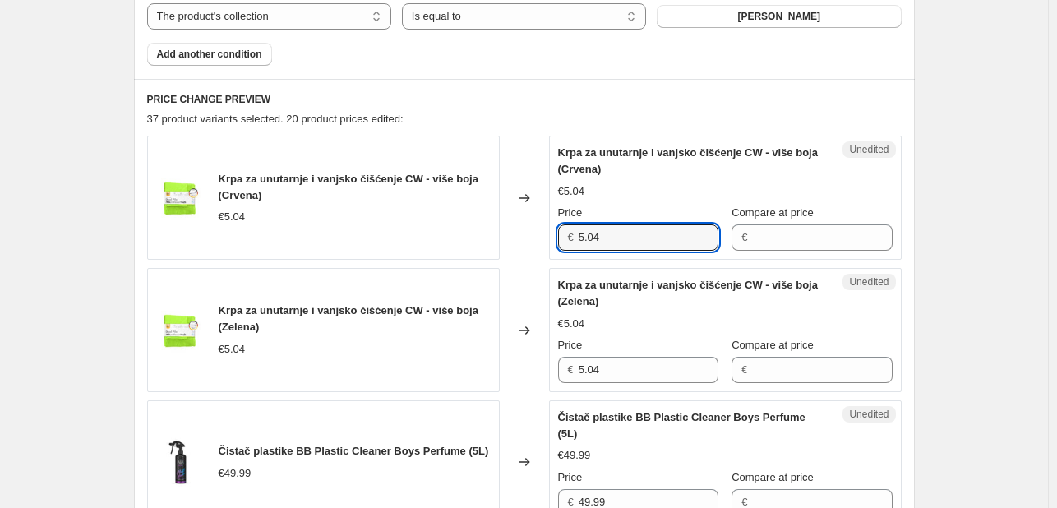
drag, startPoint x: 513, startPoint y: 237, endPoint x: 486, endPoint y: 236, distance: 26.3
click at [486, 236] on div "Krpa za unutarnje i vanjsko čišćenje CW - više boja (Crvena) €5.04 Changed to U…" at bounding box center [524, 198] width 754 height 124
click at [752, 241] on input "Compare at price" at bounding box center [822, 237] width 140 height 26
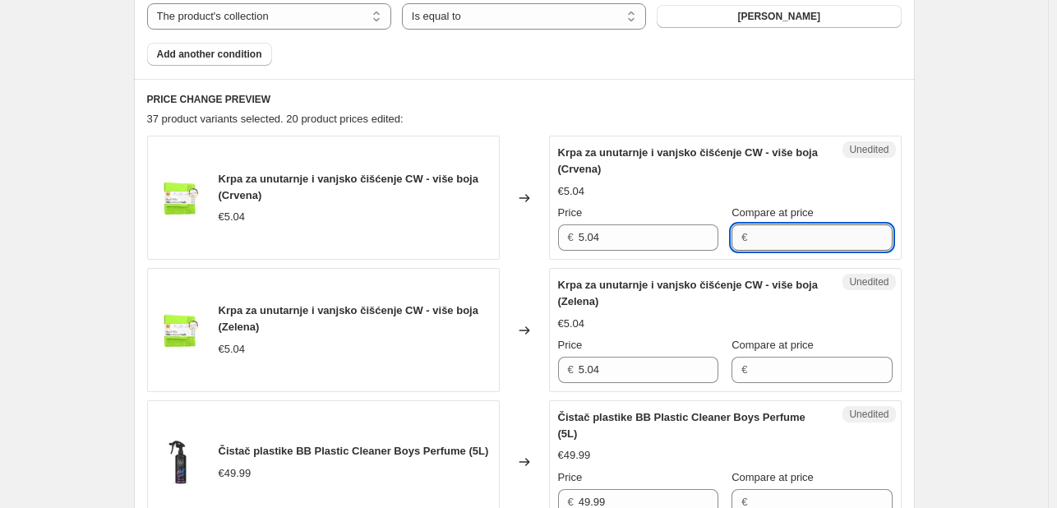
paste input "5.04"
type input "5.04"
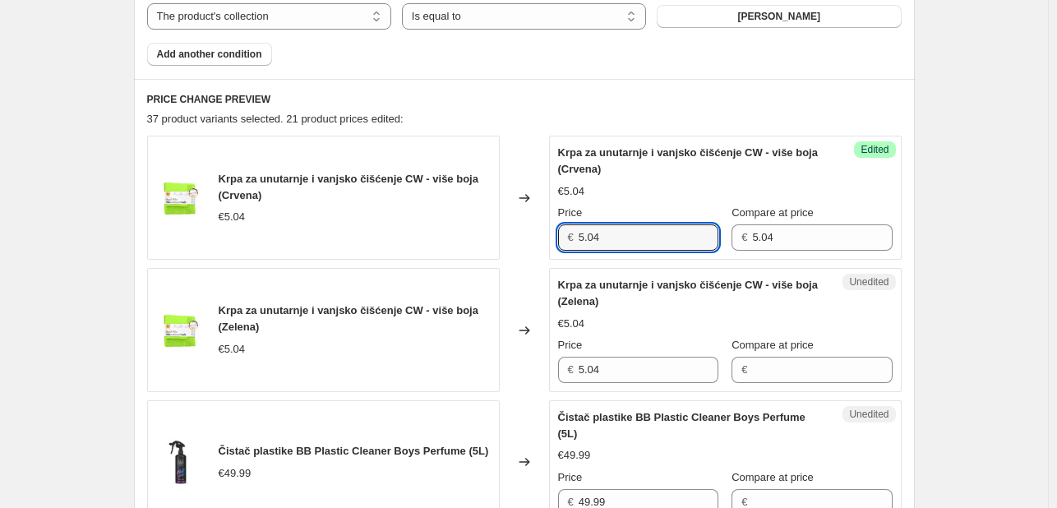
drag, startPoint x: 455, startPoint y: 242, endPoint x: 440, endPoint y: 241, distance: 14.9
click at [440, 241] on div "Krpa za unutarnje i vanjsko čišćenje CW - više boja (Crvena) €5.04 Changed to S…" at bounding box center [524, 198] width 754 height 124
type input "3.78"
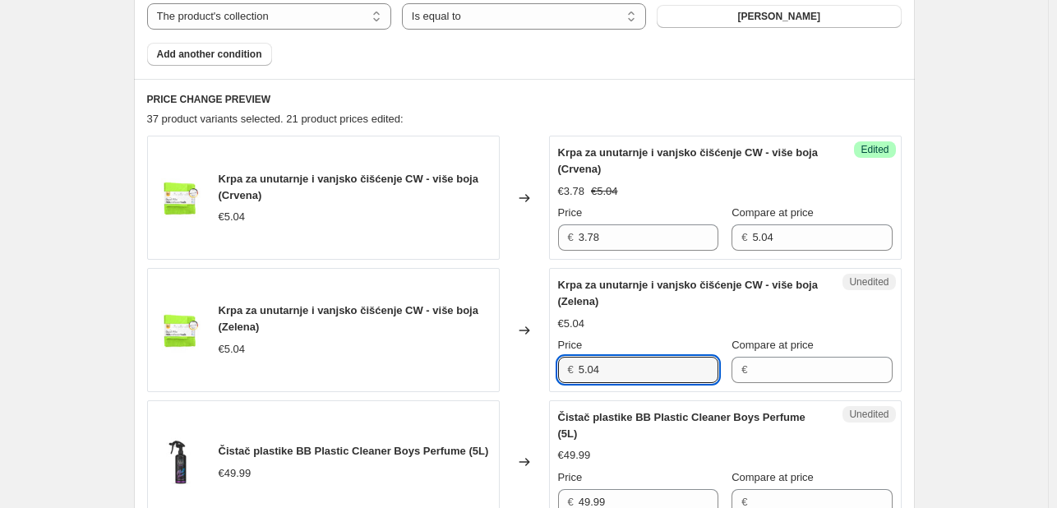
drag, startPoint x: 615, startPoint y: 363, endPoint x: 455, endPoint y: 366, distance: 160.2
click at [455, 366] on div "Krpa za unutarnje i vanjsko čišćenje CW - više boja (Zelena) €5.04 Changed to U…" at bounding box center [524, 330] width 754 height 124
click at [842, 369] on input "Compare at price" at bounding box center [822, 370] width 140 height 26
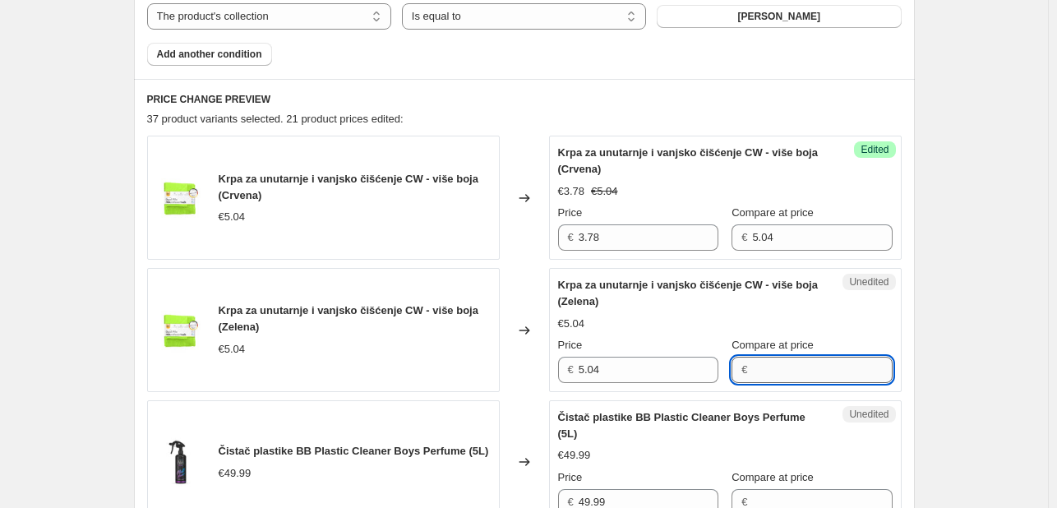
paste input "5.04"
type input "5.04"
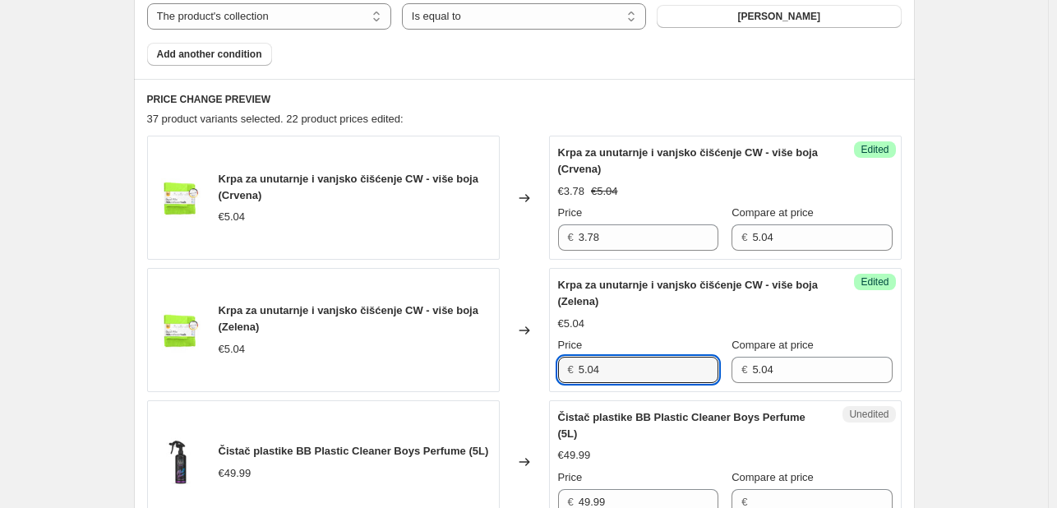
drag, startPoint x: 656, startPoint y: 367, endPoint x: 432, endPoint y: 352, distance: 224.9
click at [432, 352] on div "Krpa za unutarnje i vanjsko čišćenje CW - više boja (Zelena) €5.04 Changed to S…" at bounding box center [524, 330] width 754 height 124
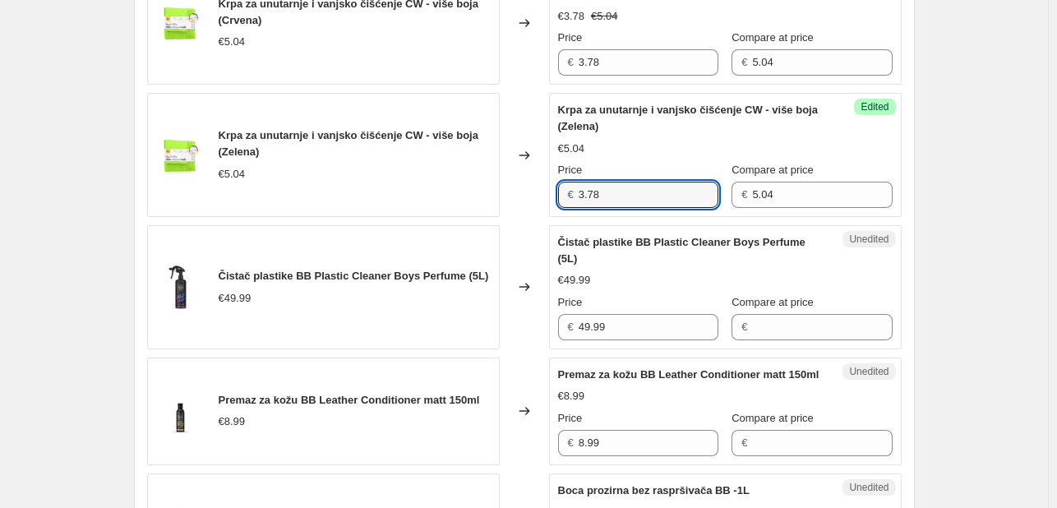
scroll to position [845, 0]
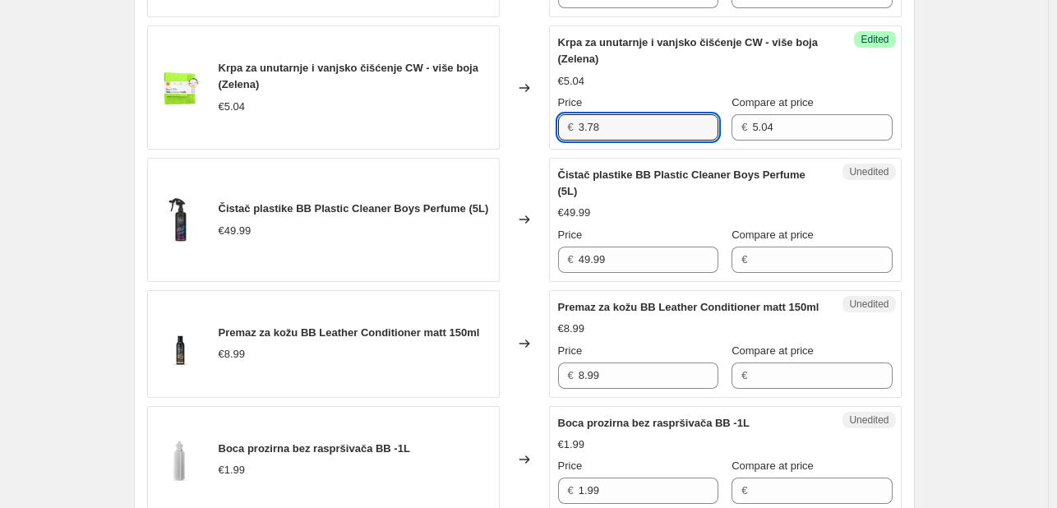
type input "3.78"
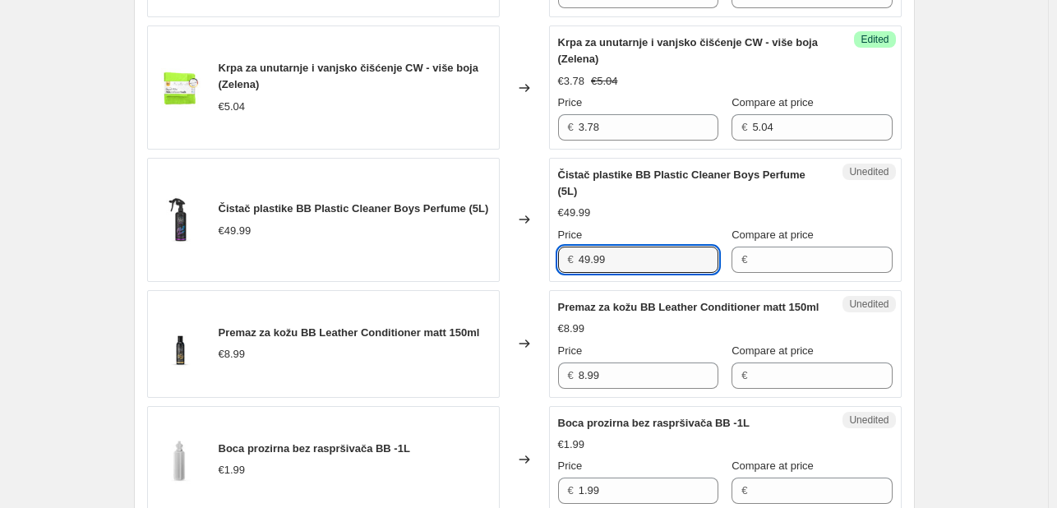
drag, startPoint x: 440, startPoint y: 257, endPoint x: 431, endPoint y: 256, distance: 9.1
click at [431, 256] on div "Čistač plastike BB Plastic Cleaner Boys Perfume (5L) €49.99 Changed to Unedited…" at bounding box center [524, 220] width 754 height 124
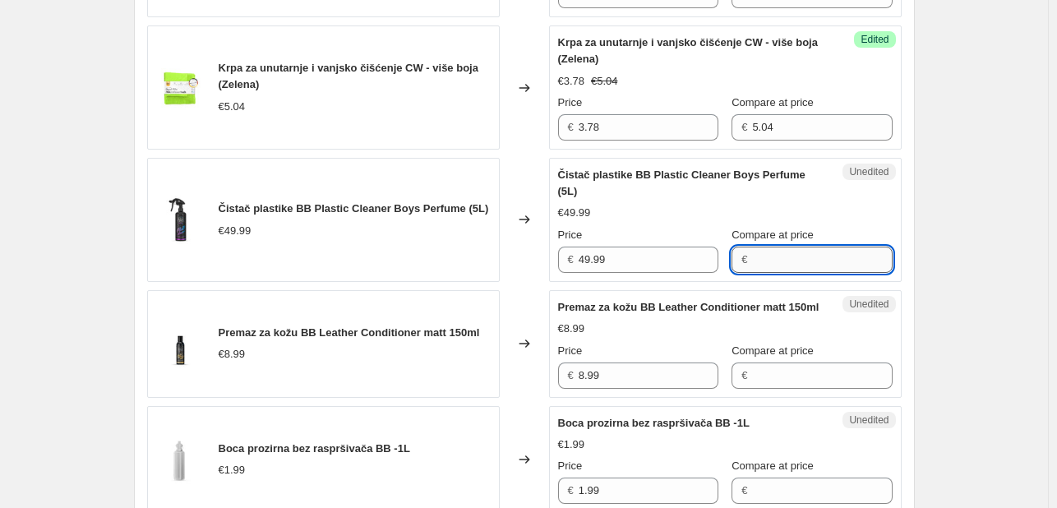
click at [793, 260] on input "Compare at price" at bounding box center [822, 259] width 140 height 26
paste input "49.99"
type input "49.99"
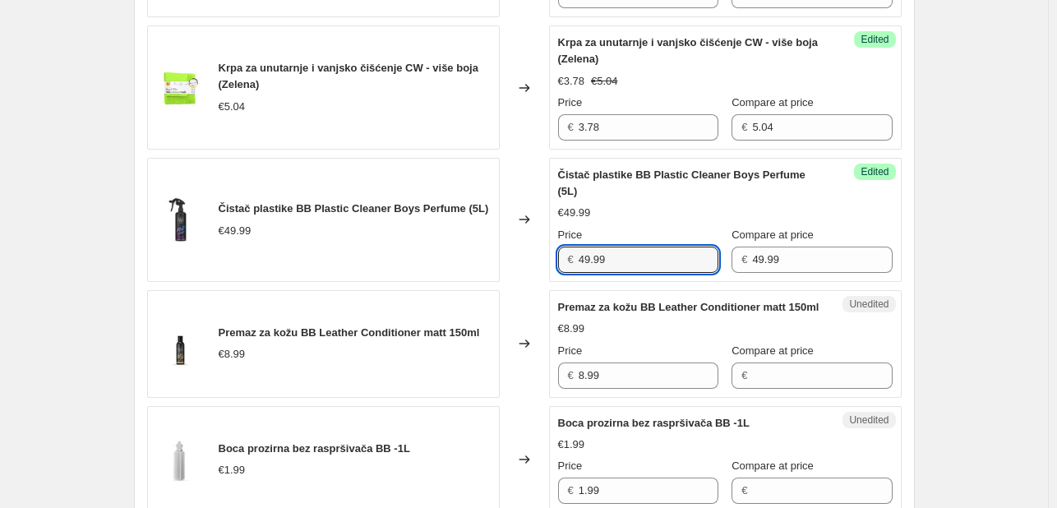
drag, startPoint x: 541, startPoint y: 257, endPoint x: 470, endPoint y: 249, distance: 72.0
click at [470, 249] on div "Čistač plastike BB Plastic Cleaner Boys Perfume (5L) €49.99 Changed to Success …" at bounding box center [524, 220] width 754 height 124
type input "37.49"
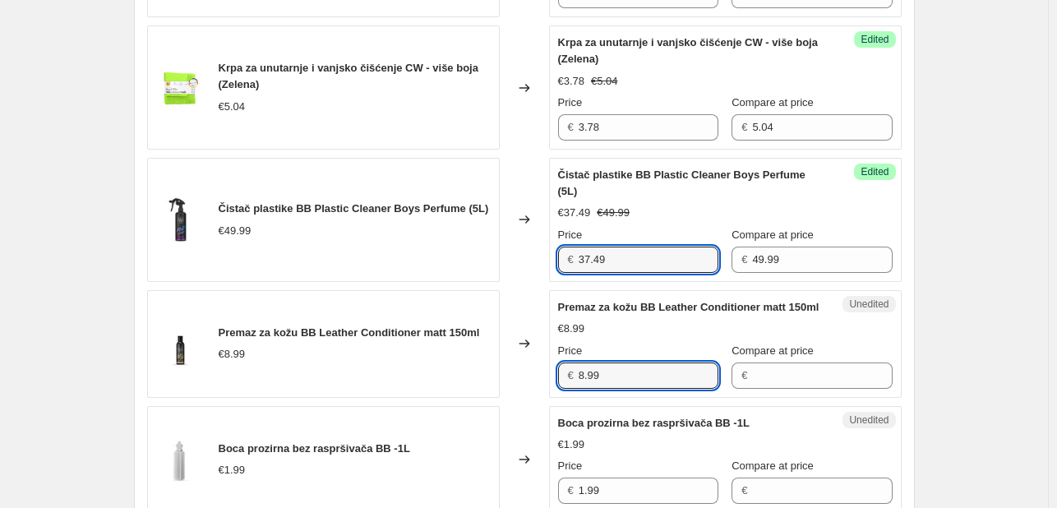
drag, startPoint x: 538, startPoint y: 383, endPoint x: 529, endPoint y: 382, distance: 9.1
click at [529, 382] on div "Premaz za kožu BB Leather Conditioner matt 150ml €8.99 Changed to Unedited Prem…" at bounding box center [524, 344] width 754 height 108
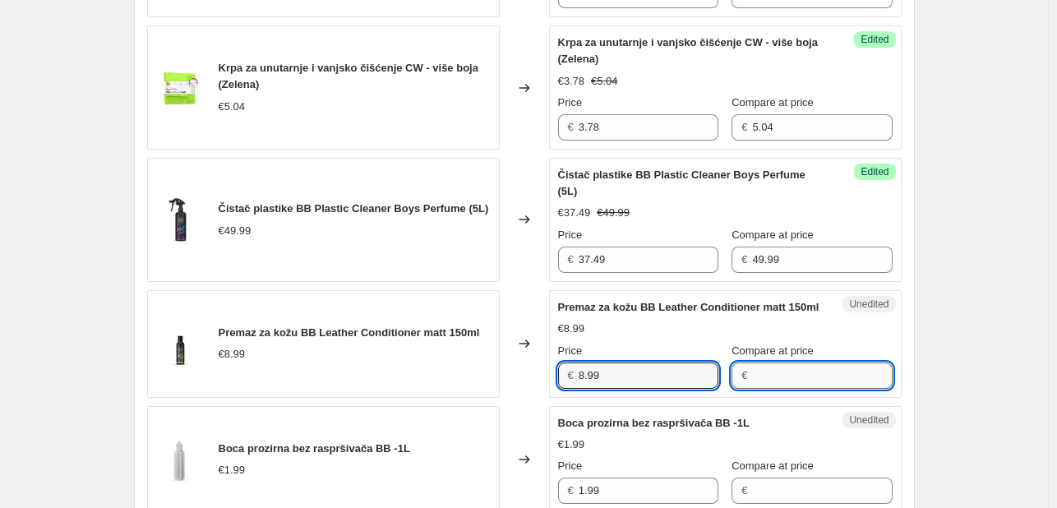
click at [789, 384] on input "Compare at price" at bounding box center [822, 375] width 140 height 26
paste input "8.99"
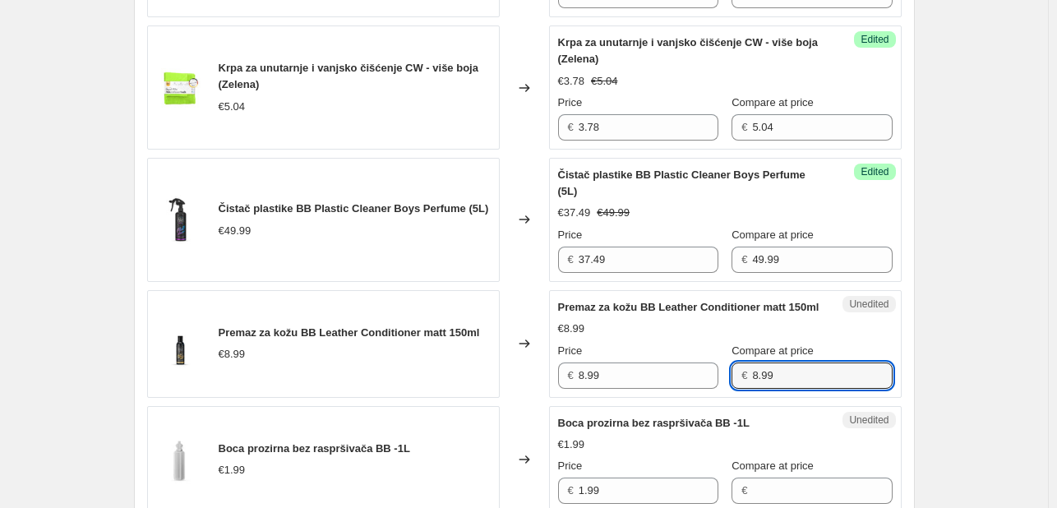
type input "8.99"
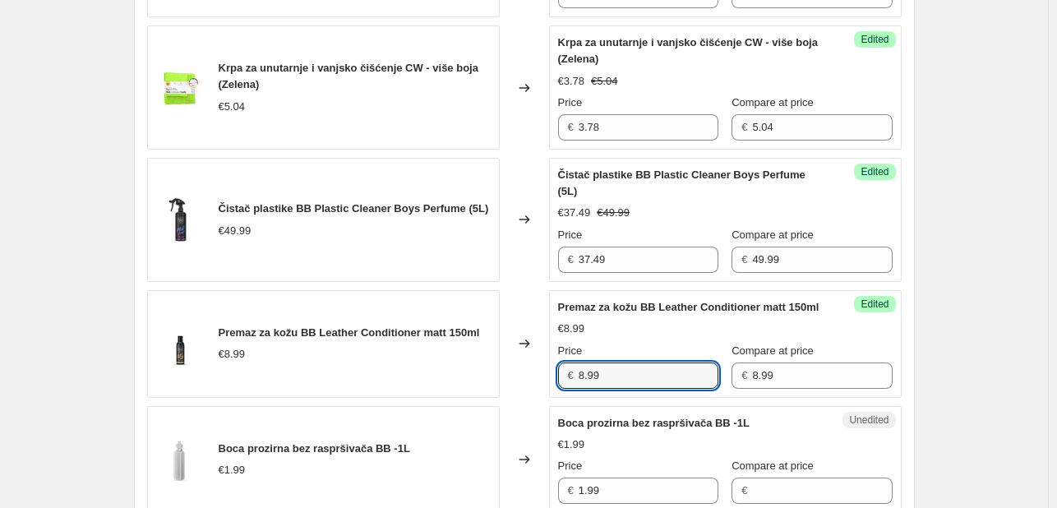
click at [526, 390] on div "Premaz za kožu BB Leather Conditioner matt 150ml €8.99 Changed to Success Edite…" at bounding box center [524, 344] width 754 height 108
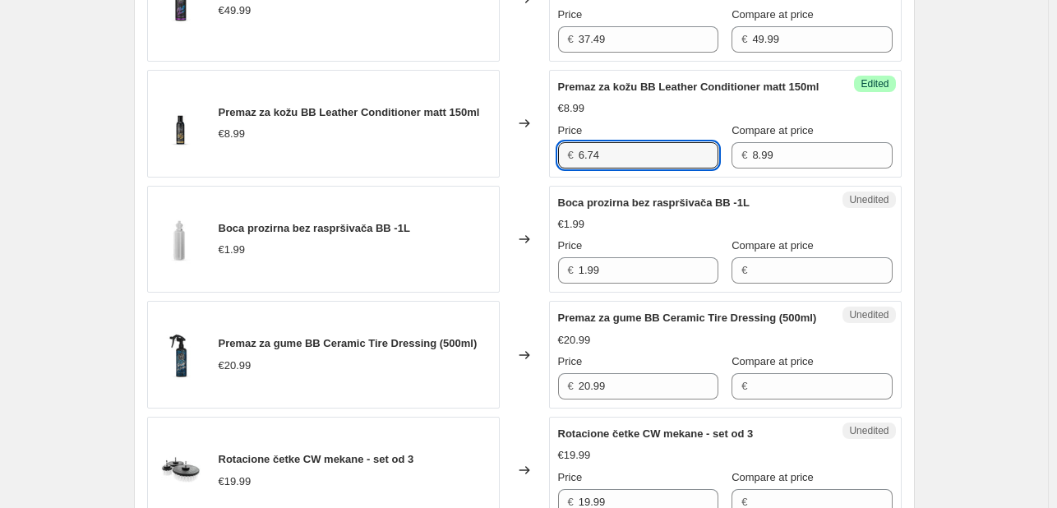
scroll to position [1094, 0]
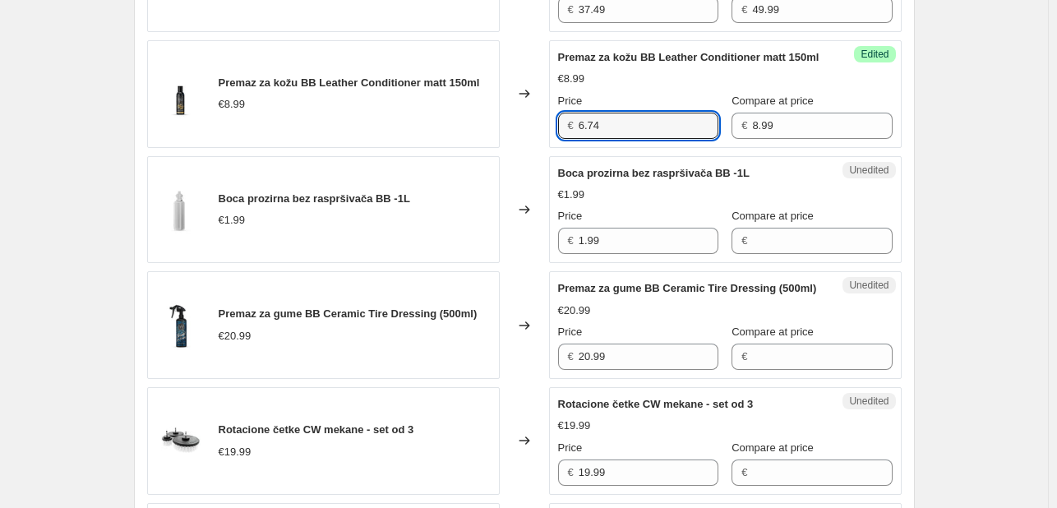
type input "6.74"
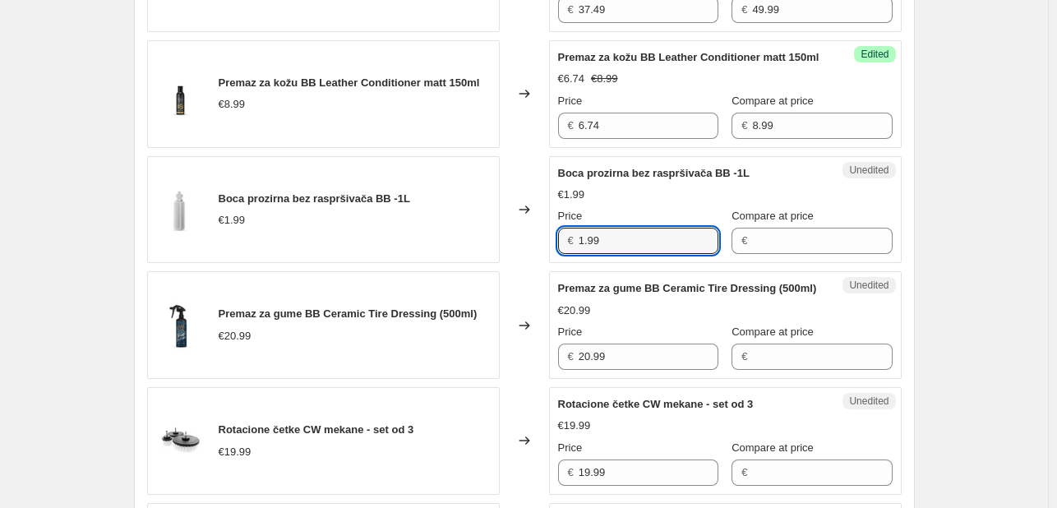
drag, startPoint x: 622, startPoint y: 260, endPoint x: 484, endPoint y: 254, distance: 138.2
click at [484, 254] on div "Boca prozirna bez raspršivača BB -1L €1.99 Changed to Unedited Boca prozirna be…" at bounding box center [524, 210] width 754 height 108
click at [752, 254] on input "Compare at price" at bounding box center [822, 241] width 140 height 26
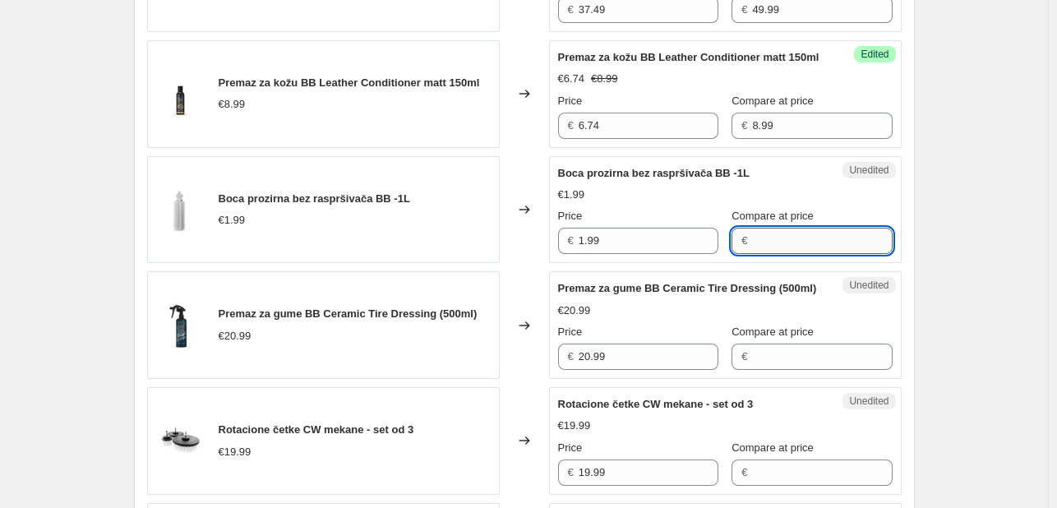
paste input "1.99"
type input "1.99"
click at [647, 254] on input "1.99" at bounding box center [648, 241] width 140 height 26
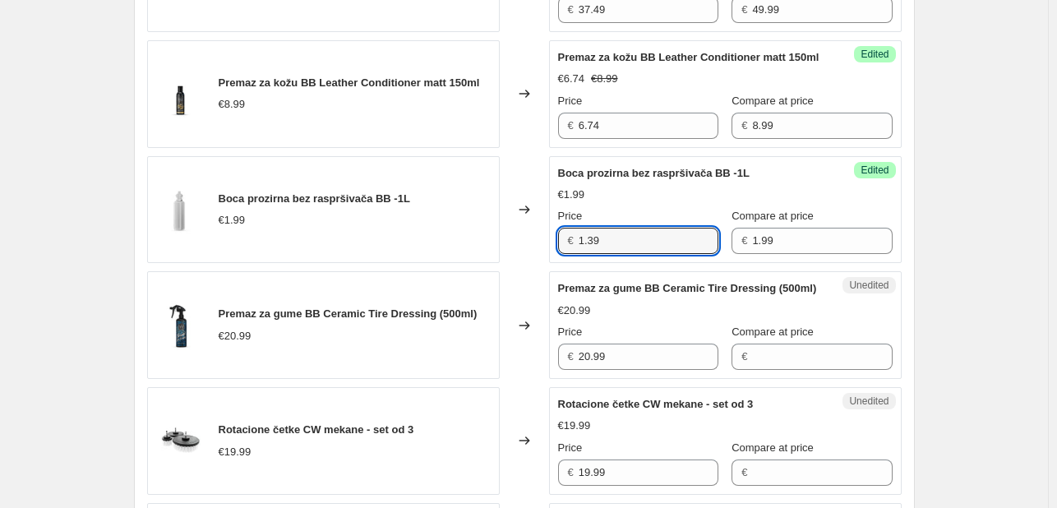
type input "1.39"
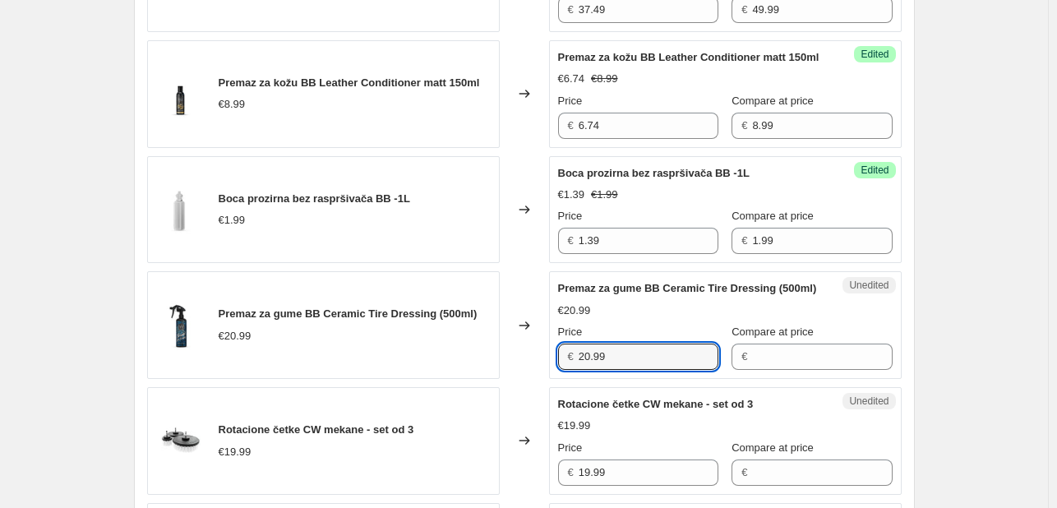
drag, startPoint x: 615, startPoint y: 385, endPoint x: 461, endPoint y: 374, distance: 154.1
click at [461, 374] on div "Premaz za gume BB Ceramic Tire Dressing (500ml) €20.99 Changed to Unedited Prem…" at bounding box center [524, 325] width 754 height 108
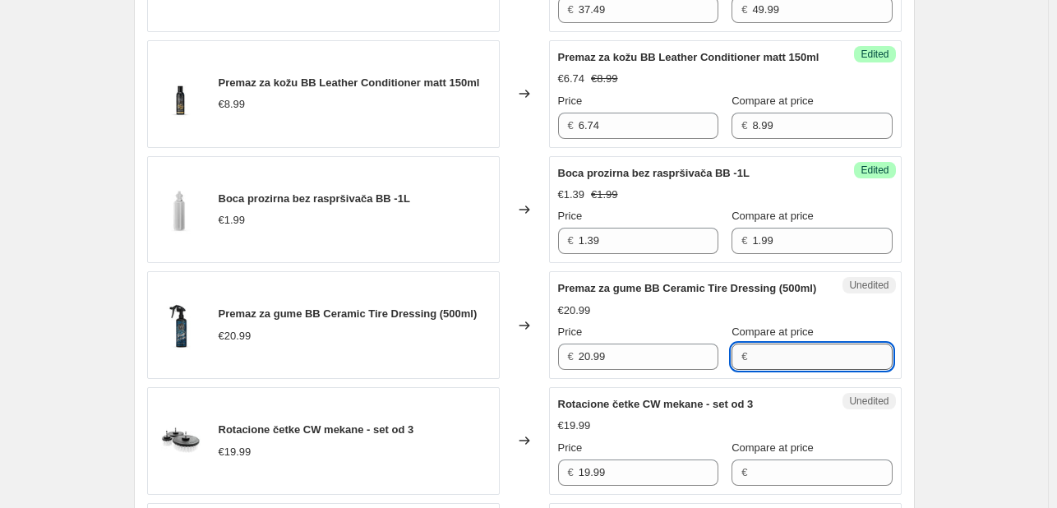
click at [811, 370] on input "Compare at price" at bounding box center [822, 356] width 140 height 26
paste input "20.99"
type input "20.99"
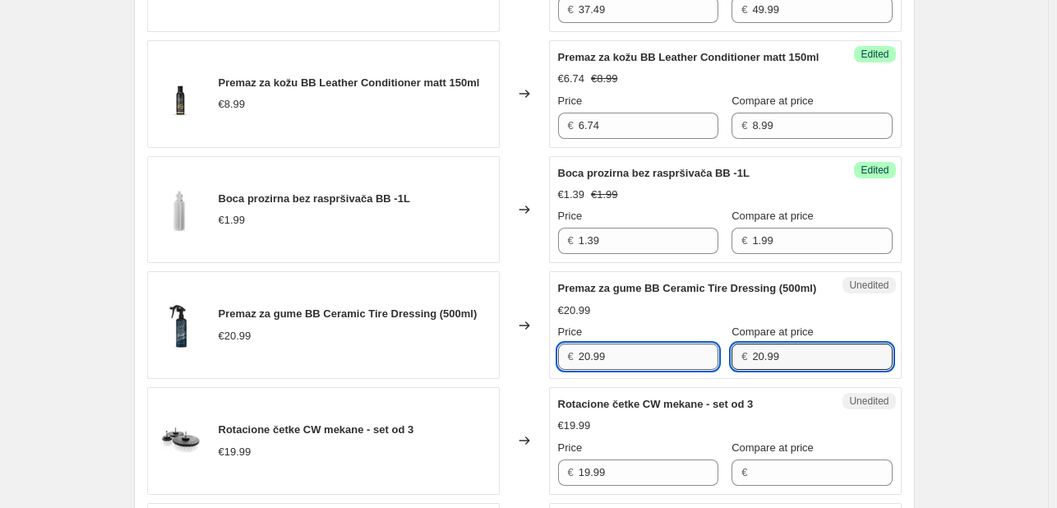
click at [663, 370] on input "20.99" at bounding box center [648, 356] width 140 height 26
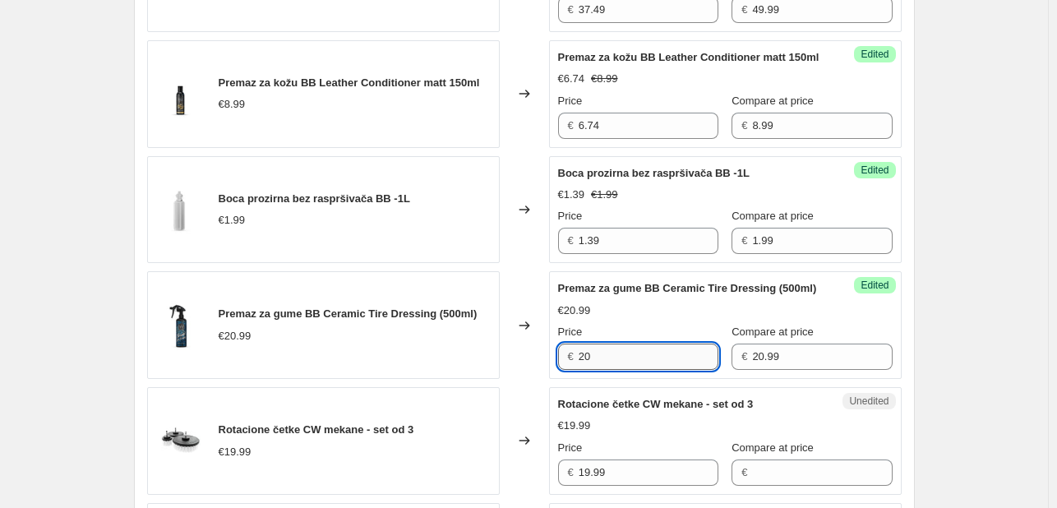
type input "2"
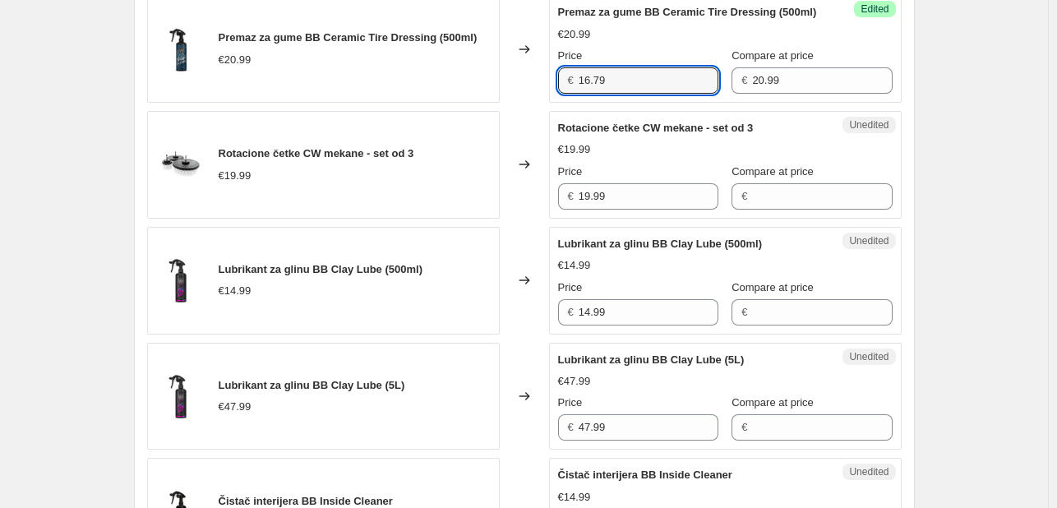
scroll to position [1387, 0]
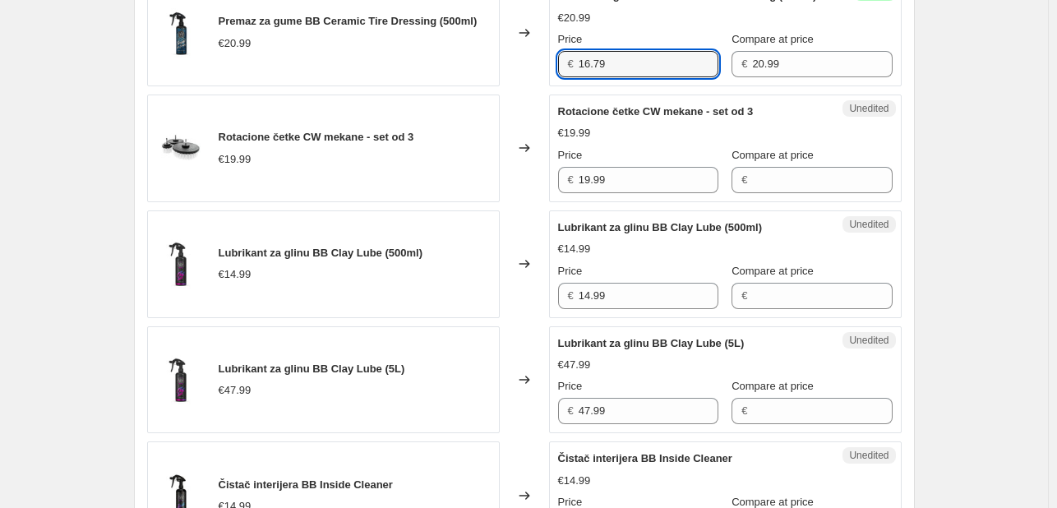
type input "16.79"
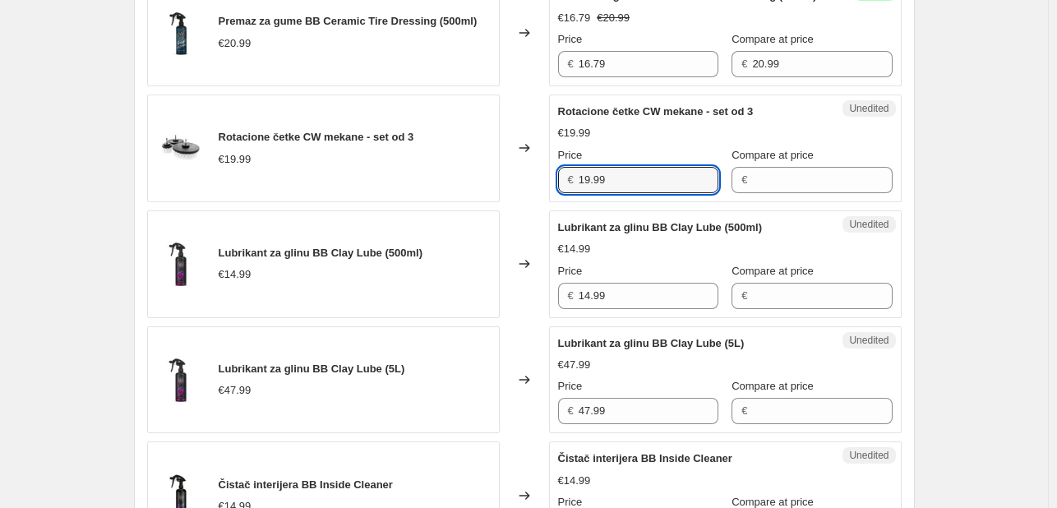
drag, startPoint x: 500, startPoint y: 202, endPoint x: 477, endPoint y: 200, distance: 24.0
click at [477, 200] on div "Rotacione četke CW mekane - set od 3 €19.99 Changed to Unedited Rotacione četke…" at bounding box center [524, 148] width 754 height 108
click at [822, 193] on input "Compare at price" at bounding box center [822, 180] width 140 height 26
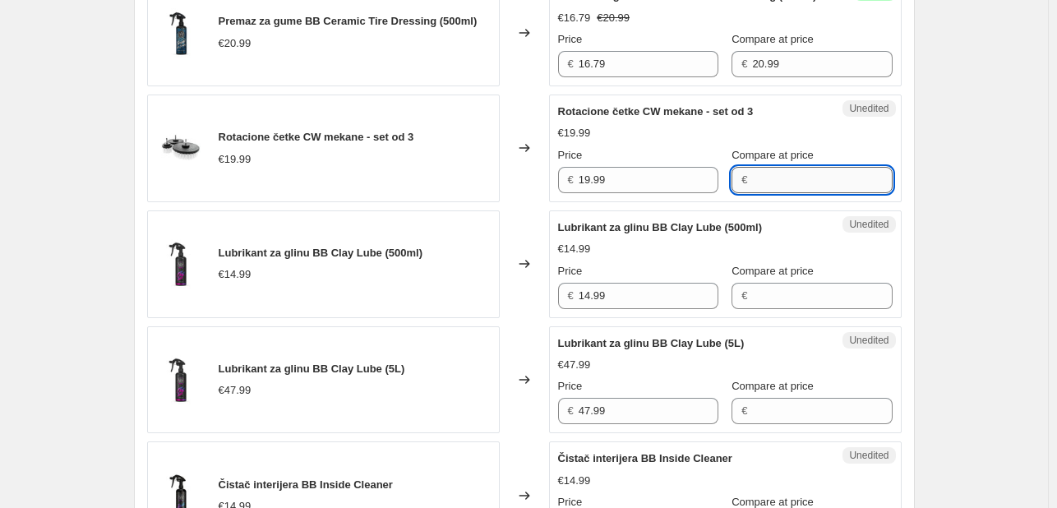
paste input "19.99"
type input "19.99"
click at [593, 193] on input "19.99" at bounding box center [648, 180] width 140 height 26
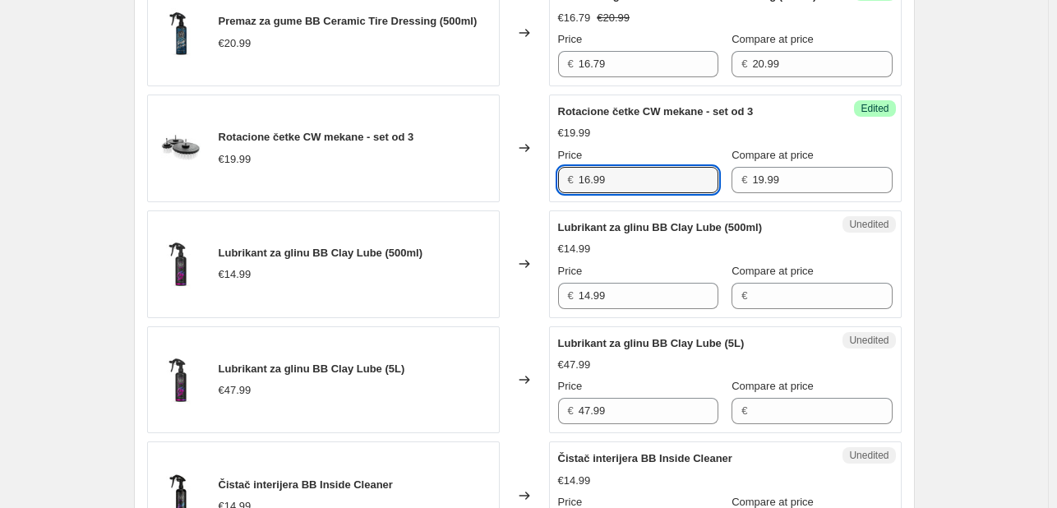
type input "16.99"
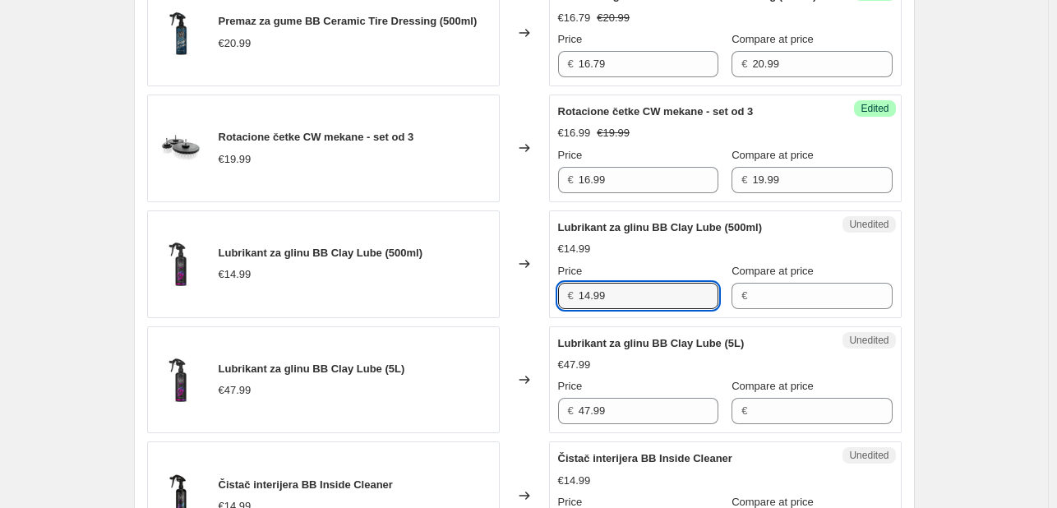
drag, startPoint x: 565, startPoint y: 329, endPoint x: 548, endPoint y: 328, distance: 17.3
click at [548, 318] on div "Lubrikant za glinu BB Clay Lube (500ml) €14.99 Changed to Unedited Lubrikant za…" at bounding box center [524, 264] width 754 height 108
click at [759, 309] on input "Compare at price" at bounding box center [822, 296] width 140 height 26
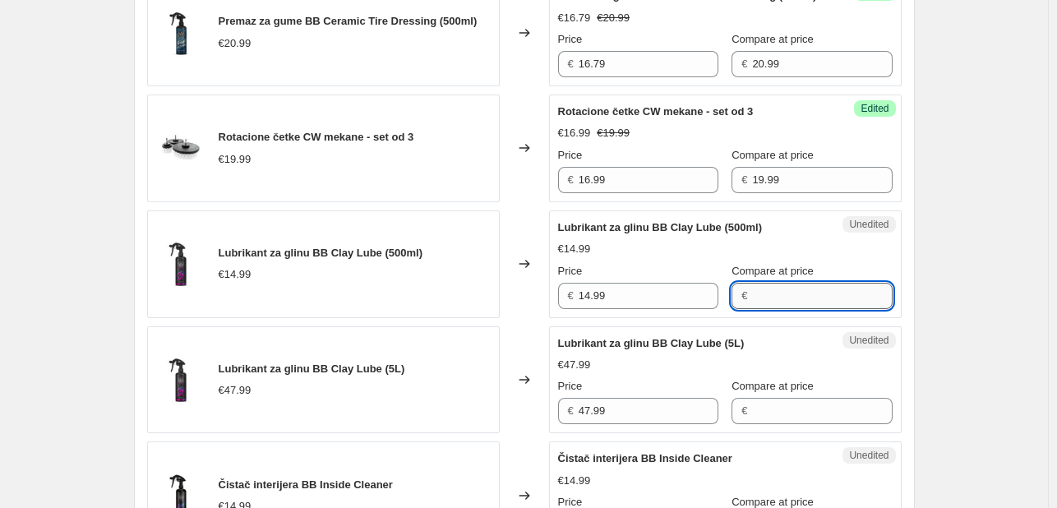
paste input "14.99"
type input "14.99"
click at [593, 309] on input "14.99" at bounding box center [648, 296] width 140 height 26
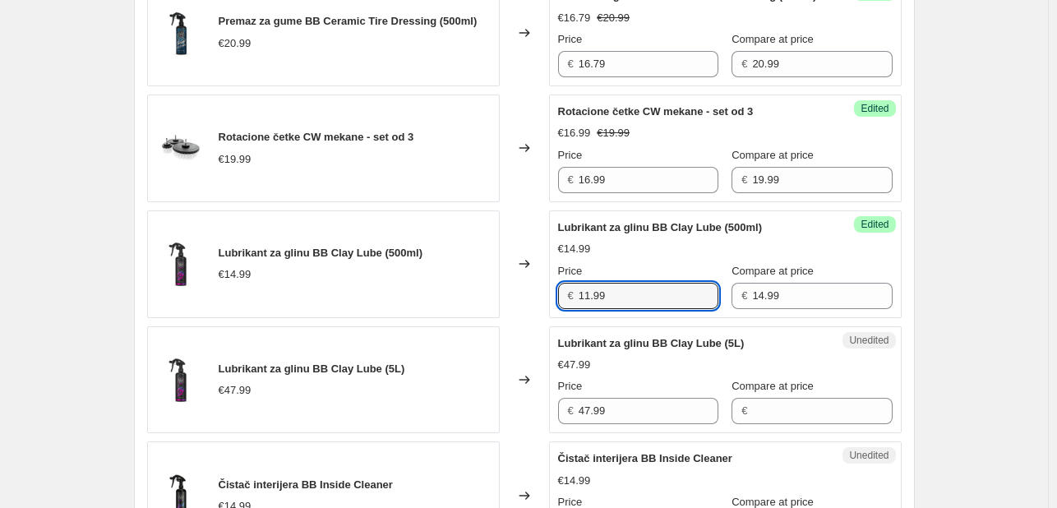
type input "11.99"
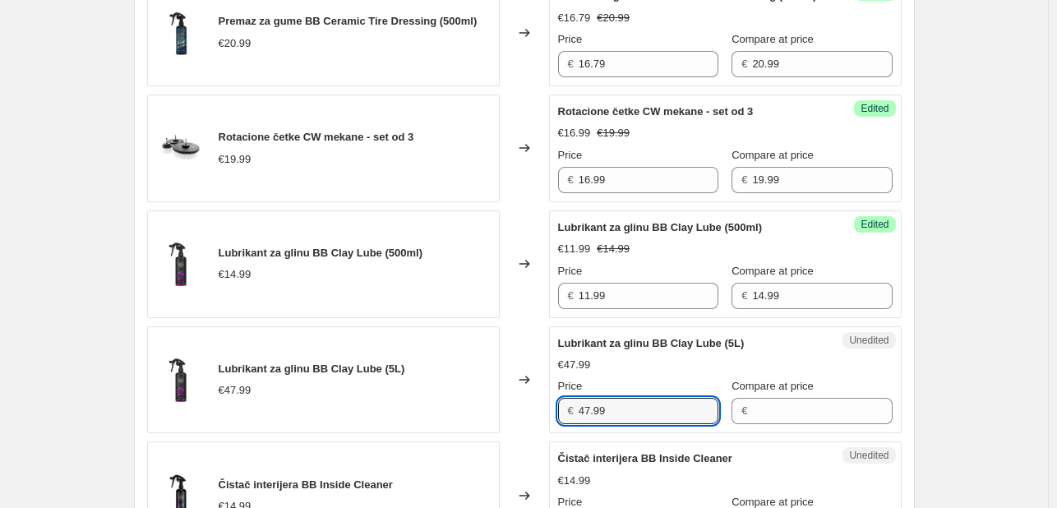
drag, startPoint x: 675, startPoint y: 442, endPoint x: 457, endPoint y: 441, distance: 218.6
click at [457, 434] on div "Lubrikant za glinu BB Clay Lube (5L) €47.99 Changed to Unedited Lubrikant za gl…" at bounding box center [524, 380] width 754 height 108
click at [792, 424] on input "Compare at price" at bounding box center [822, 411] width 140 height 26
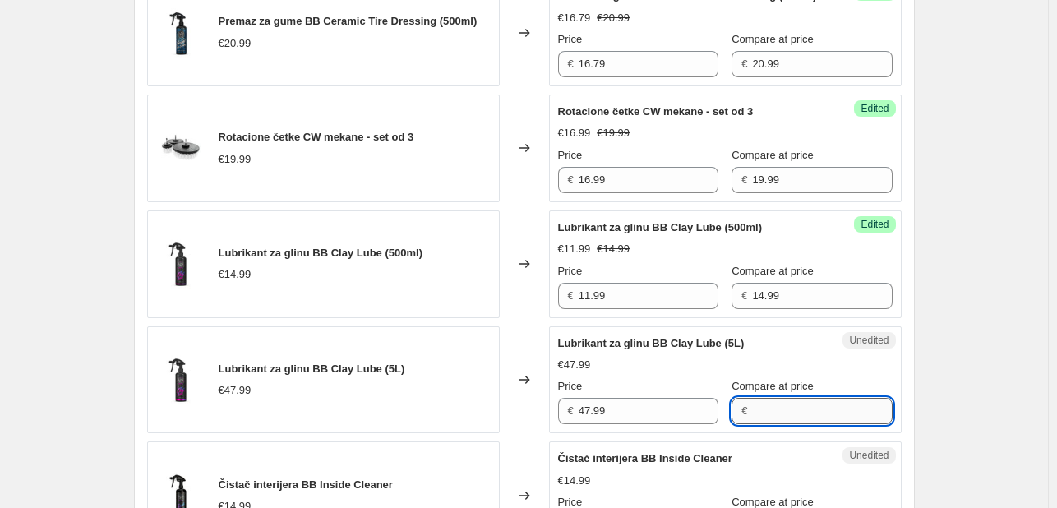
paste input "47.99"
type input "47.99"
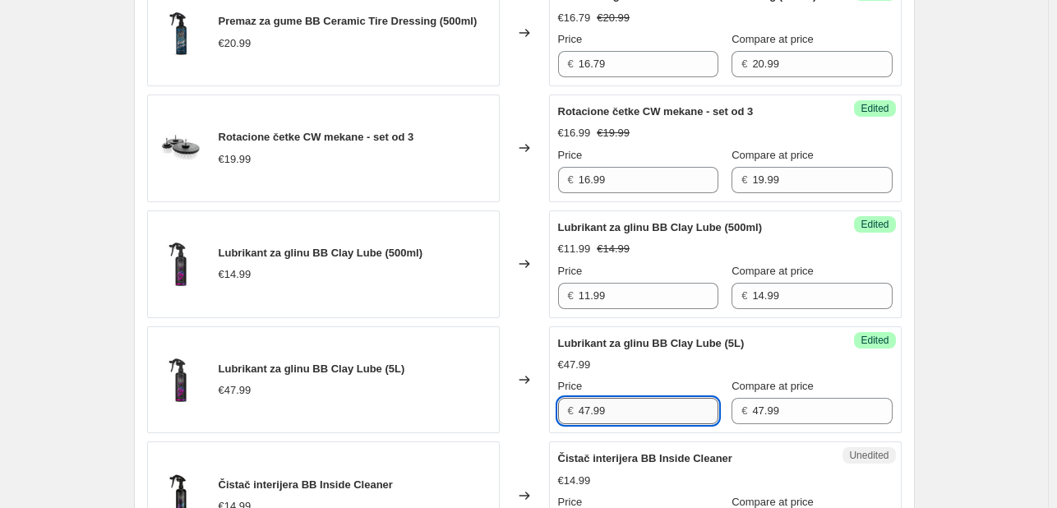
click at [625, 424] on input "47.99" at bounding box center [648, 411] width 140 height 26
type input "4"
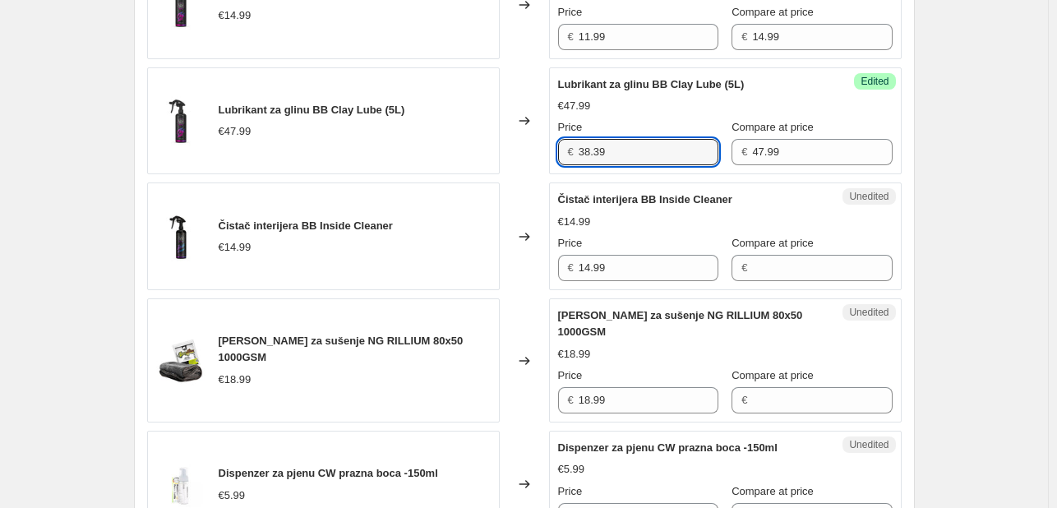
scroll to position [1654, 0]
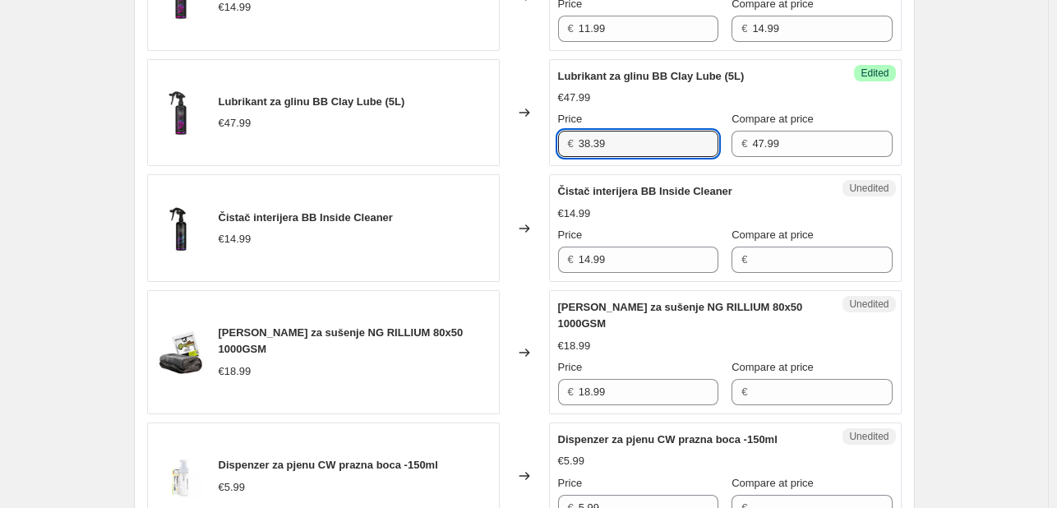
type input "38.39"
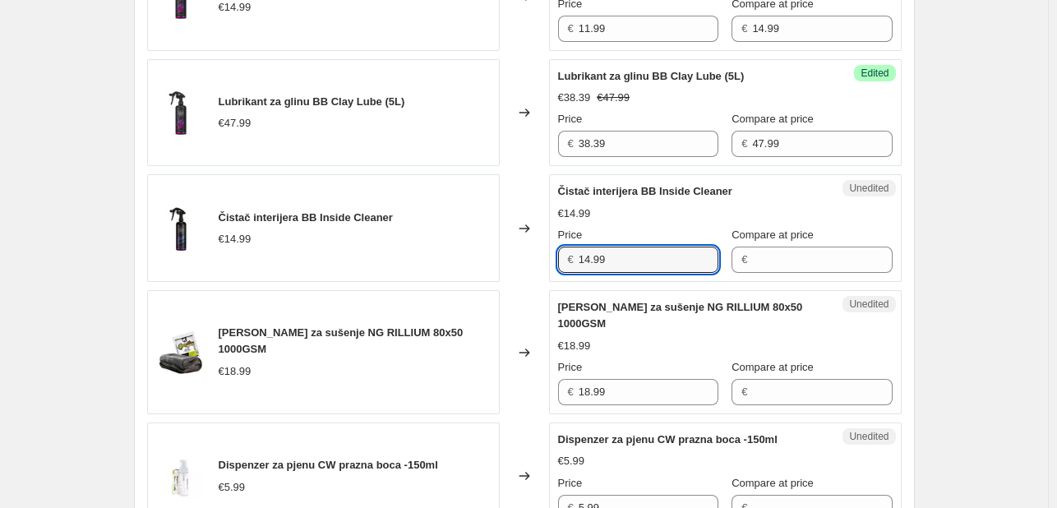
click at [546, 282] on div "Čistač interijera BB Inside Cleaner €14.99 Changed to Unedited Čistač interijer…" at bounding box center [524, 228] width 754 height 108
click at [771, 273] on input "Compare at price" at bounding box center [822, 259] width 140 height 26
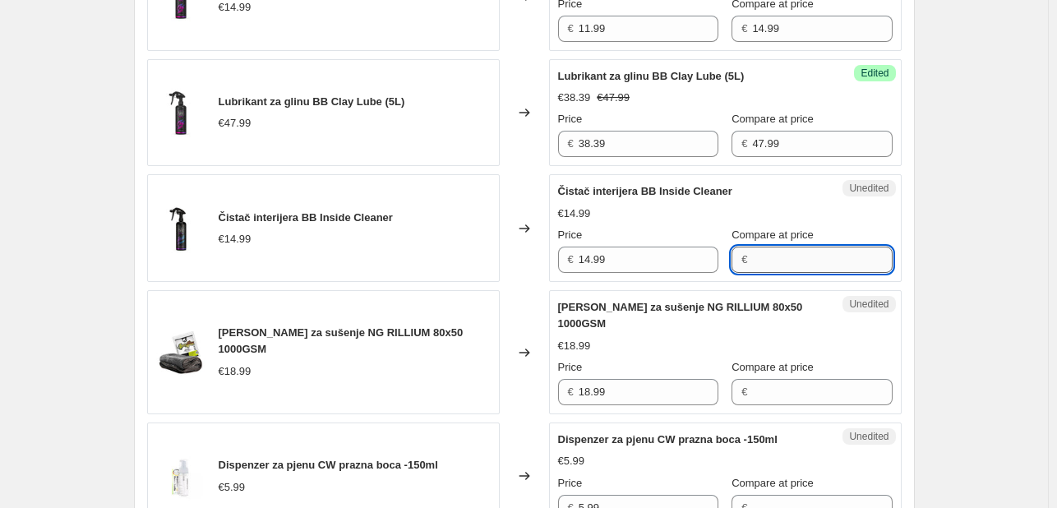
paste input "14.99"
type input "14.99"
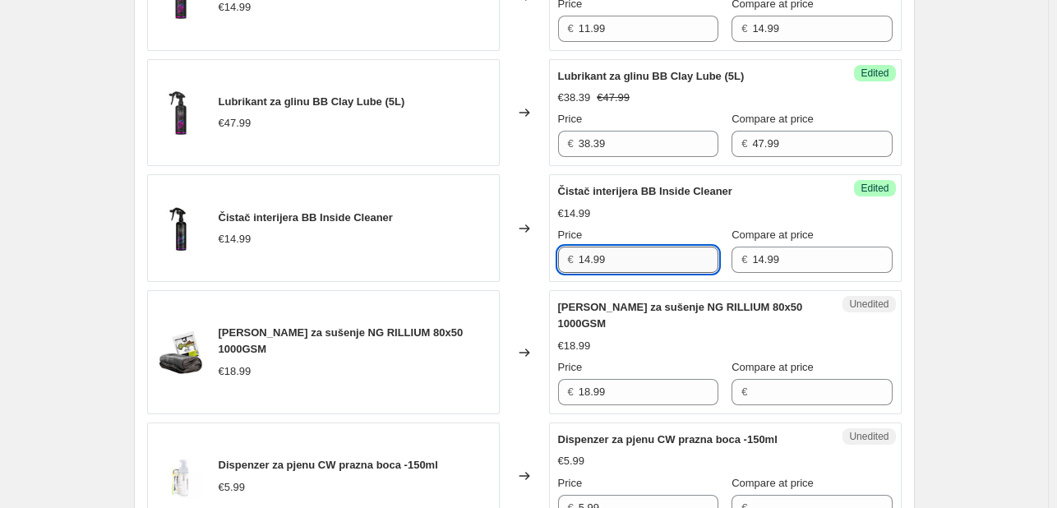
click at [592, 273] on input "14.99" at bounding box center [648, 259] width 140 height 26
type input "11.99"
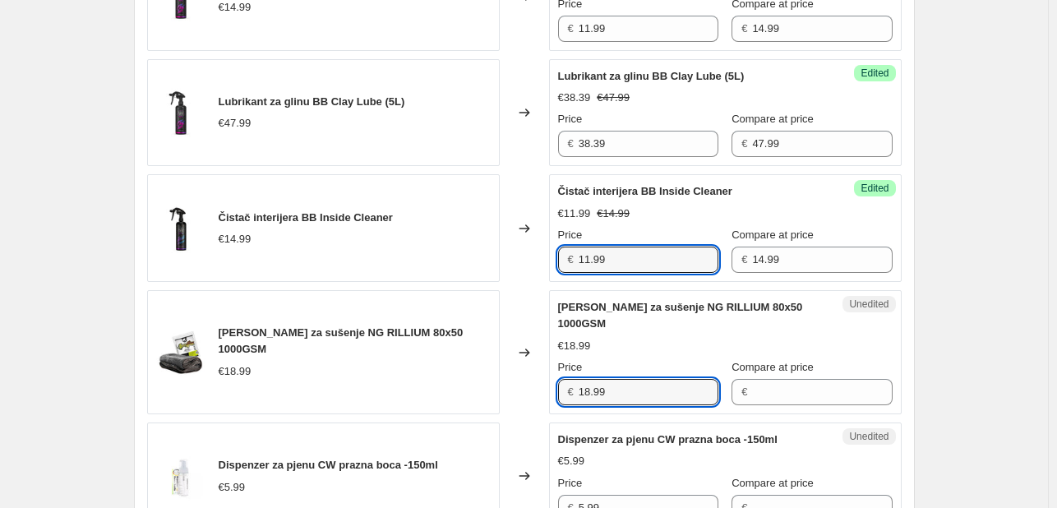
drag, startPoint x: 644, startPoint y: 408, endPoint x: 502, endPoint y: 400, distance: 142.3
click at [502, 400] on div "Ručnik za sušenje NG RILLIUM 80x50 1000GSM €18.99 Changed to Unedited Ručnik za…" at bounding box center [524, 352] width 754 height 124
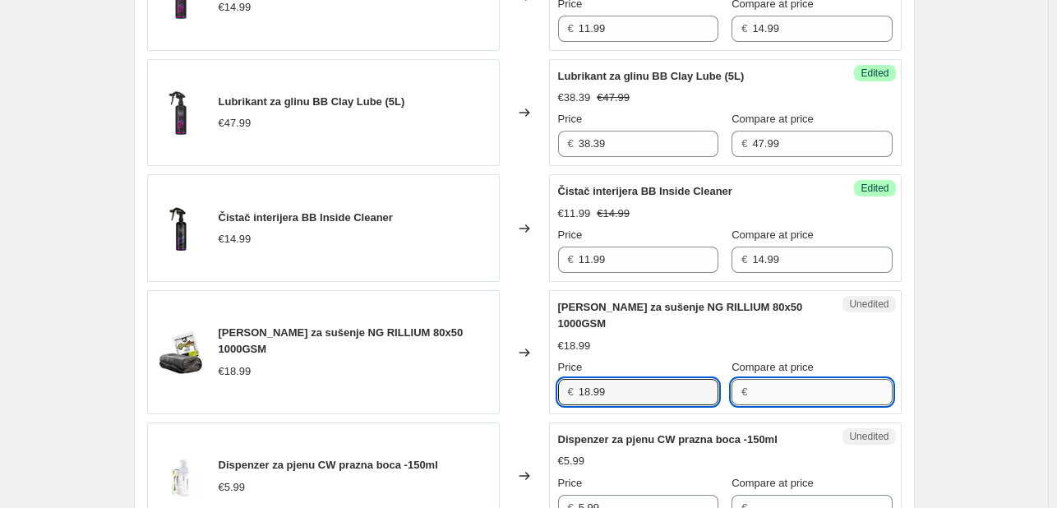
click at [761, 405] on input "Compare at price" at bounding box center [822, 392] width 140 height 26
paste input "18.99"
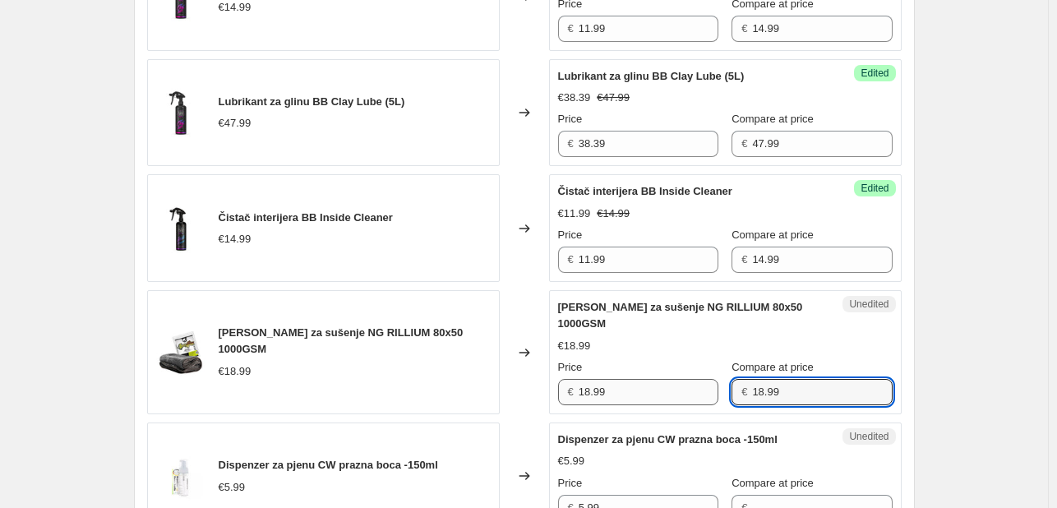
type input "18.99"
click at [592, 403] on input "18.99" at bounding box center [648, 392] width 140 height 26
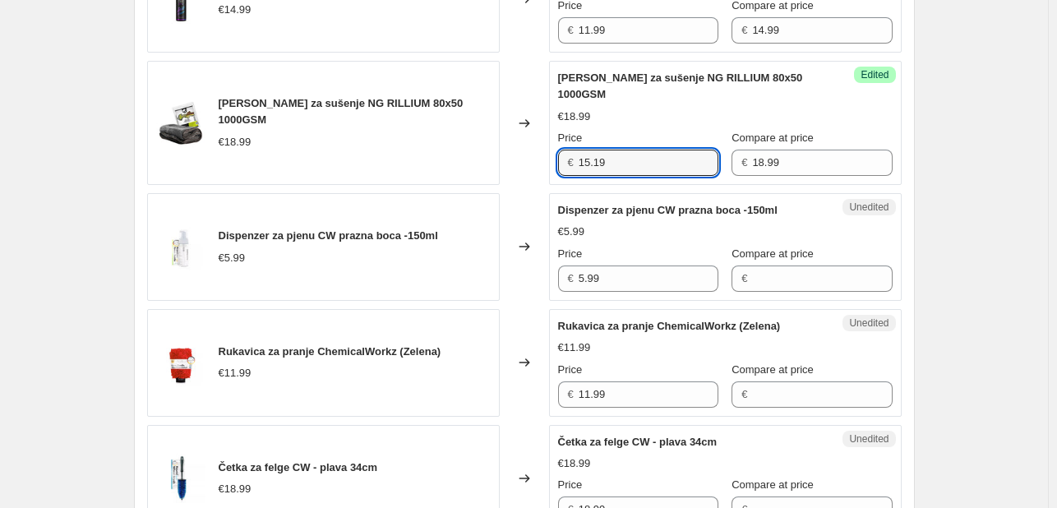
scroll to position [1913, 0]
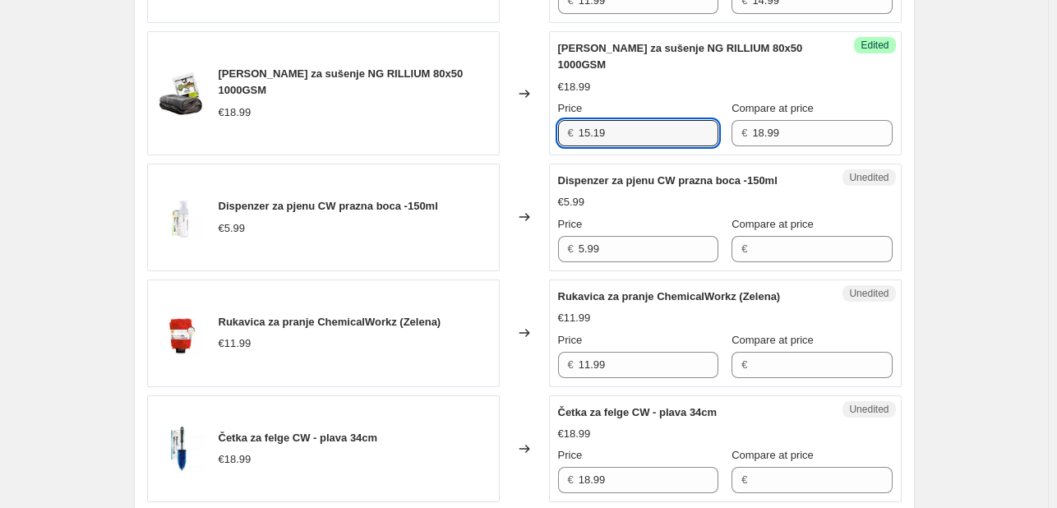
type input "15.19"
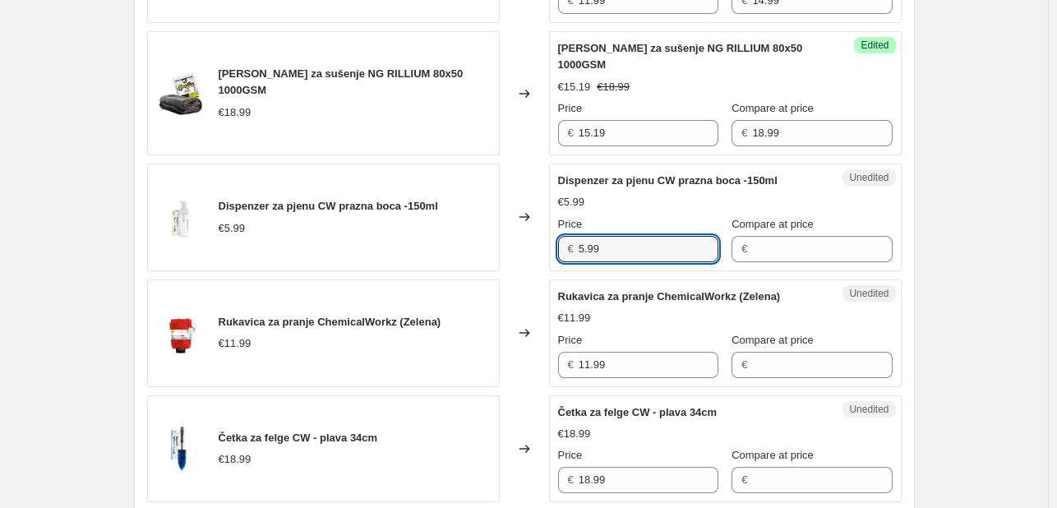
drag, startPoint x: 620, startPoint y: 265, endPoint x: 490, endPoint y: 251, distance: 130.6
click at [490, 251] on div "Dispenzer za pjenu CW prazna boca -150ml €5.99 Changed to Unedited Dispenzer za…" at bounding box center [524, 218] width 754 height 108
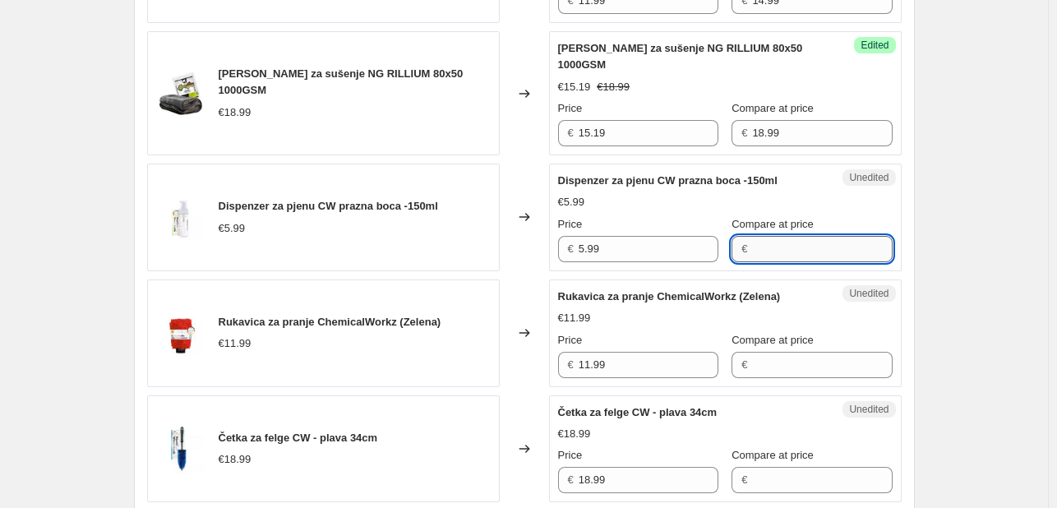
click at [752, 261] on input "Compare at price" at bounding box center [822, 249] width 140 height 26
paste input "5.99"
type input "5.99"
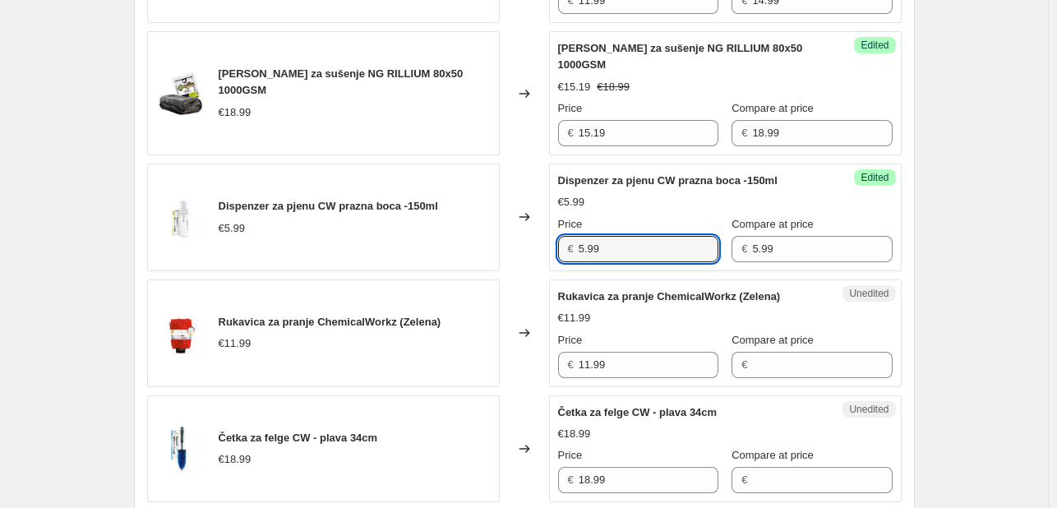
click at [495, 261] on div "Dispenzer za pjenu CW prazna boca -150ml €5.99 Changed to Success Edited Dispen…" at bounding box center [524, 218] width 754 height 108
type input "4.79"
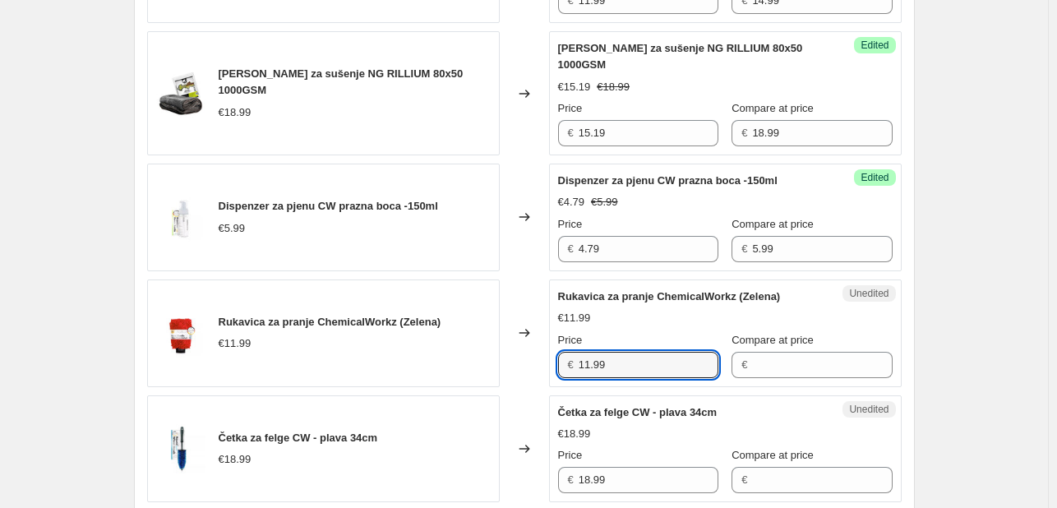
drag, startPoint x: 486, startPoint y: 369, endPoint x: 474, endPoint y: 368, distance: 11.5
click at [474, 368] on div "Rukavica za pranje ChemicalWorkz (Zelena) €11.99 Changed to Unedited Rukavica z…" at bounding box center [524, 333] width 754 height 108
click at [752, 378] on input "Compare at price" at bounding box center [822, 365] width 140 height 26
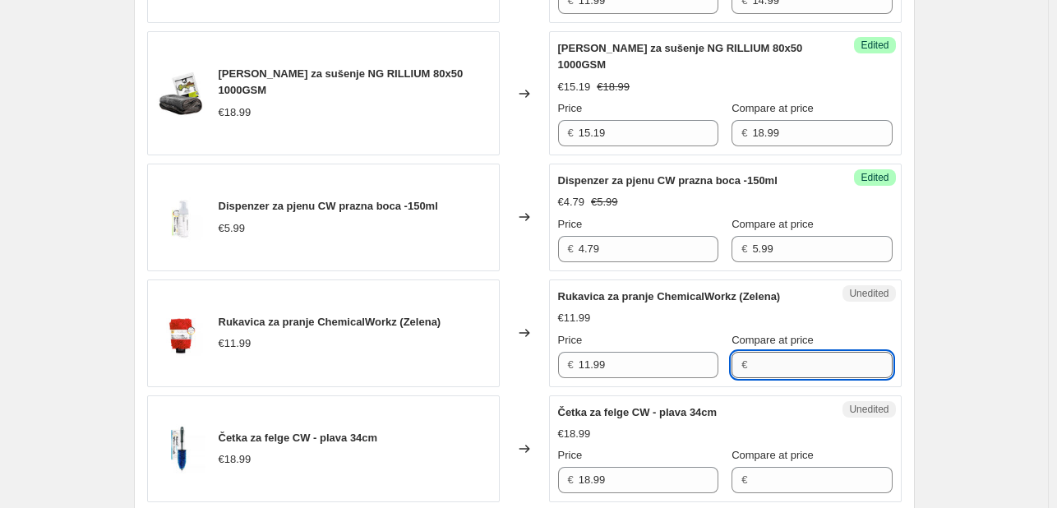
paste input "11.99"
type input "11.99"
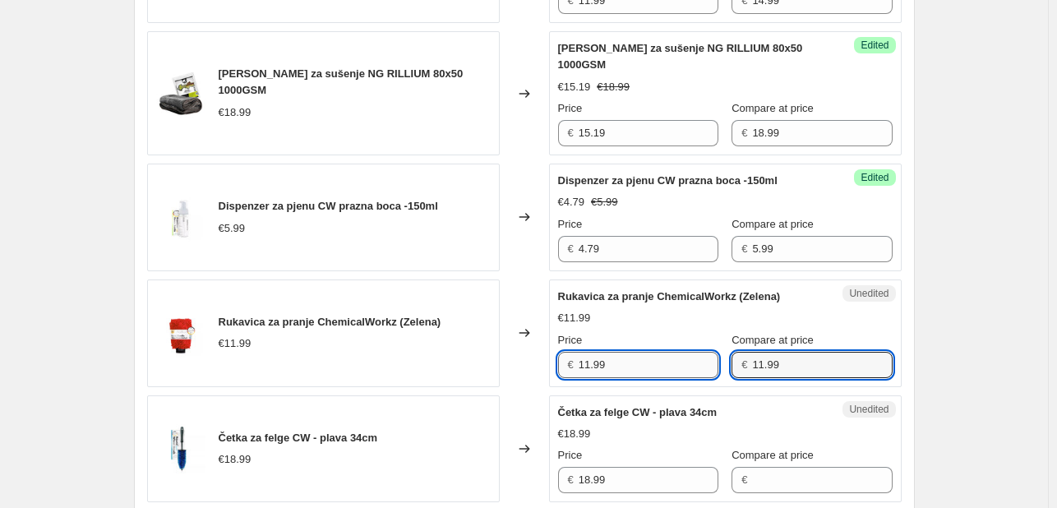
click at [637, 377] on input "11.99" at bounding box center [648, 365] width 140 height 26
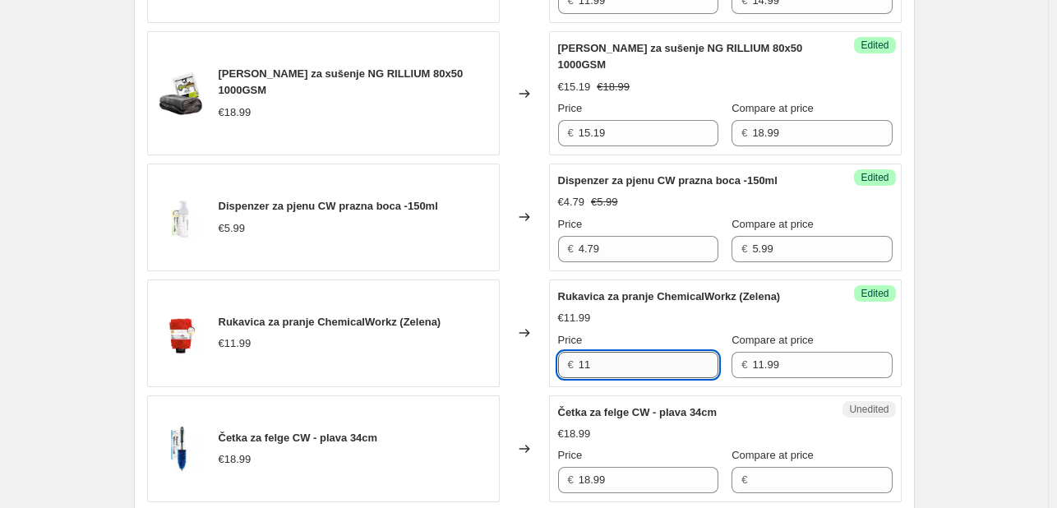
type input "1"
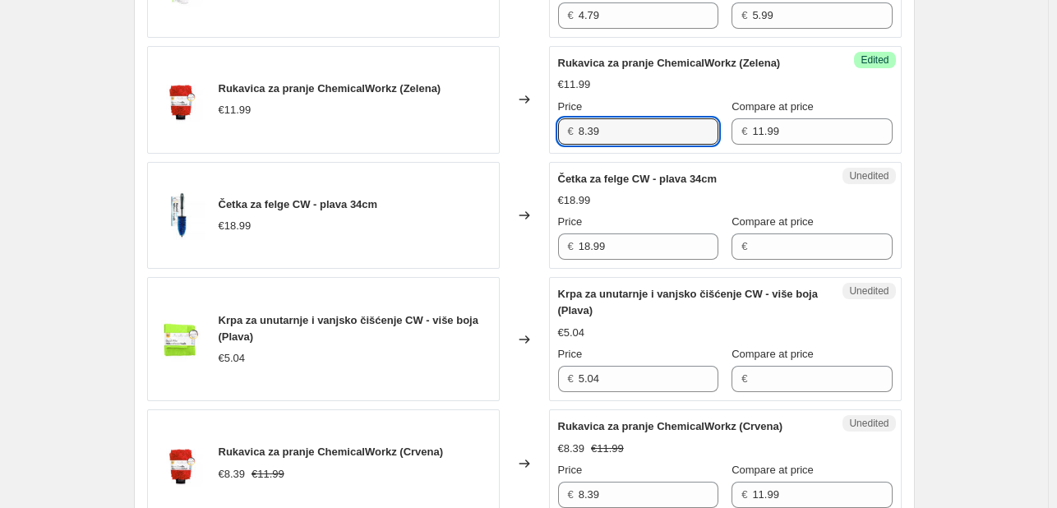
scroll to position [2150, 0]
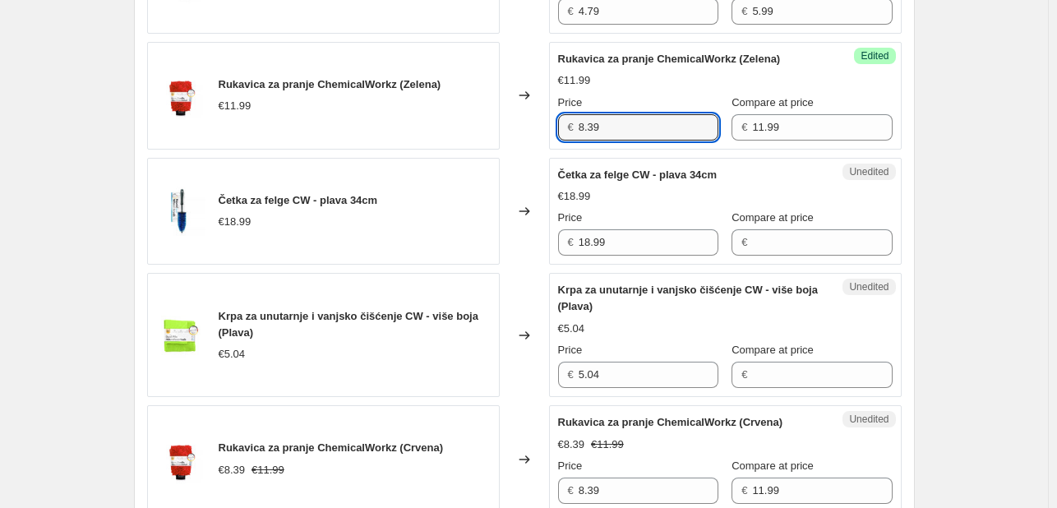
type input "8.39"
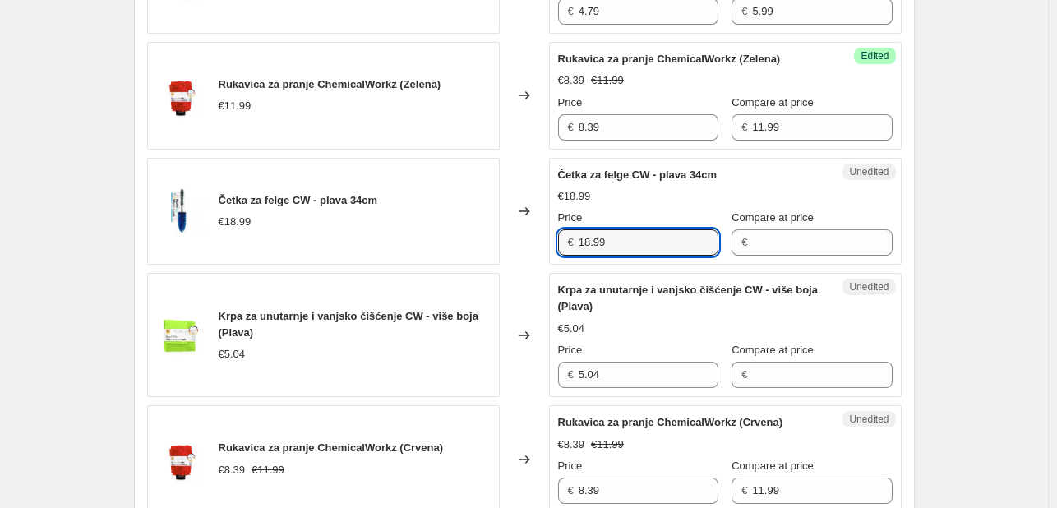
drag, startPoint x: 606, startPoint y: 258, endPoint x: 518, endPoint y: 257, distance: 87.9
click at [518, 257] on div "Četka za felge CW - plava 34cm €18.99 Changed to Unedited Četka za felge CW - p…" at bounding box center [524, 212] width 754 height 108
click at [788, 256] on input "Compare at price" at bounding box center [822, 242] width 140 height 26
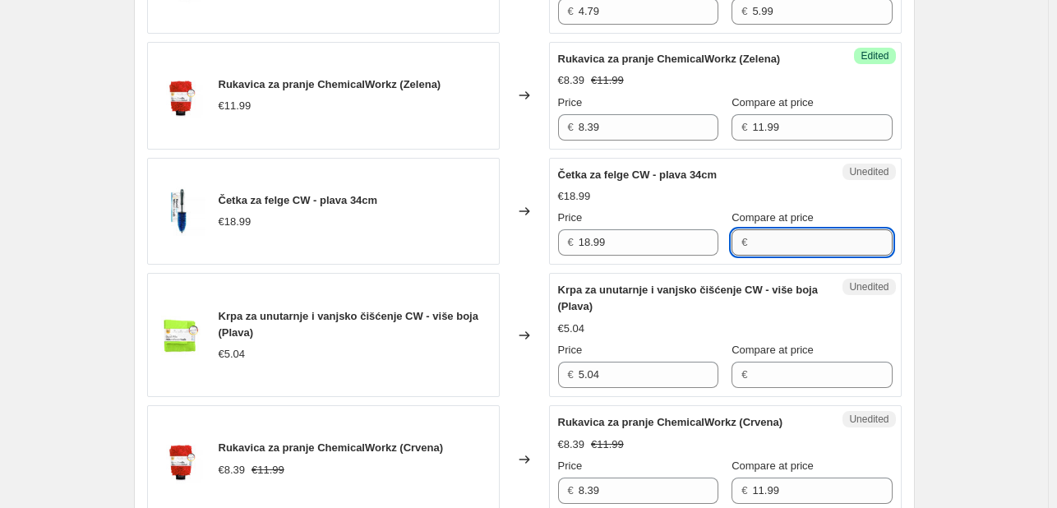
paste input "18.99"
type input "18.99"
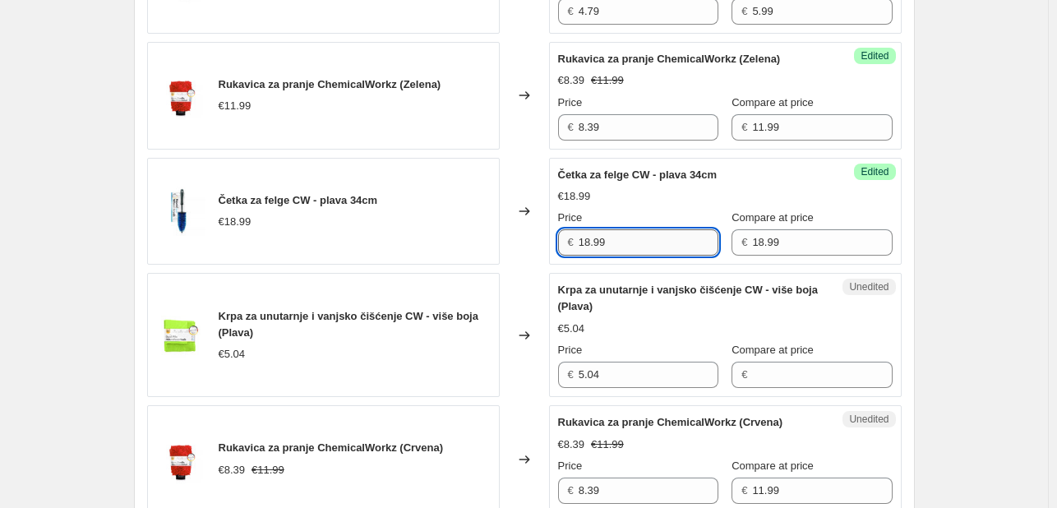
click at [657, 256] on input "18.99" at bounding box center [648, 242] width 140 height 26
type input "14.24"
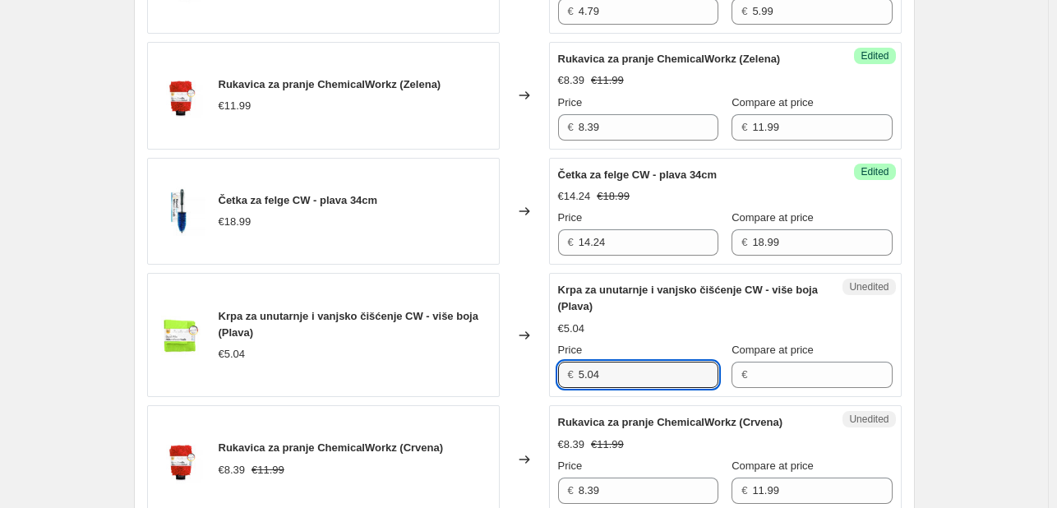
click at [541, 379] on div "Krpa za unutarnje i vanjsko čišćenje CW - više boja (Plava) €5.04 Changed to Un…" at bounding box center [524, 335] width 754 height 124
click at [752, 388] on input "Compare at price" at bounding box center [822, 375] width 140 height 26
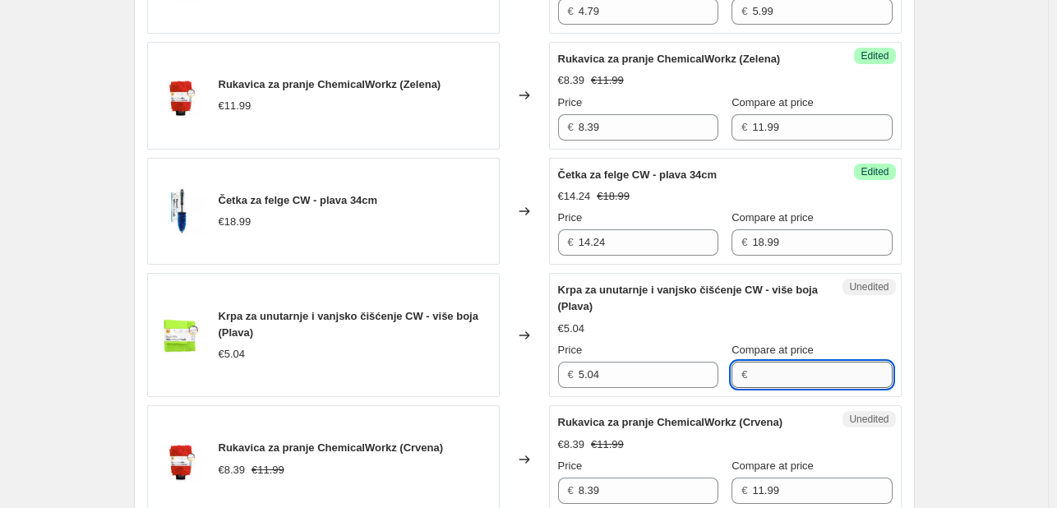
paste input "5.04"
type input "5.04"
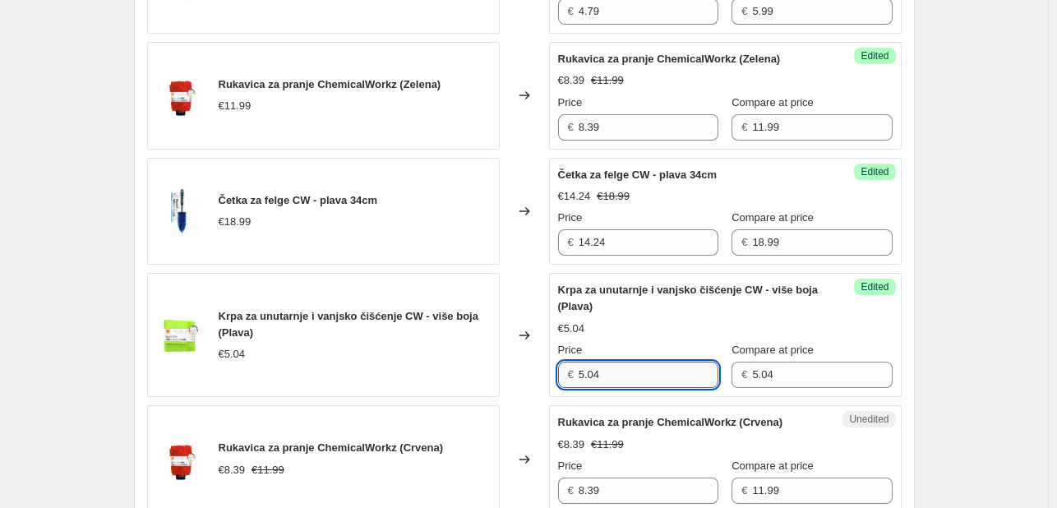
click at [638, 381] on input "5.04" at bounding box center [648, 375] width 140 height 26
type input "5"
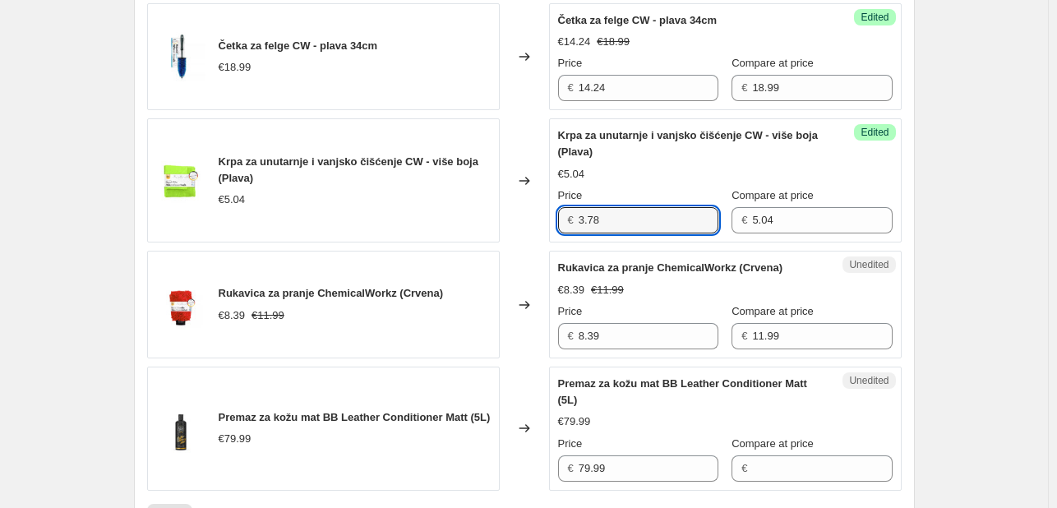
scroll to position [2321, 0]
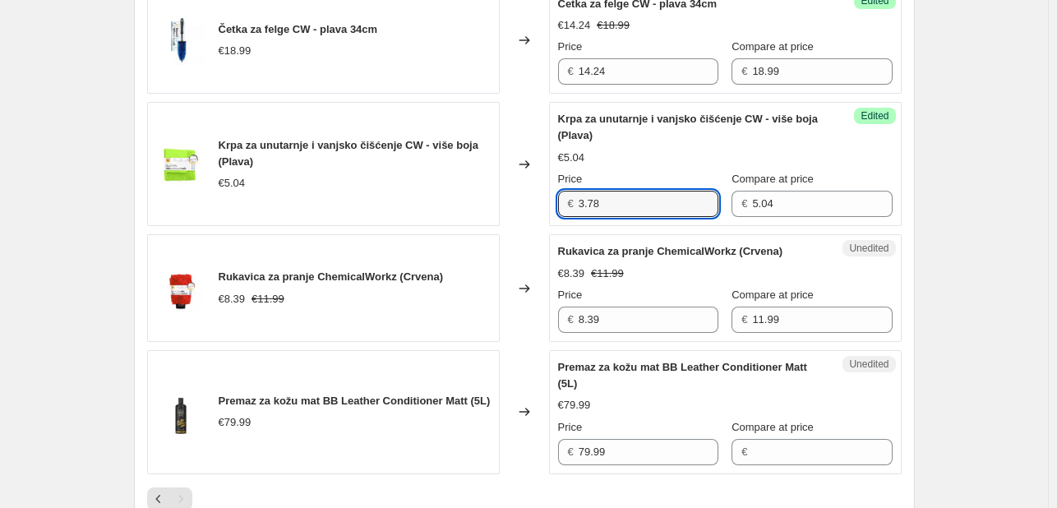
type input "3.78"
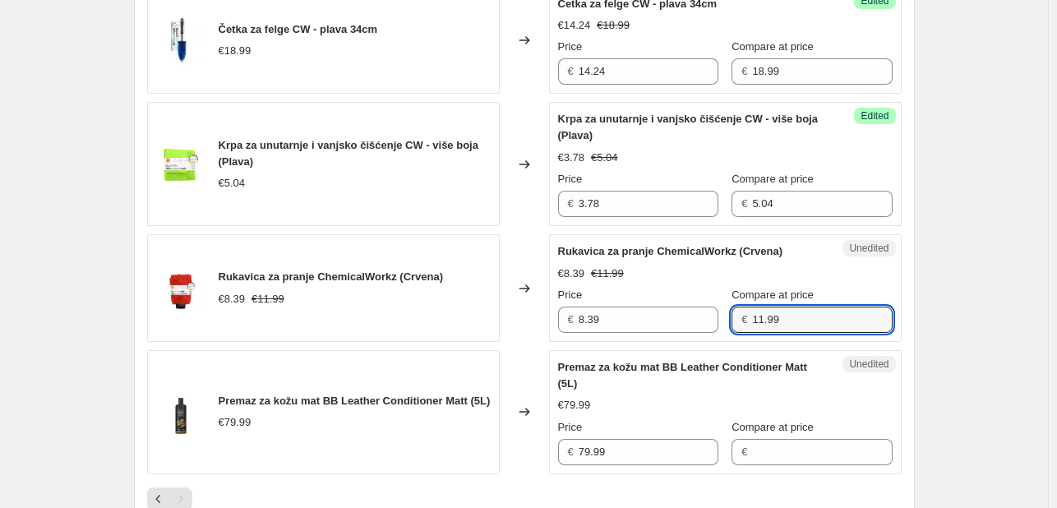
drag, startPoint x: 789, startPoint y: 330, endPoint x: 712, endPoint y: 330, distance: 77.2
click at [712, 330] on div "Price € 8.39 Compare at price € 11.99" at bounding box center [725, 310] width 334 height 46
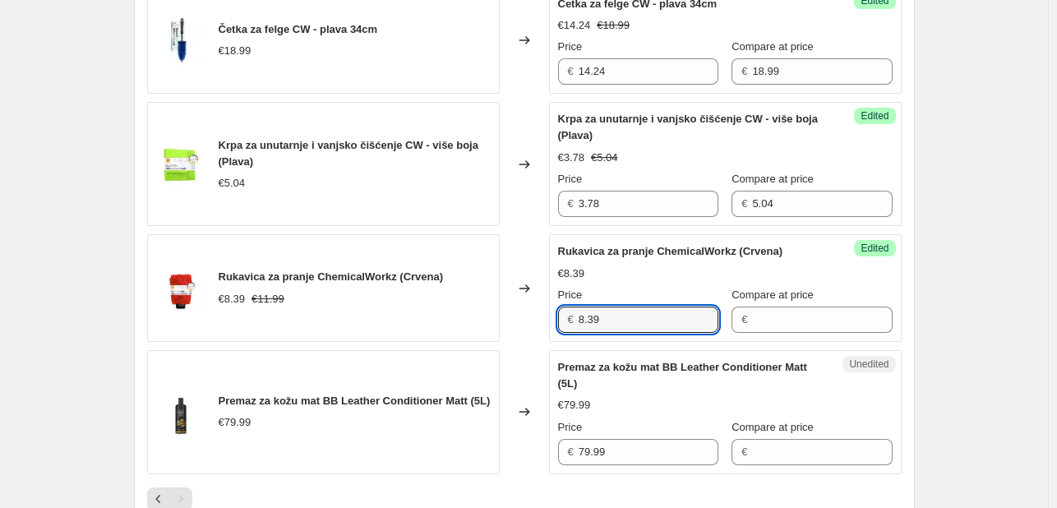
click at [502, 335] on div "Rukavica za pranje ChemicalWorkz (Crvena) €8.39 €11.99 Changed to Success Edite…" at bounding box center [524, 288] width 754 height 108
paste input "11.99"
type input "11.99"
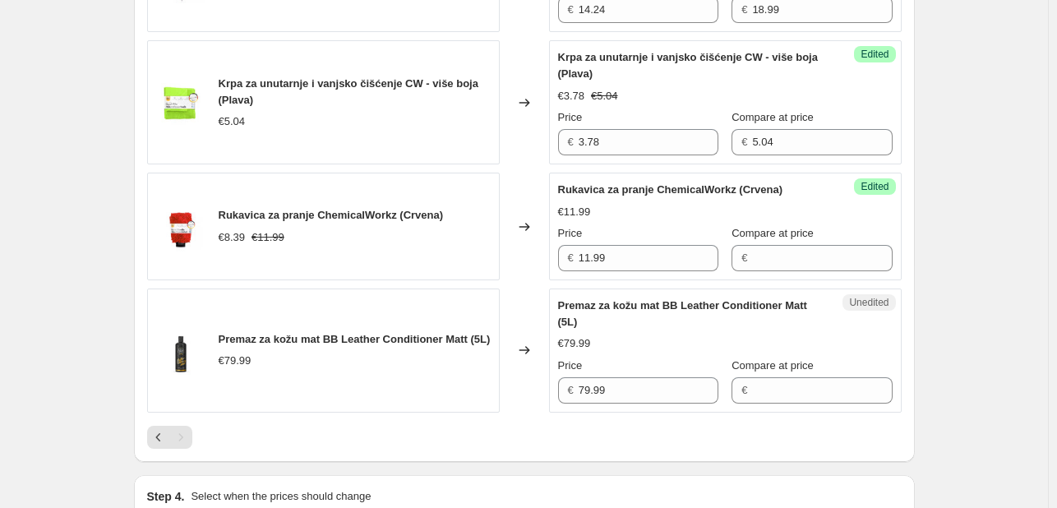
scroll to position [2429, 0]
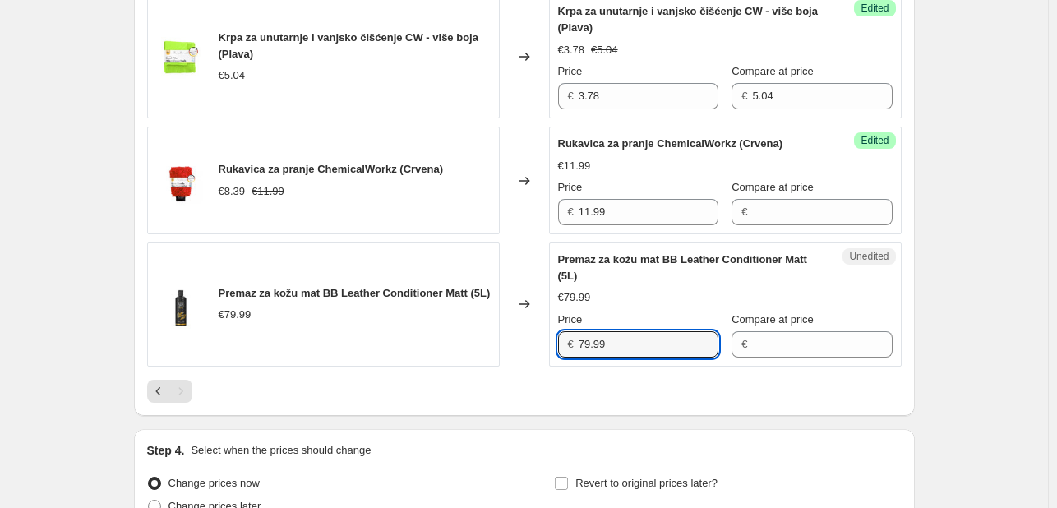
drag, startPoint x: 621, startPoint y: 357, endPoint x: 518, endPoint y: 362, distance: 102.9
click at [518, 362] on div "Premaz za kožu mat BB Leather Conditioner Matt (5L) €79.99 Changed to Unedited …" at bounding box center [524, 304] width 754 height 124
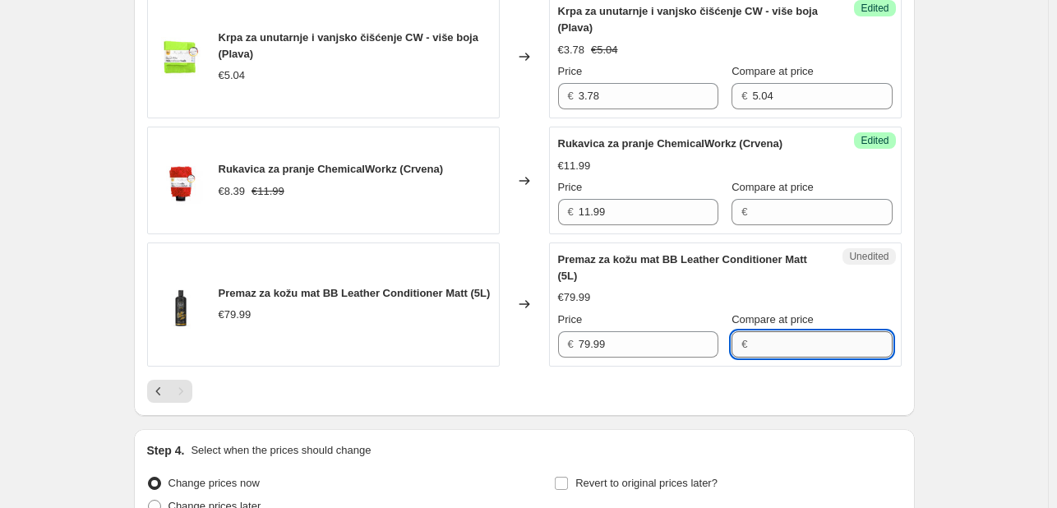
click at [752, 352] on input "Compare at price" at bounding box center [822, 344] width 140 height 26
paste input "79.99"
type input "79.99"
click at [627, 352] on input "79.99" at bounding box center [648, 344] width 140 height 26
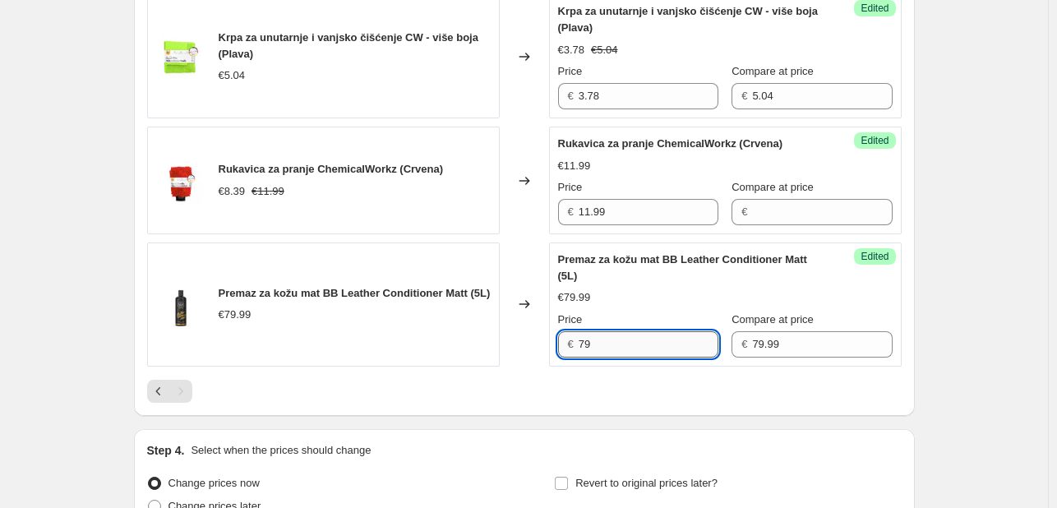
type input "7"
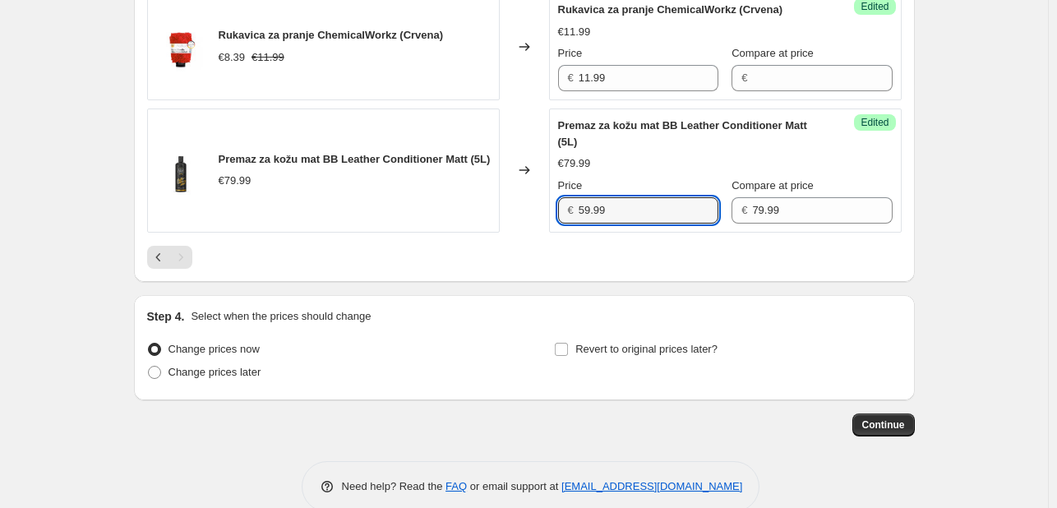
scroll to position [2602, 0]
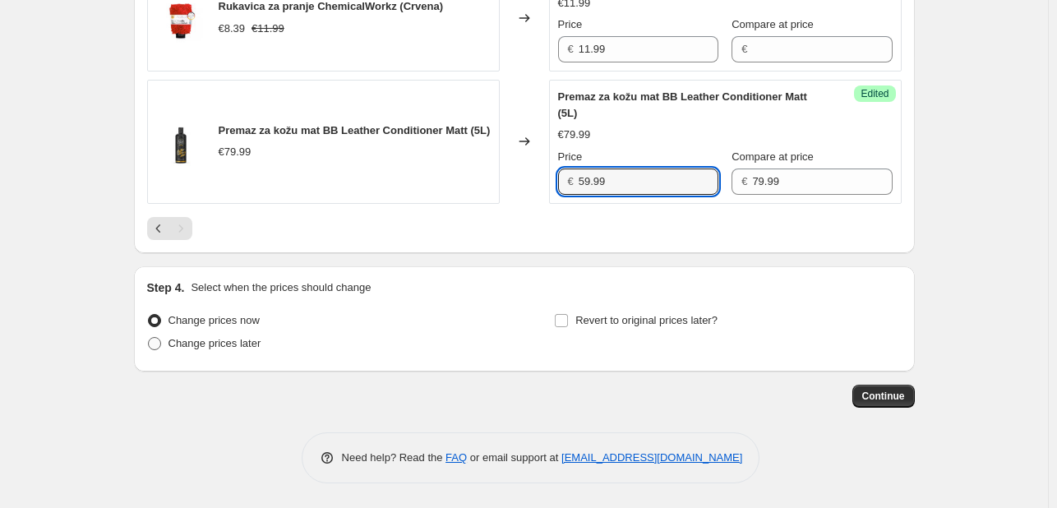
type input "59.99"
click at [161, 346] on span at bounding box center [154, 343] width 13 height 13
click at [149, 338] on input "Change prices later" at bounding box center [148, 337] width 1 height 1
radio input "true"
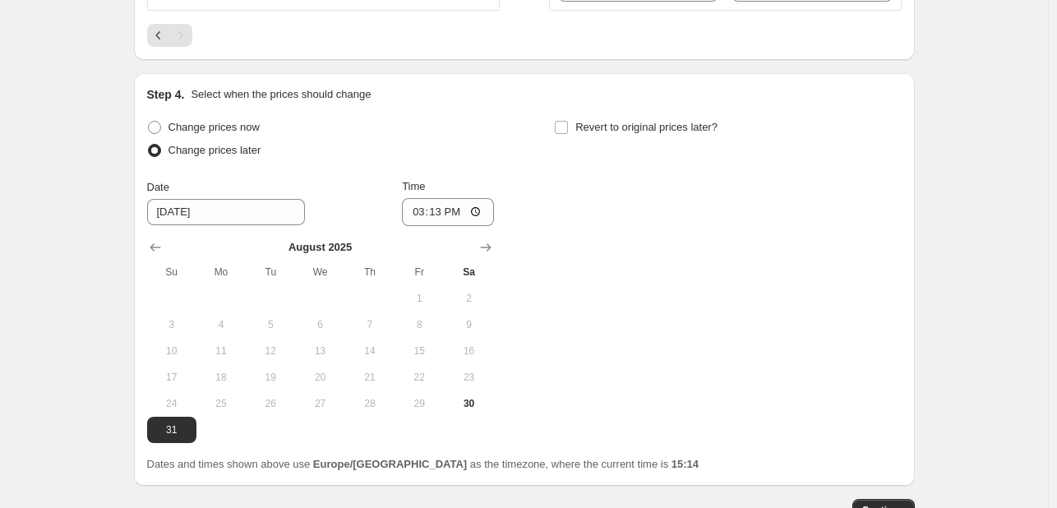
scroll to position [2794, 0]
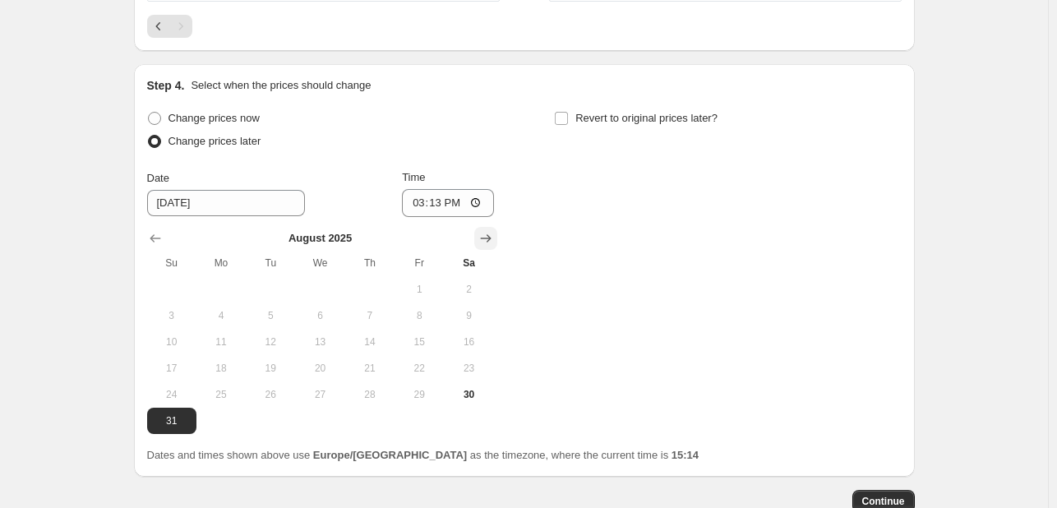
click at [483, 246] on icon "Show next month, September 2025" at bounding box center [485, 238] width 16 height 16
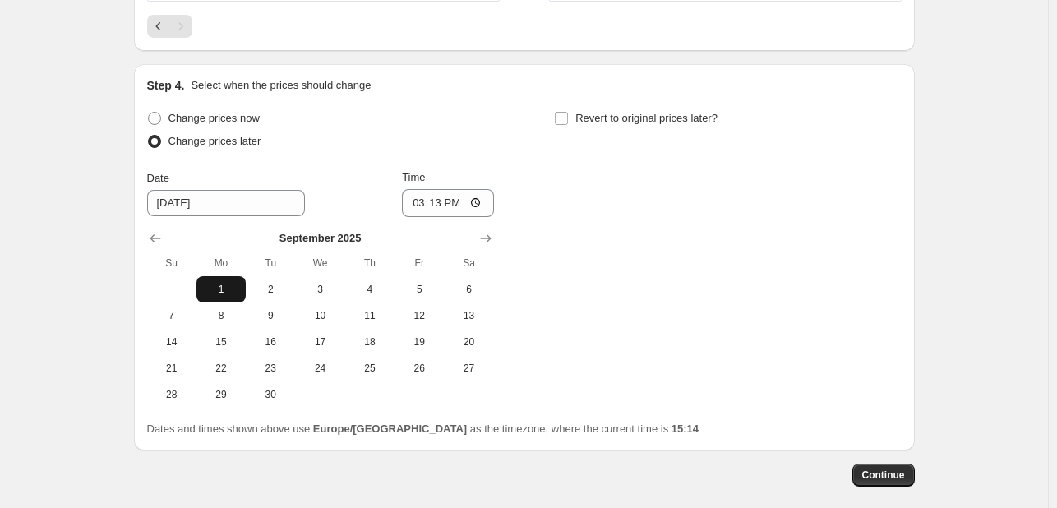
click at [233, 293] on span "1" at bounding box center [221, 289] width 36 height 13
type input "9/1/2025"
click at [444, 214] on input "15:13" at bounding box center [448, 203] width 92 height 28
type input "00:01"
click at [667, 293] on div "Change prices now Change prices later Date 9/1/2025 Time 00:01 September 2025 S…" at bounding box center [524, 257] width 754 height 301
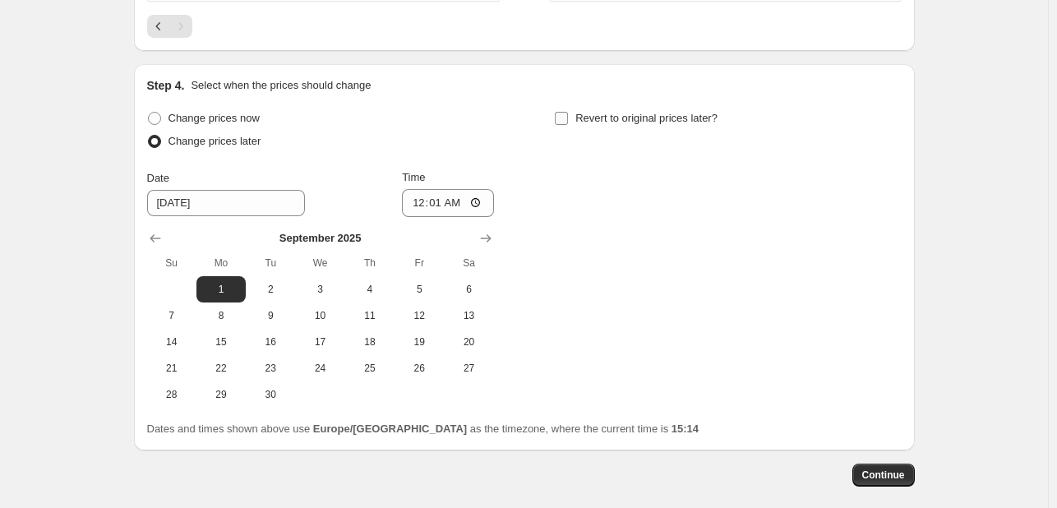
click at [568, 125] on input "Revert to original prices later?" at bounding box center [561, 118] width 13 height 13
checkbox input "true"
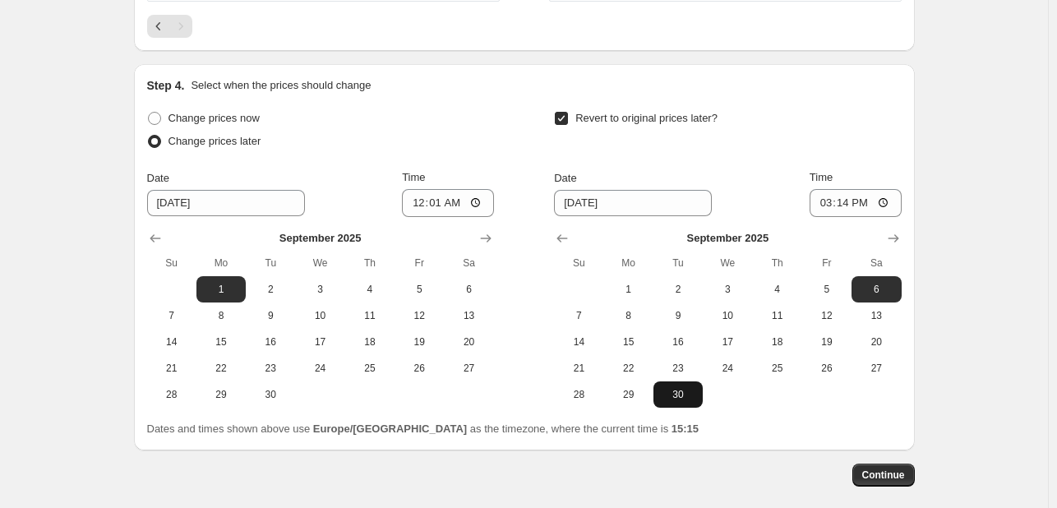
click at [682, 401] on span "30" at bounding box center [678, 394] width 36 height 13
type input "9/30/2025"
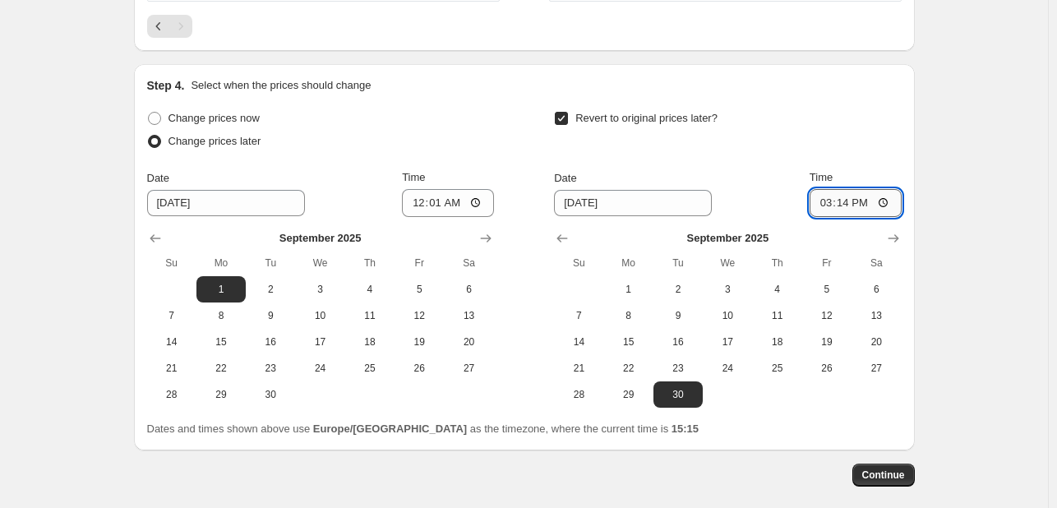
click at [861, 217] on input "15:14" at bounding box center [855, 203] width 92 height 28
click at [855, 216] on input "15:14" at bounding box center [855, 203] width 92 height 28
type input "23:59"
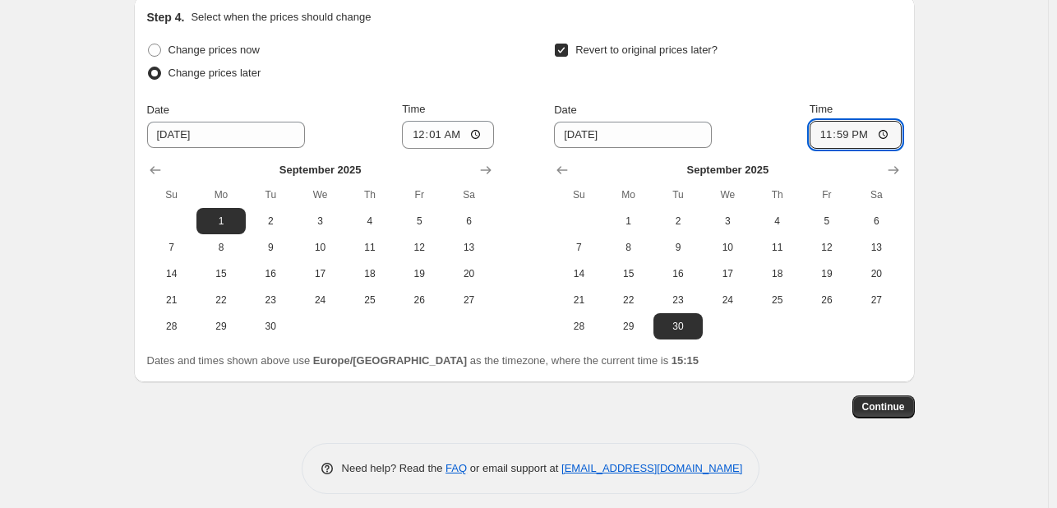
scroll to position [2882, 0]
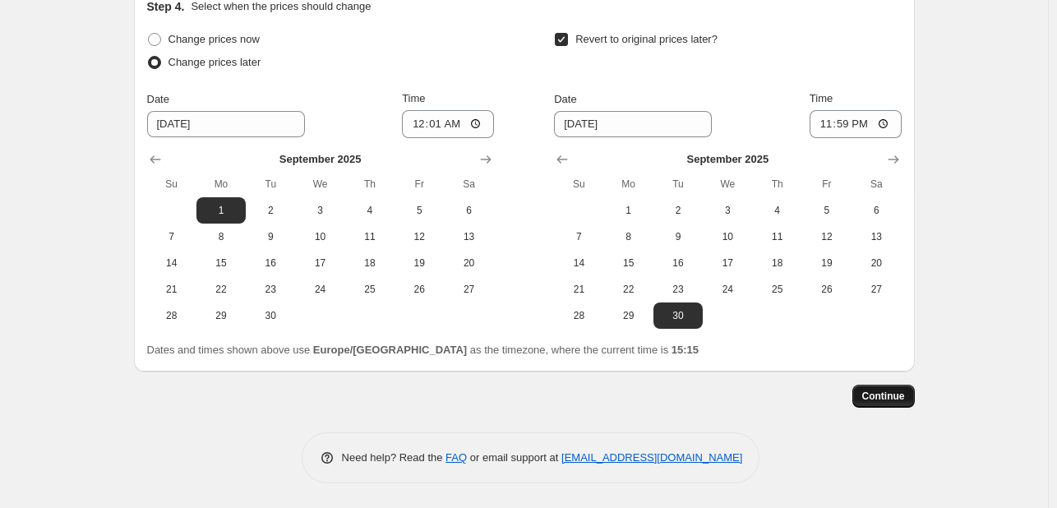
click at [898, 395] on span "Continue" at bounding box center [883, 395] width 43 height 13
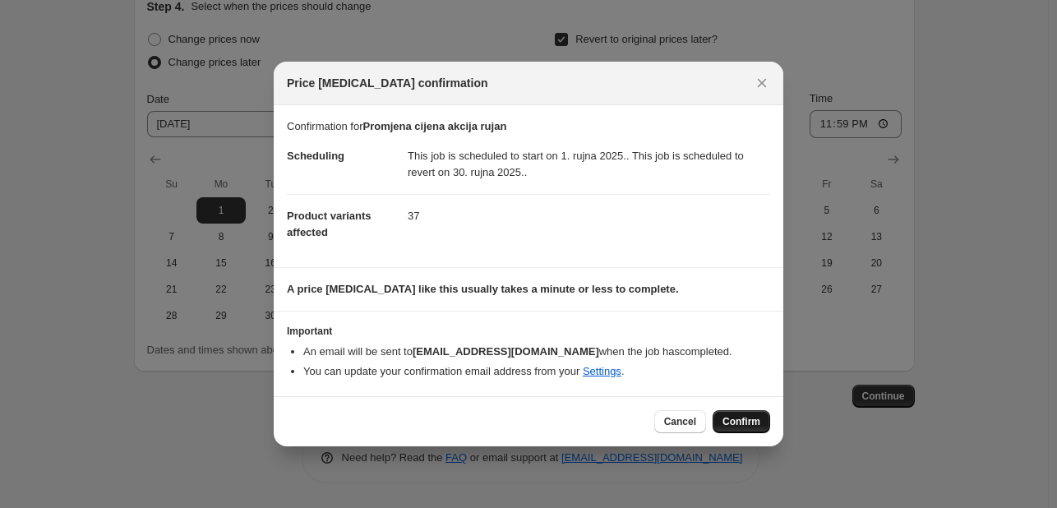
click at [749, 417] on span "Confirm" at bounding box center [741, 421] width 38 height 13
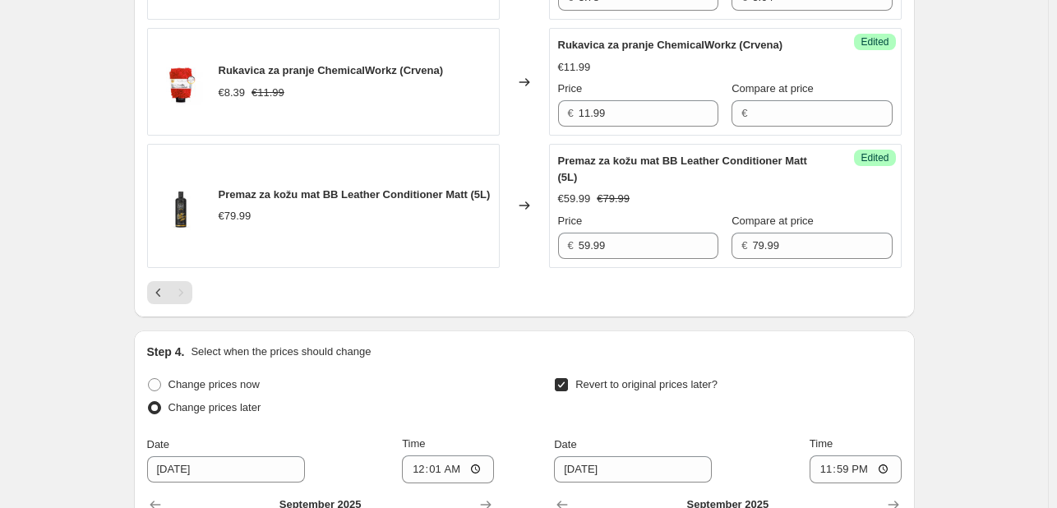
scroll to position [2618, 0]
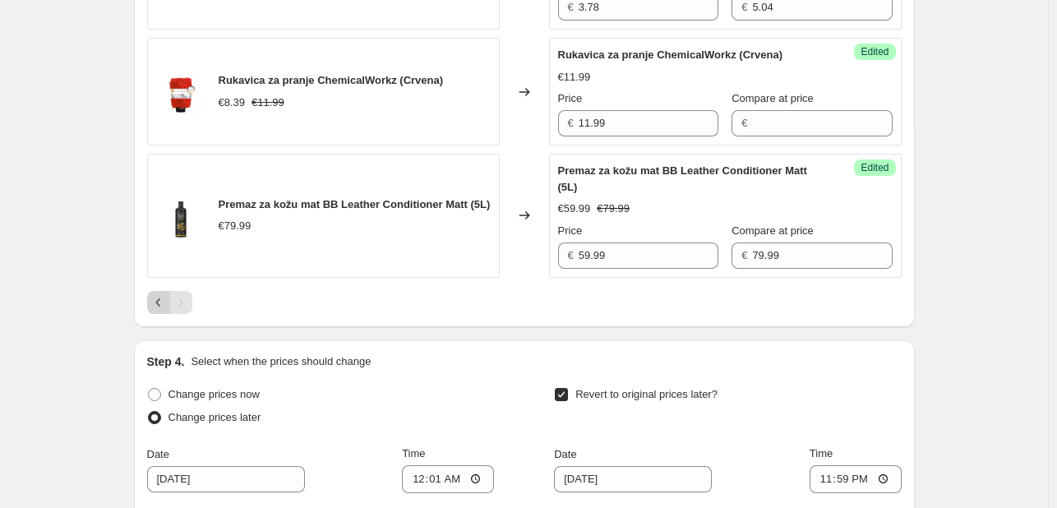
click at [165, 308] on icon "Previous" at bounding box center [158, 302] width 16 height 16
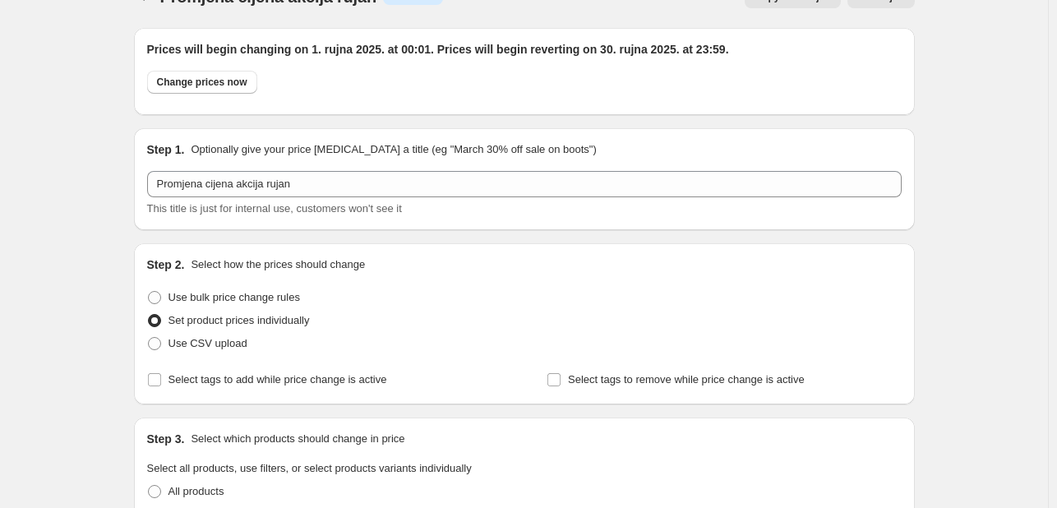
scroll to position [0, 0]
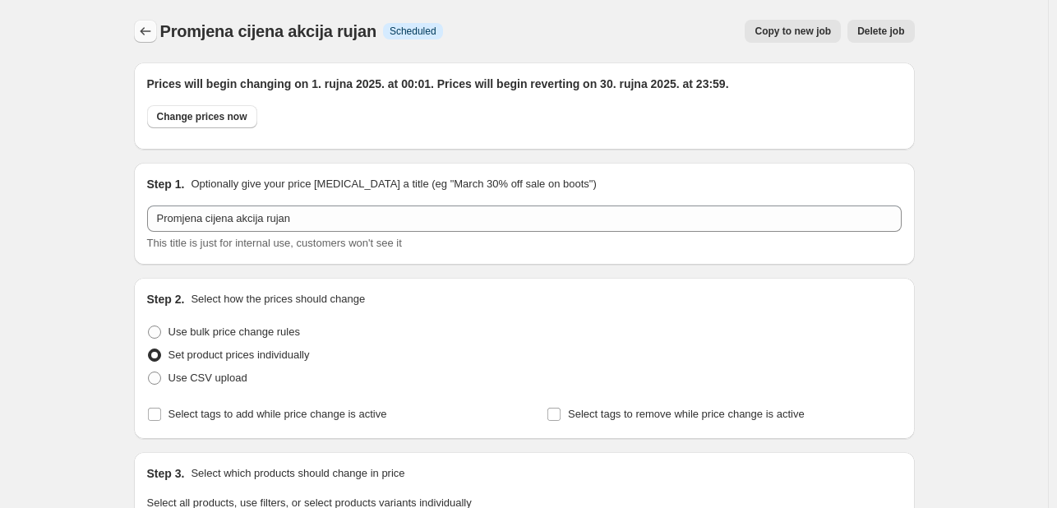
click at [149, 30] on icon "Price change jobs" at bounding box center [145, 31] width 16 height 16
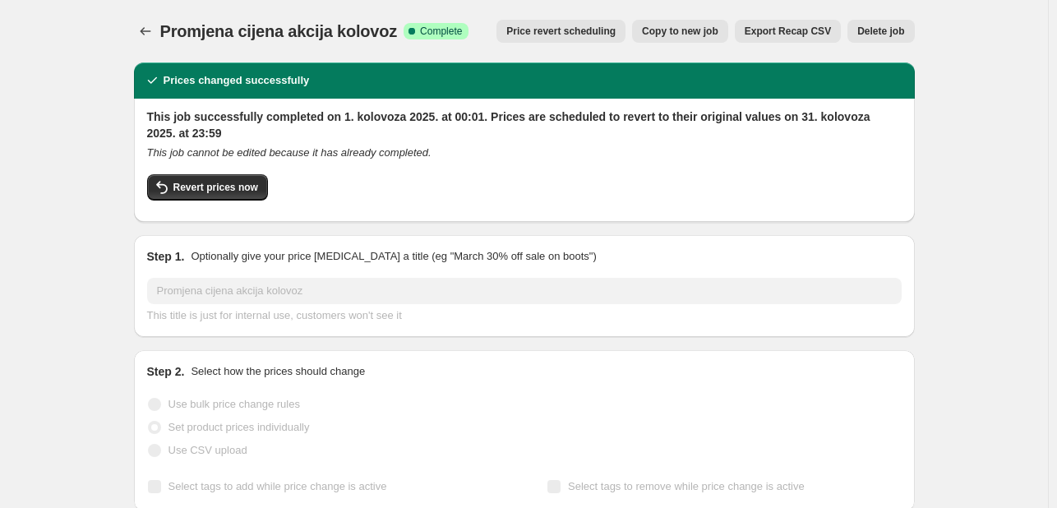
select select "collection"
